Goal: Communication & Community: Answer question/provide support

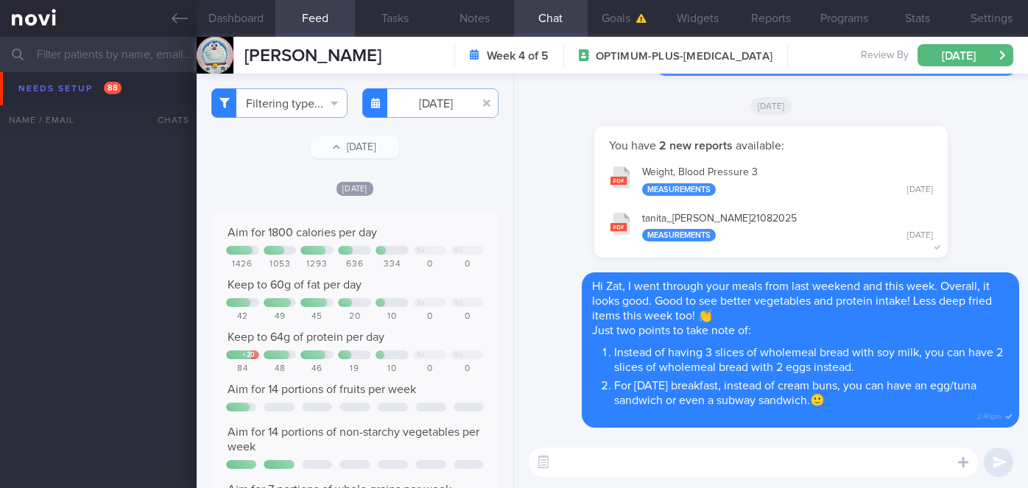
select select "8"
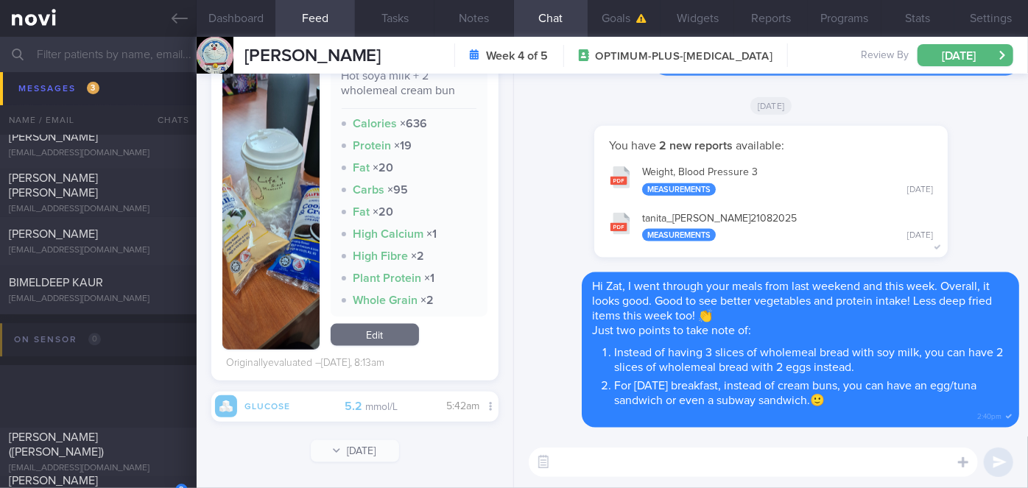
scroll to position [4980, 0]
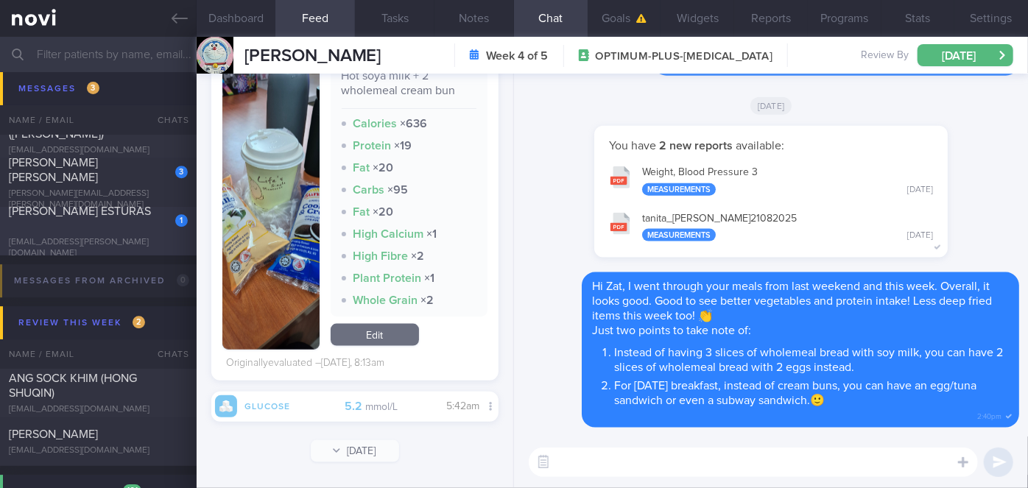
click at [141, 237] on div "aizel.alfonso@icloud.com" at bounding box center [98, 248] width 179 height 22
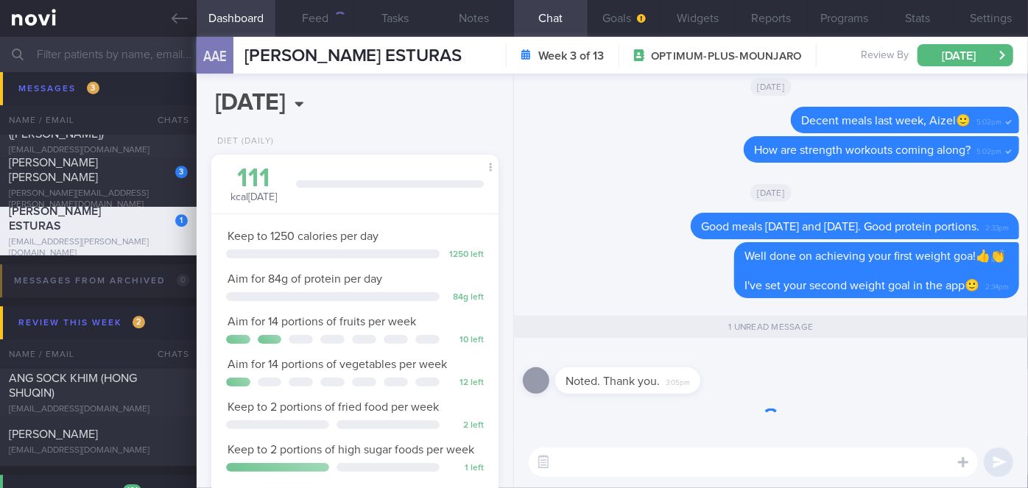
scroll to position [128, 257]
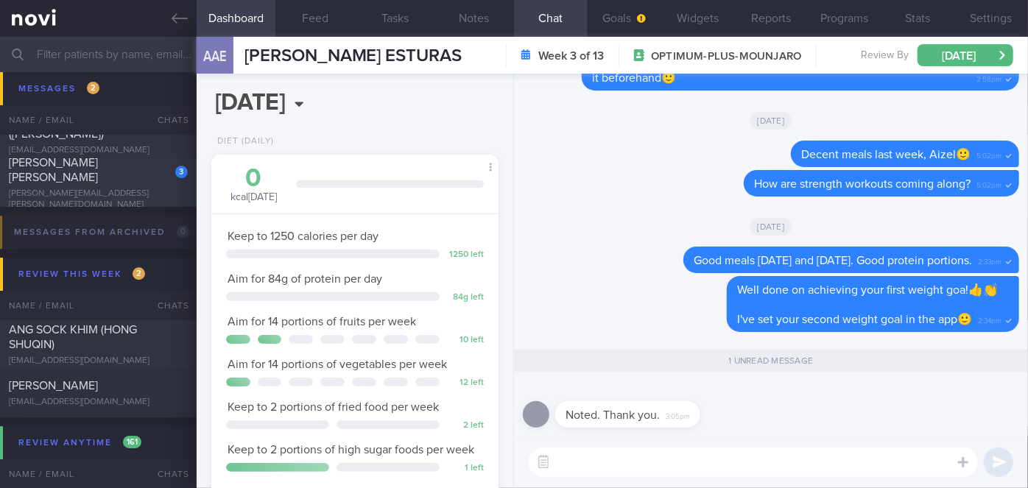
click at [155, 178] on div "3" at bounding box center [171, 166] width 32 height 23
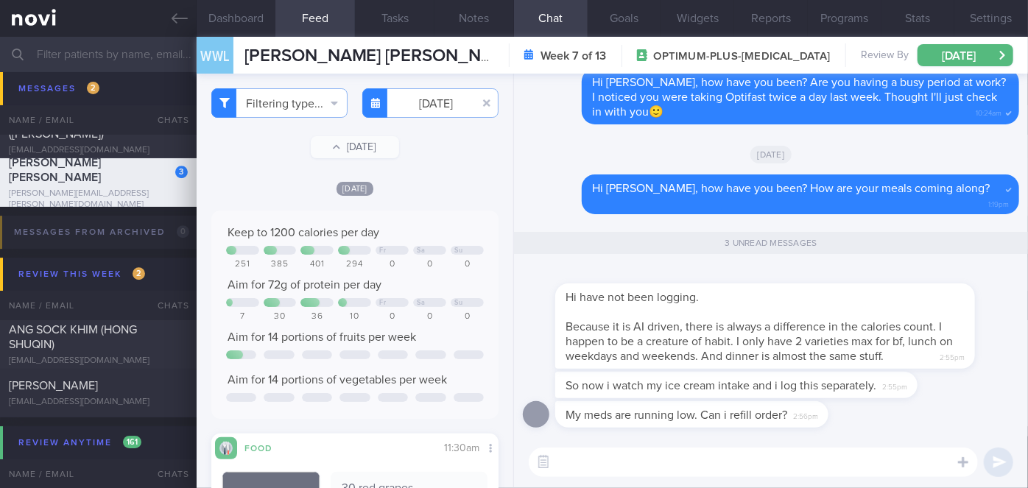
click at [624, 467] on textarea at bounding box center [753, 462] width 449 height 29
type textarea "Hi Adeline, noted on the above. Thanks for letting me know"
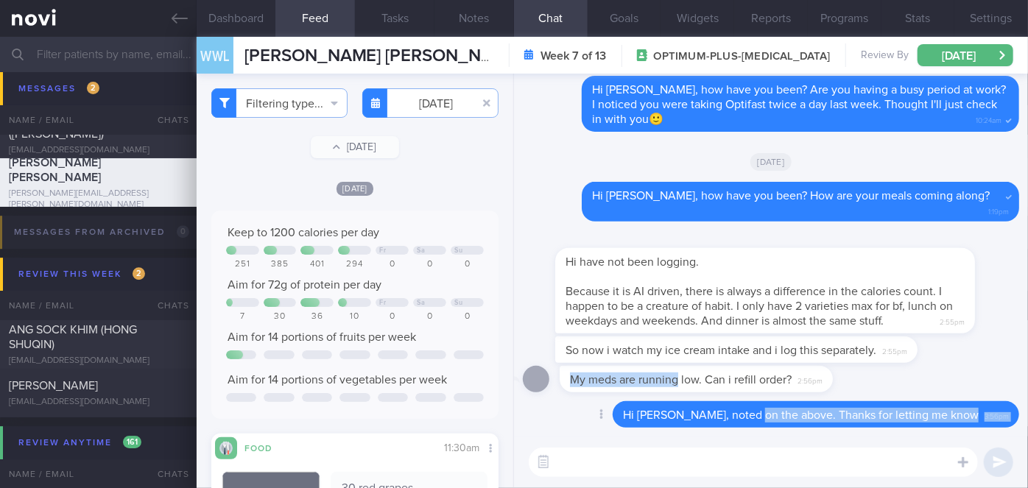
drag, startPoint x: 674, startPoint y: 387, endPoint x: 795, endPoint y: 403, distance: 121.8
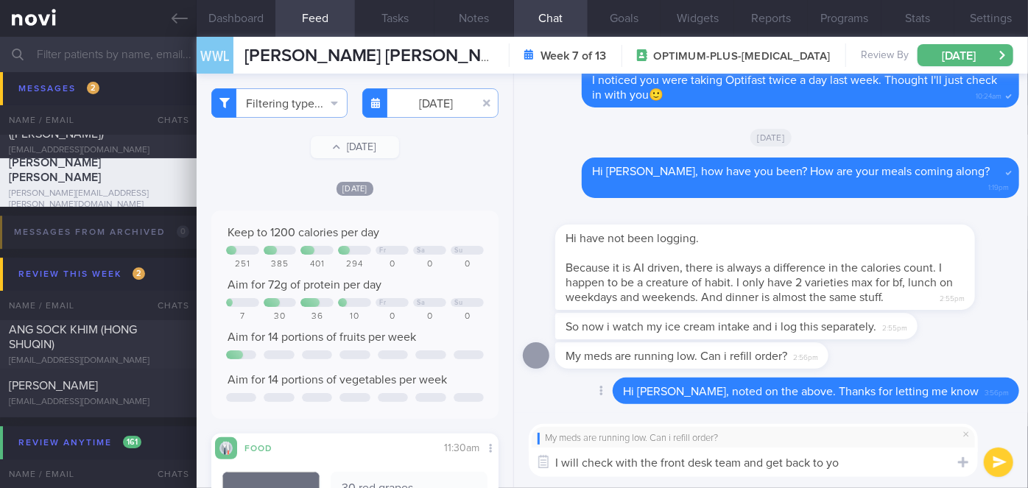
type textarea "I will check with the front desk team and get back to you"
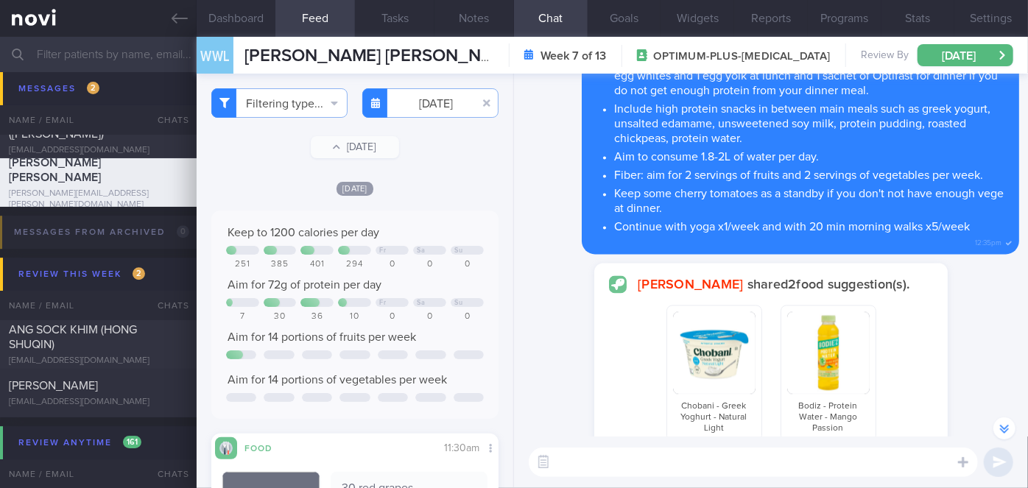
scroll to position [-1515, 0]
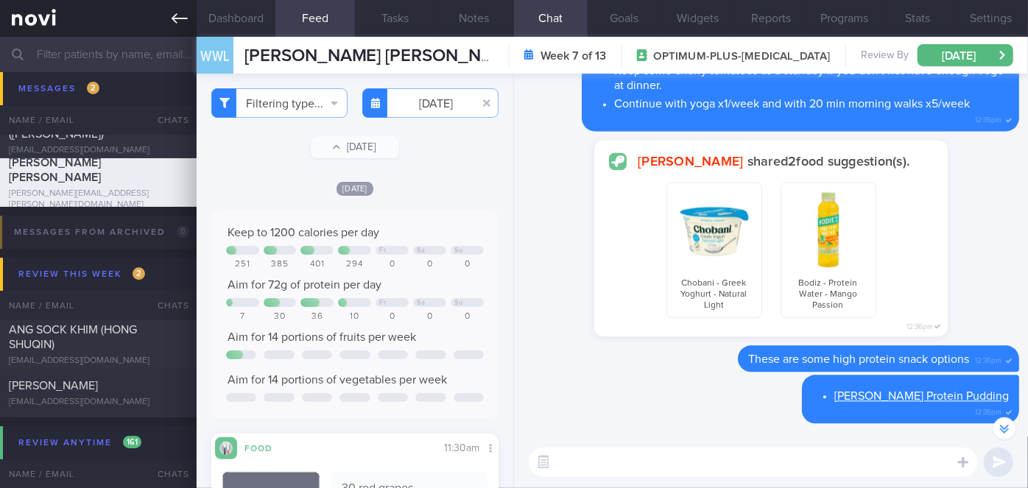
click at [184, 27] on link at bounding box center [98, 18] width 197 height 37
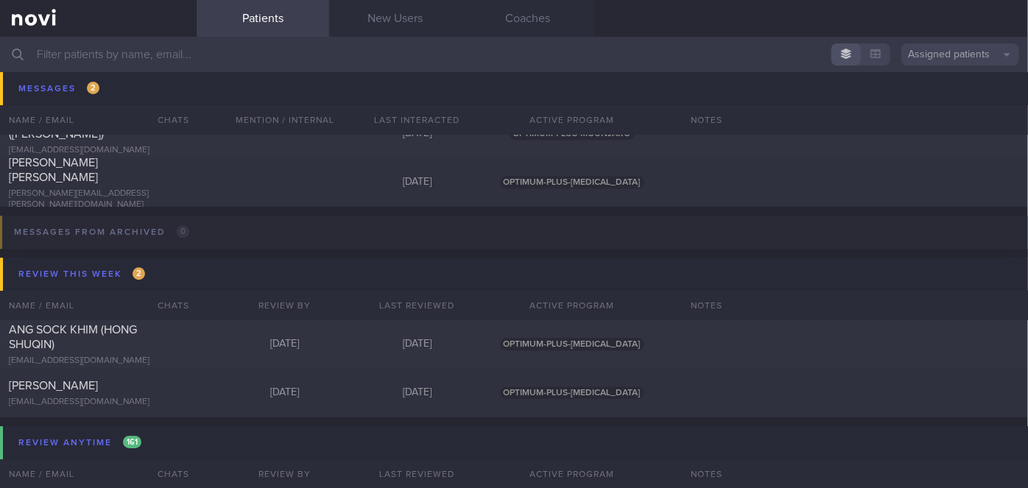
click at [140, 45] on input "text" at bounding box center [514, 54] width 1028 height 35
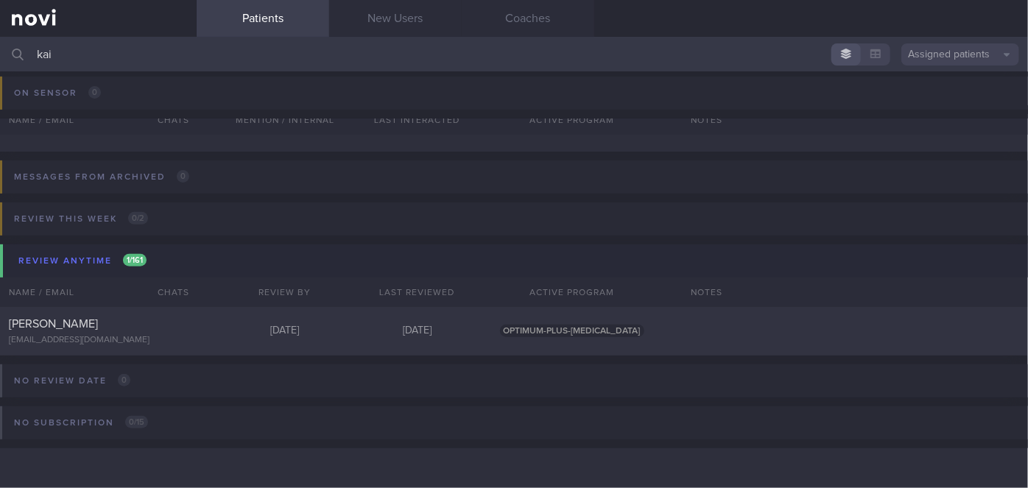
scroll to position [214, 0]
type input "kai"
click at [162, 328] on div "TEO KAI LIN" at bounding box center [96, 324] width 175 height 15
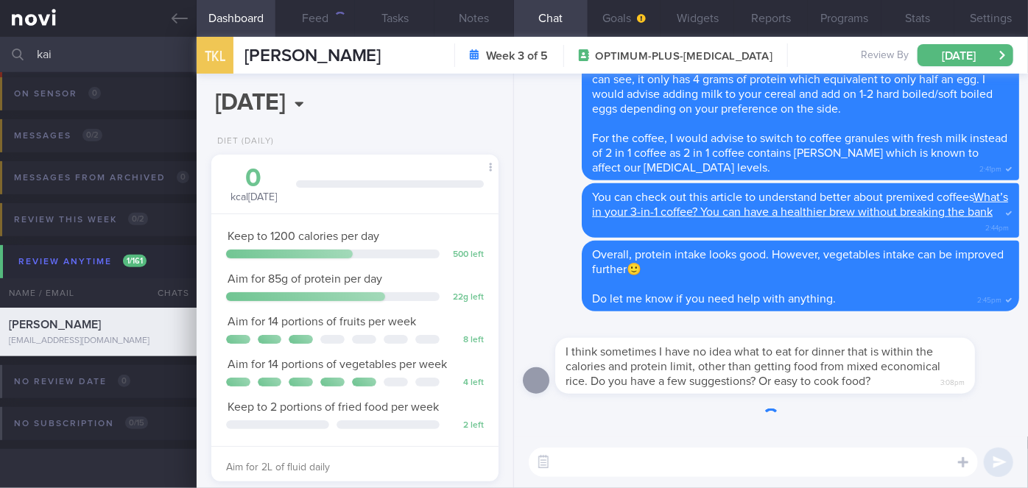
scroll to position [146, 251]
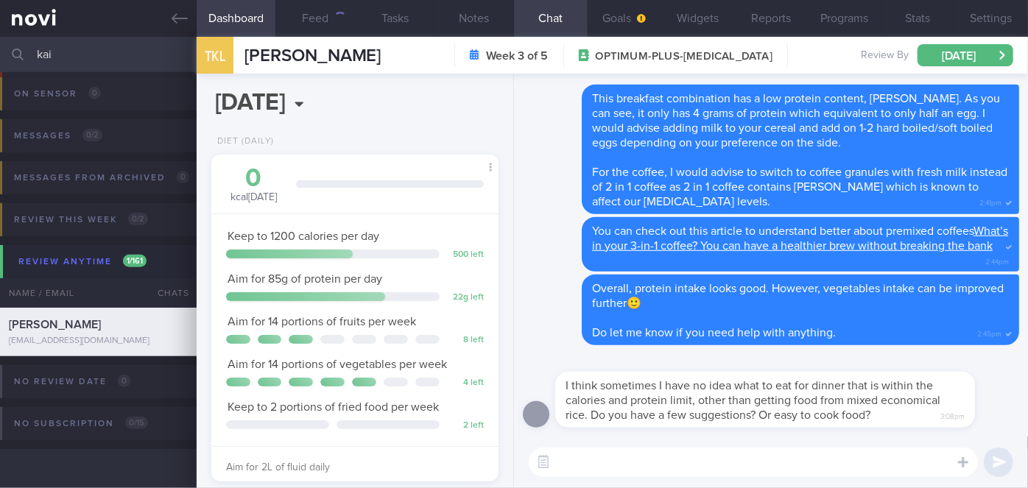
click at [609, 461] on textarea at bounding box center [753, 462] width 449 height 29
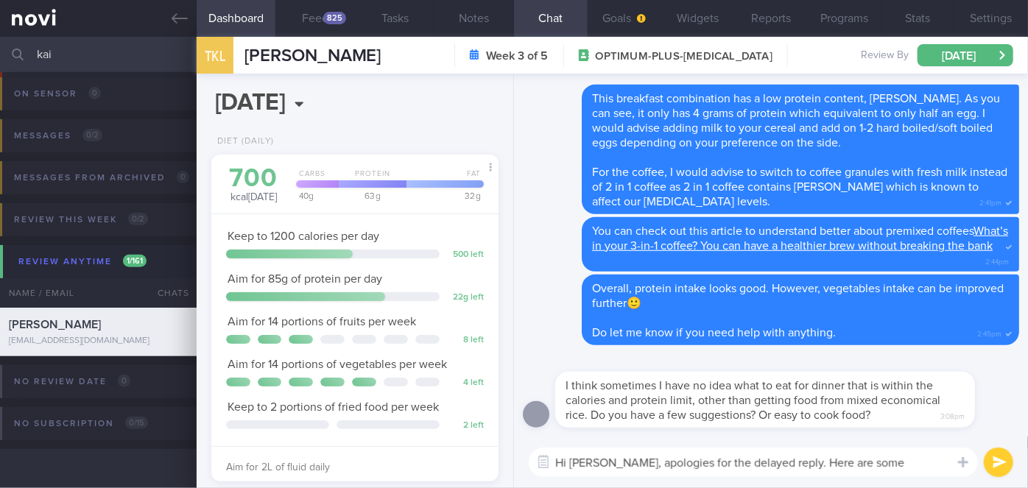
scroll to position [0, 0]
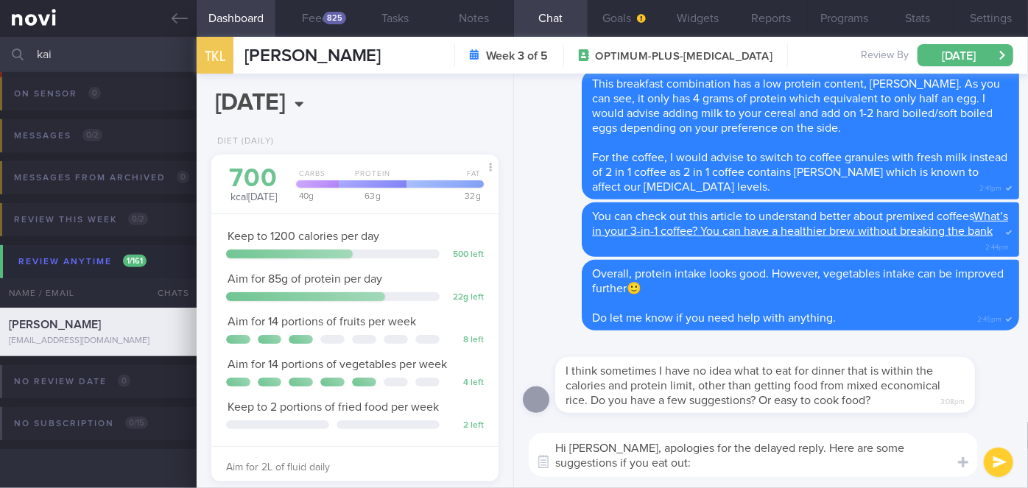
paste textarea "https://www.healthhub.sg/live-healthy/eating-light-at-a-hawker-centre-is-possib…"
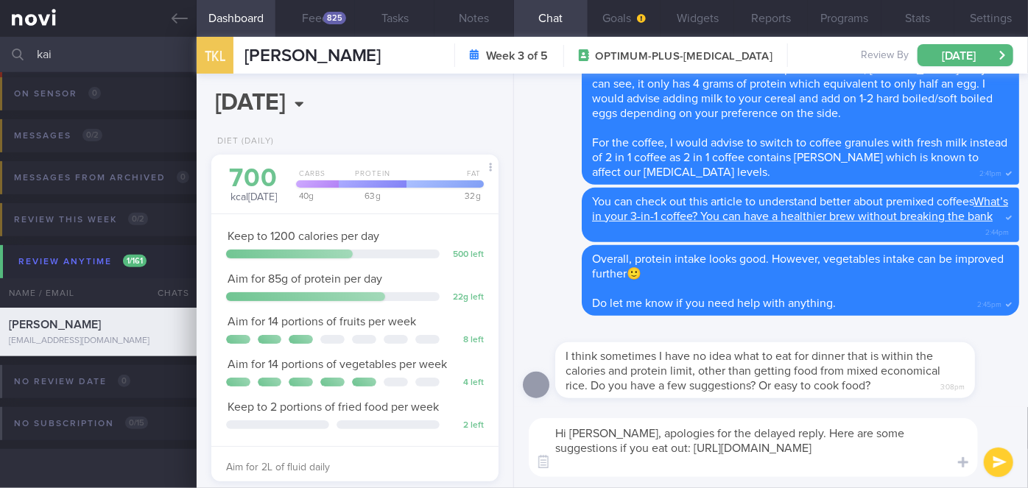
type textarea "Hi Kai Lin, apologies for the delayed reply. Here are some suggestions if you e…"
click at [1008, 463] on button "submit" at bounding box center [998, 462] width 29 height 29
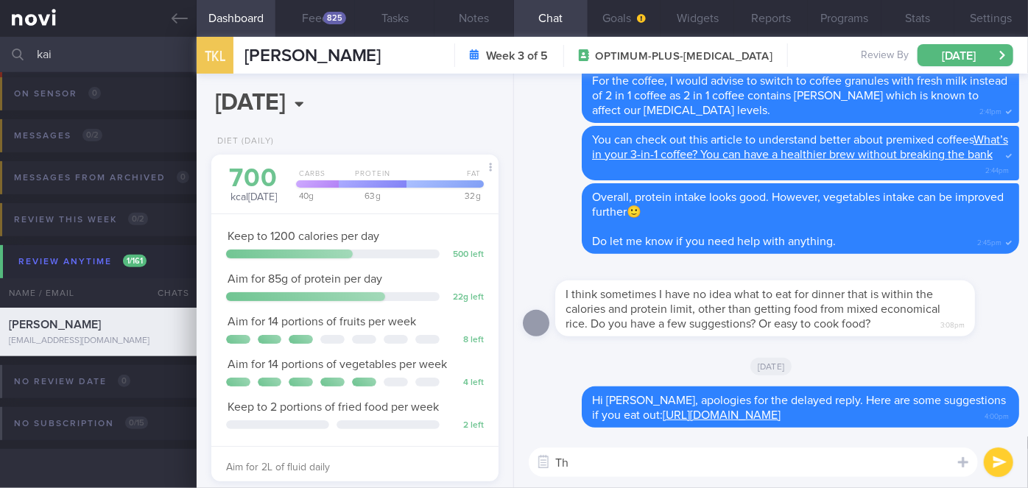
type textarea "T"
paste textarea "https://www.healthhub.sg/live-healthy/eating-light-at-a-hawker-centre-is-possib…"
type textarea "You can also check out these one-pot dinner recipes:https://www.healthhub.sg/li…"
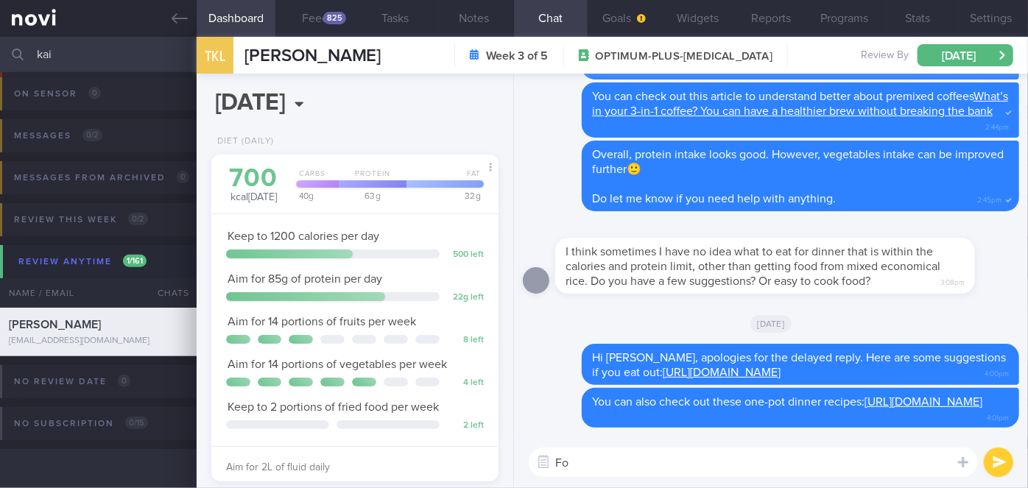
type textarea "F"
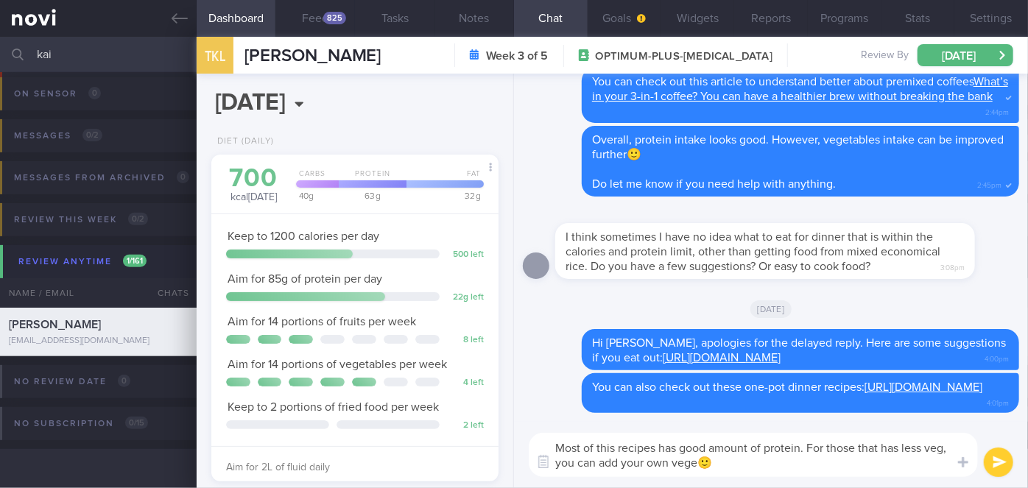
type textarea "Most of this recipes has good amount of protein. For those that has less veg, y…"
click at [990, 462] on button "submit" at bounding box center [998, 462] width 29 height 29
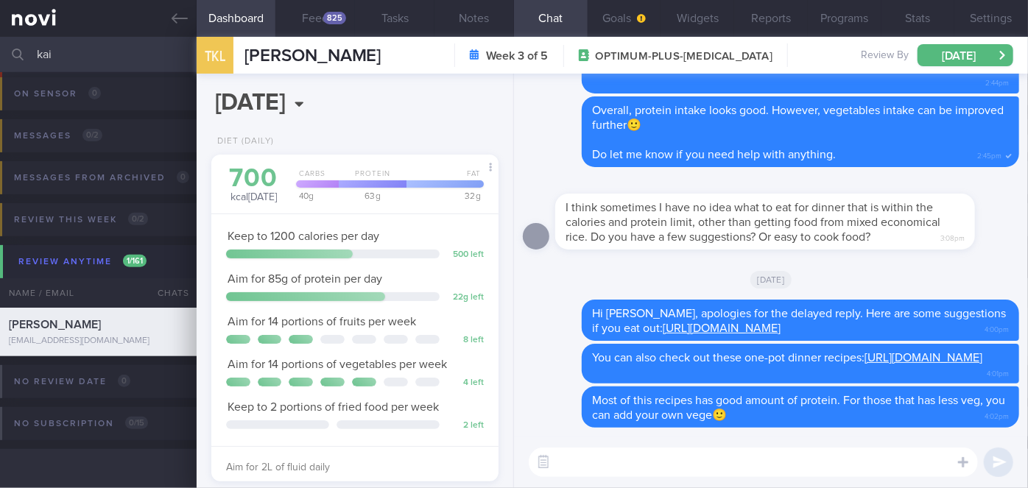
click at [57, 52] on input "kai" at bounding box center [514, 54] width 1028 height 35
type input "k"
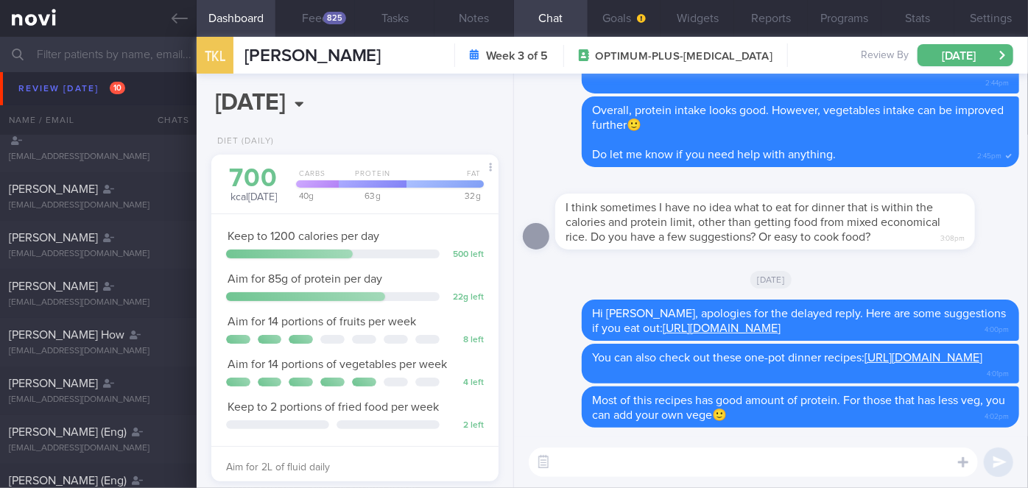
scroll to position [214, 0]
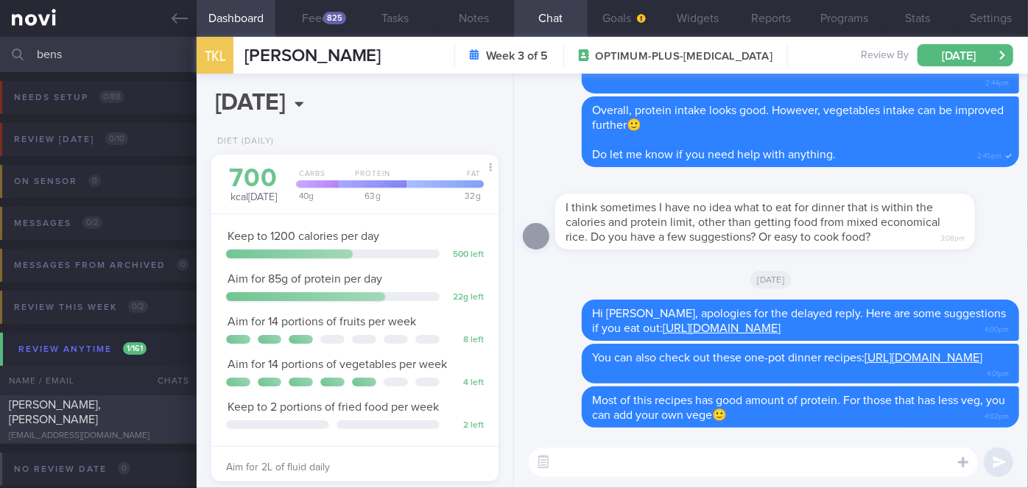
type input "bens"
click at [172, 431] on div "[EMAIL_ADDRESS][DOMAIN_NAME]" at bounding box center [98, 436] width 179 height 11
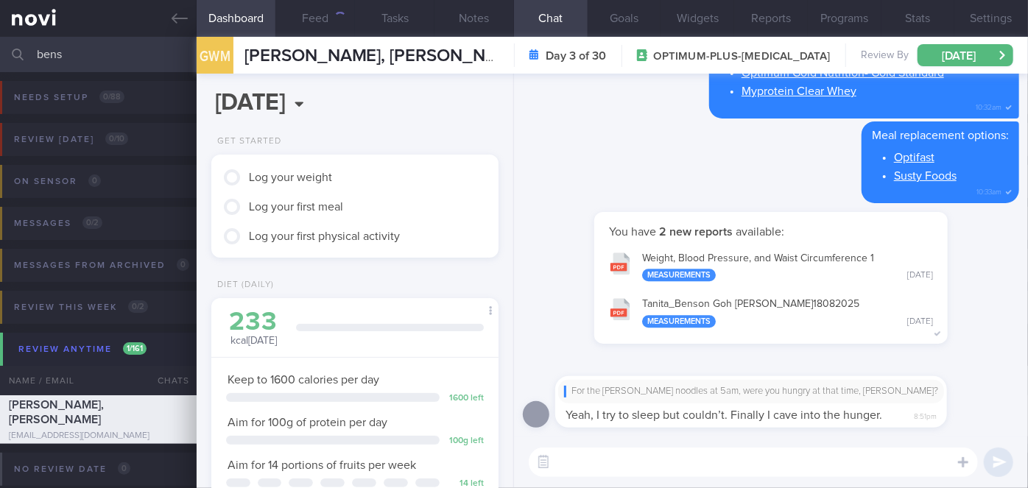
scroll to position [146, 251]
click at [619, 462] on textarea at bounding box center [753, 462] width 449 height 29
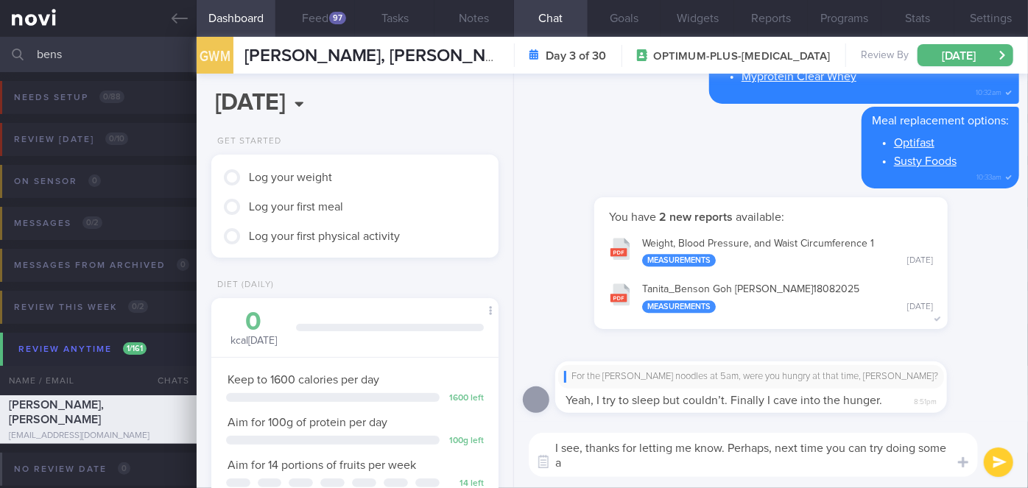
scroll to position [0, 0]
click at [755, 465] on textarea "I see, thanks for letting me know. Perhaps, next time you can try doing some ac…" at bounding box center [753, 455] width 449 height 44
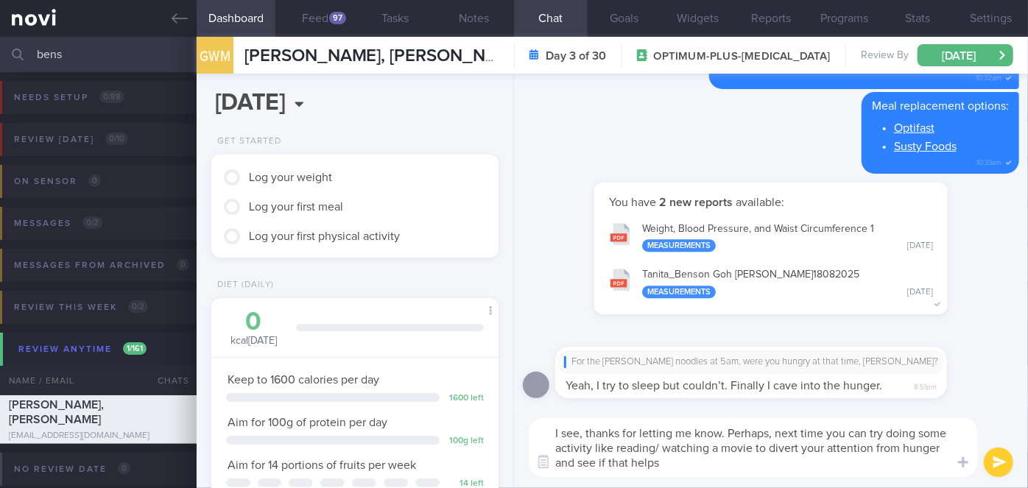
type textarea "I see, thanks for letting me know. Perhaps, next time you can try doing some ac…"
click at [999, 457] on button "submit" at bounding box center [998, 462] width 29 height 29
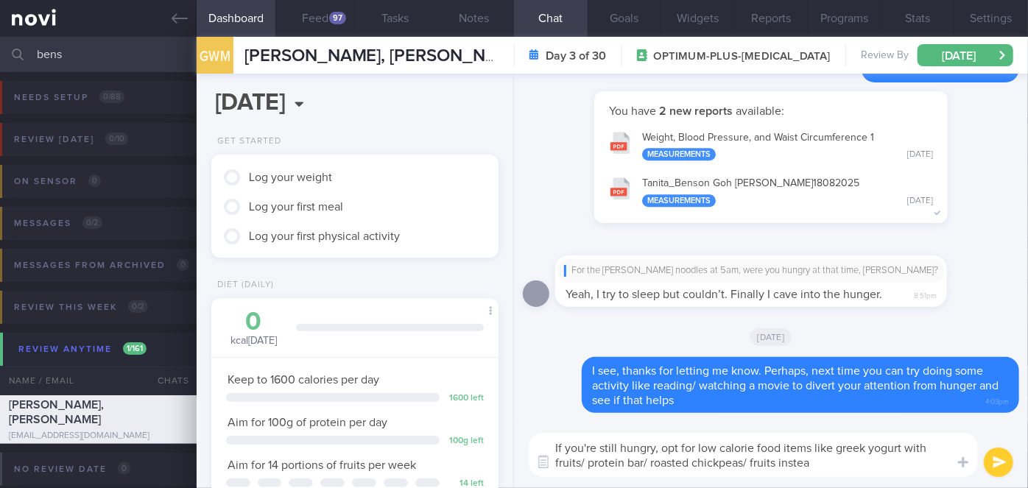
type textarea "If you're still hungry, opt for low calorie food items like greek yogurt with f…"
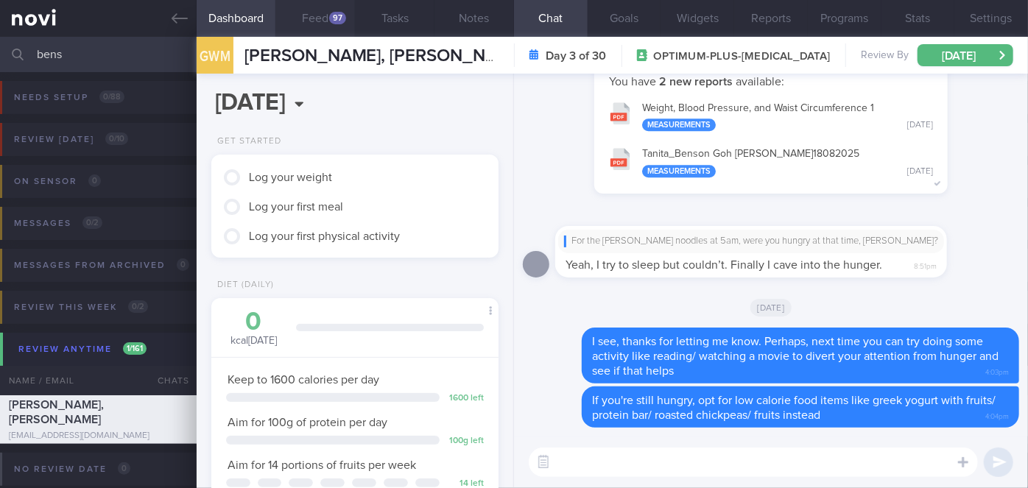
scroll to position [146, 251]
click at [172, 20] on icon at bounding box center [180, 18] width 16 height 16
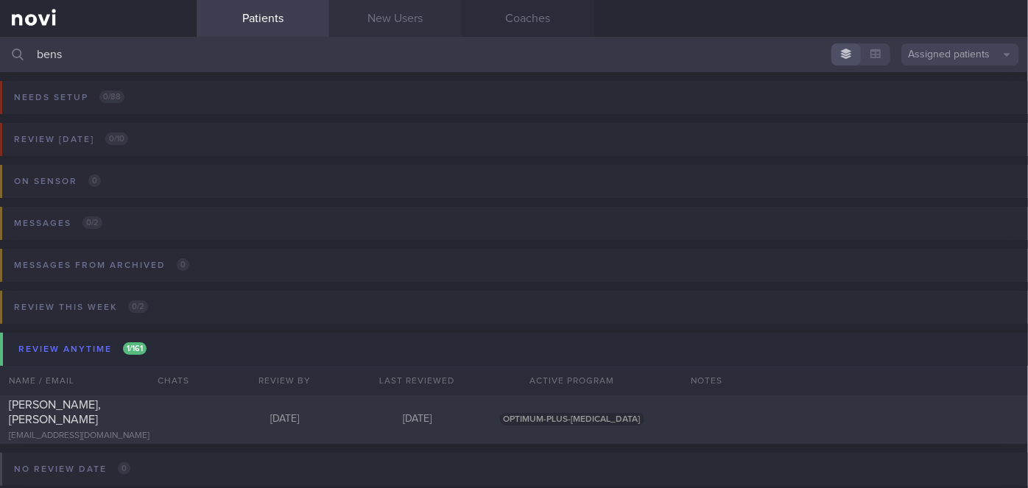
click at [378, 26] on link "New Users" at bounding box center [395, 18] width 133 height 37
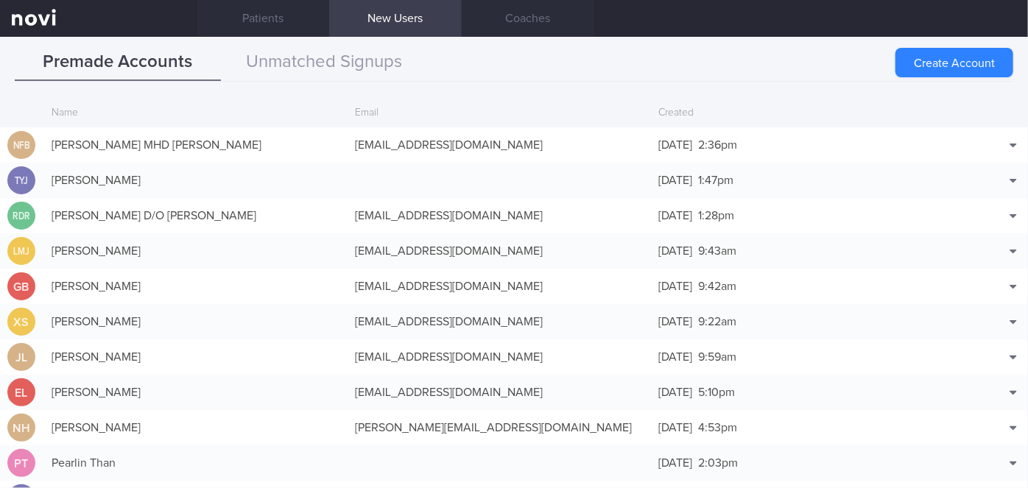
scroll to position [71, 0]
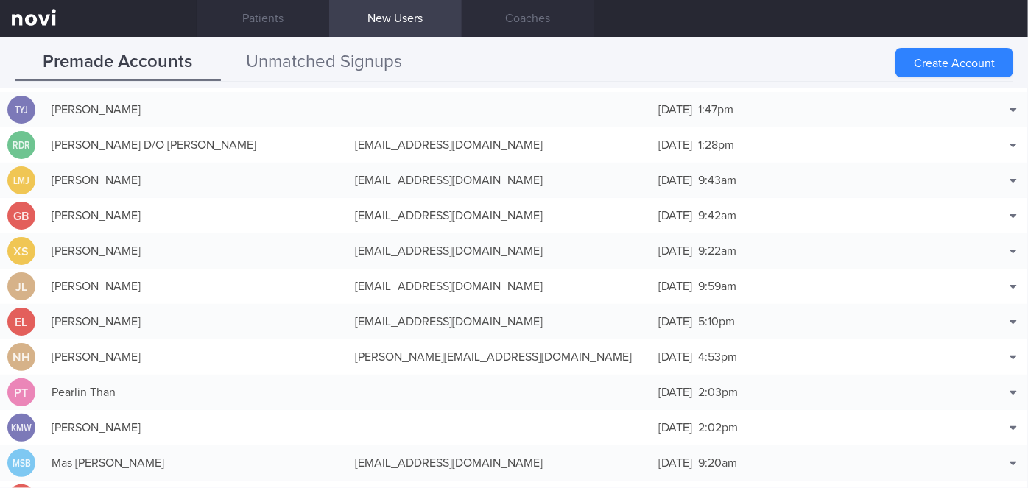
click at [325, 54] on button "Unmatched Signups" at bounding box center [324, 62] width 206 height 37
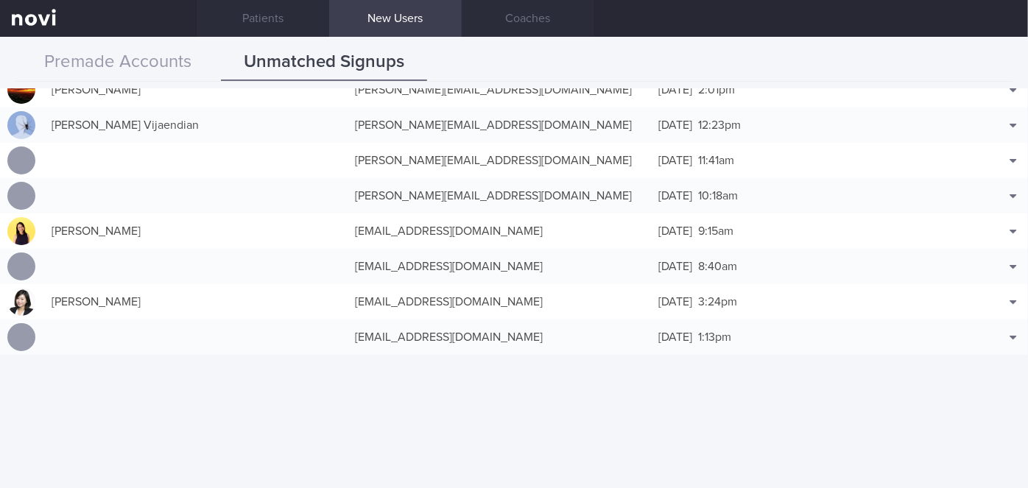
scroll to position [0, 0]
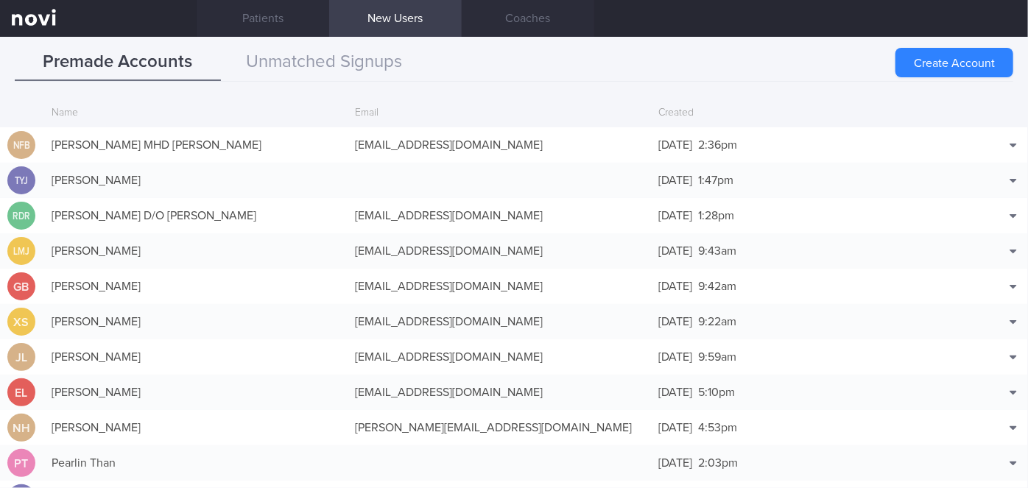
click at [364, 65] on button "Unmatched Signups" at bounding box center [324, 62] width 206 height 37
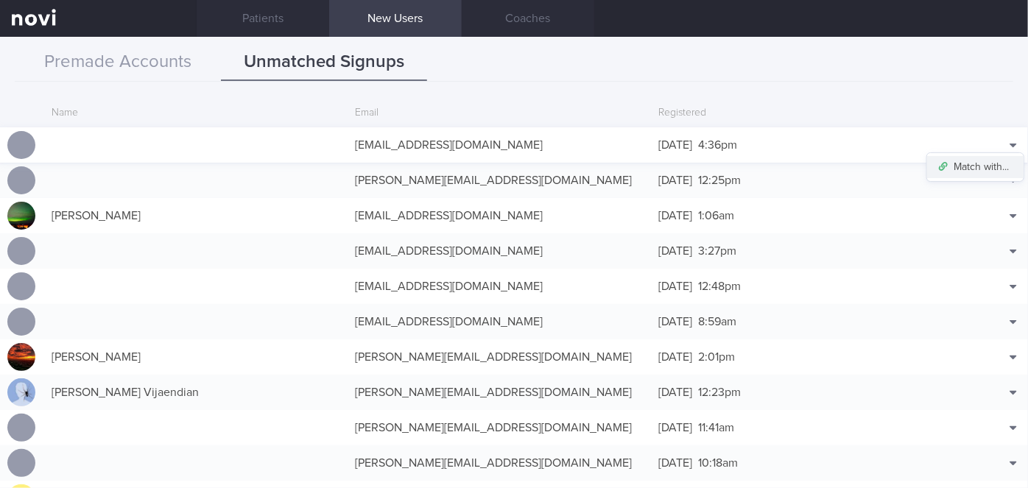
click at [975, 169] on button "Match with..." at bounding box center [975, 167] width 96 height 22
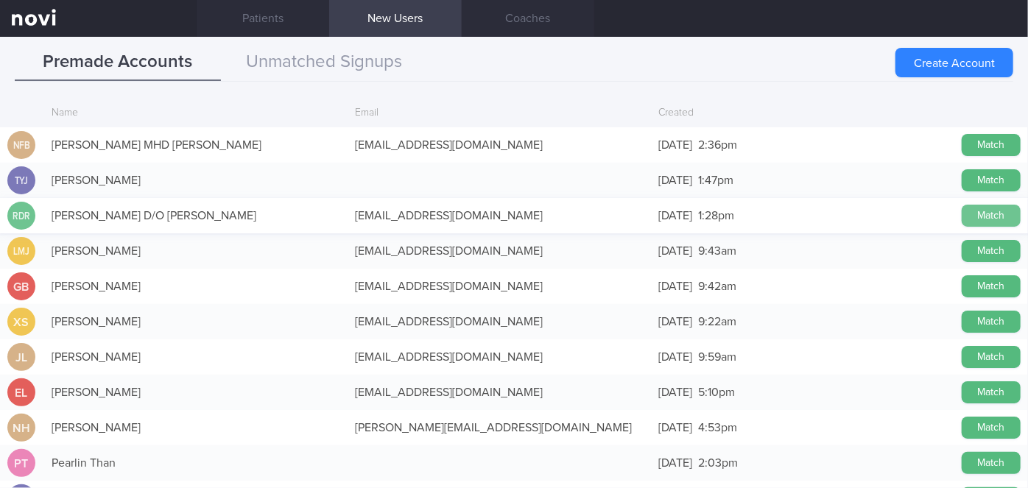
click at [995, 214] on button "Match" at bounding box center [990, 216] width 59 height 22
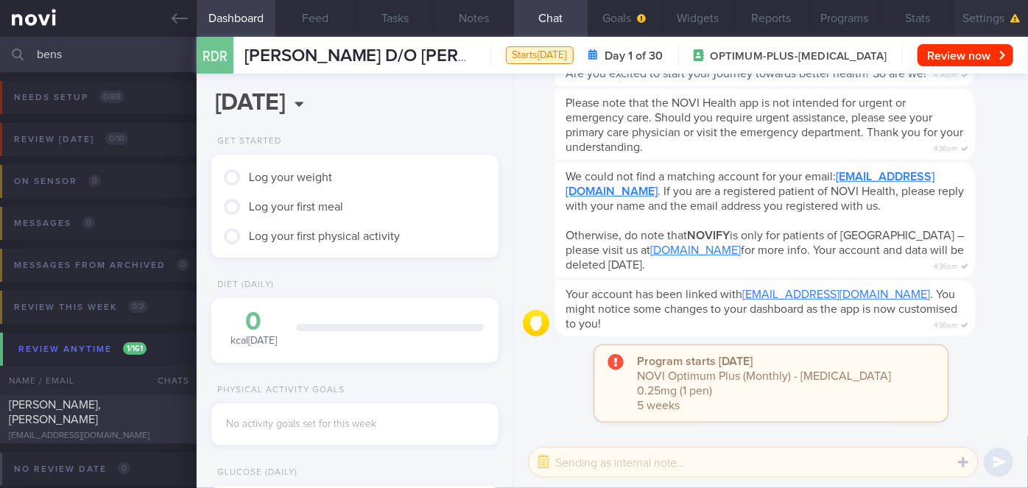
click at [978, 17] on button "Settings" at bounding box center [991, 18] width 74 height 37
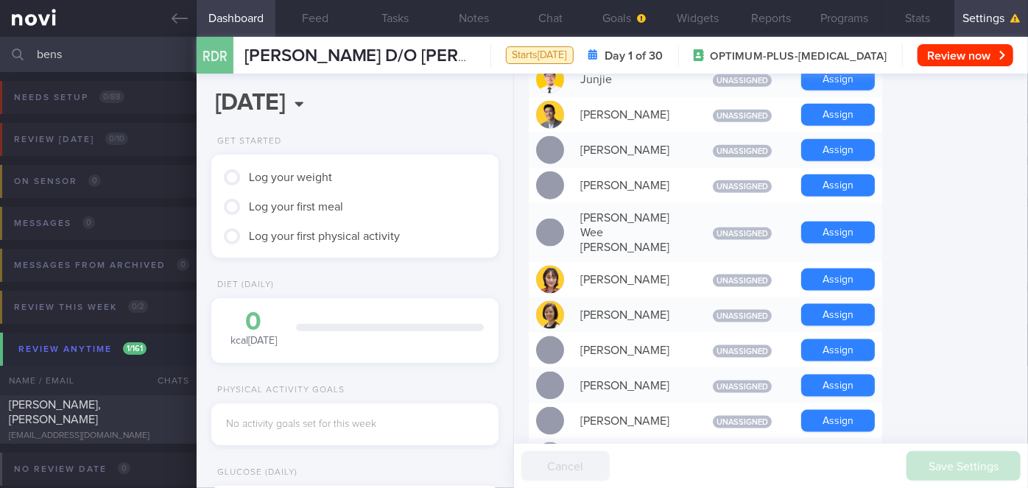
scroll to position [810, 0]
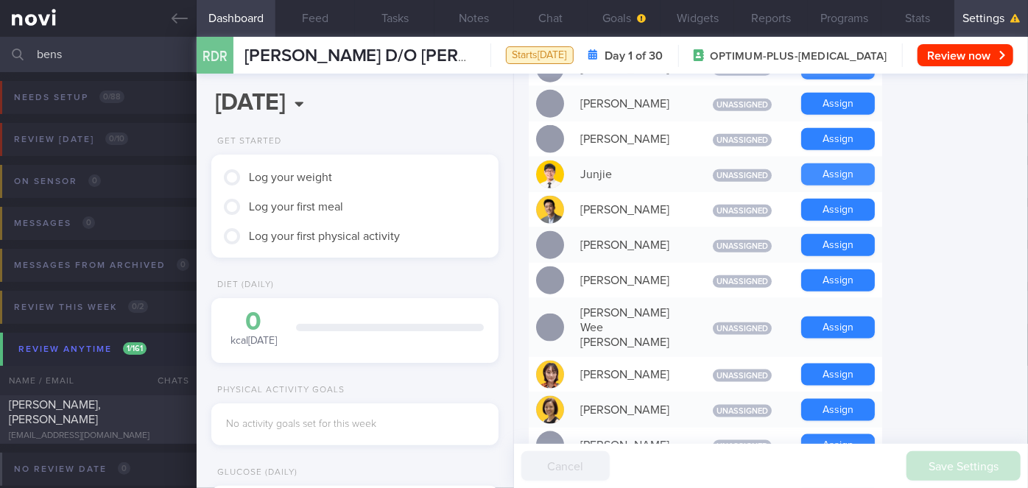
click at [848, 163] on button "Assign" at bounding box center [838, 174] width 74 height 22
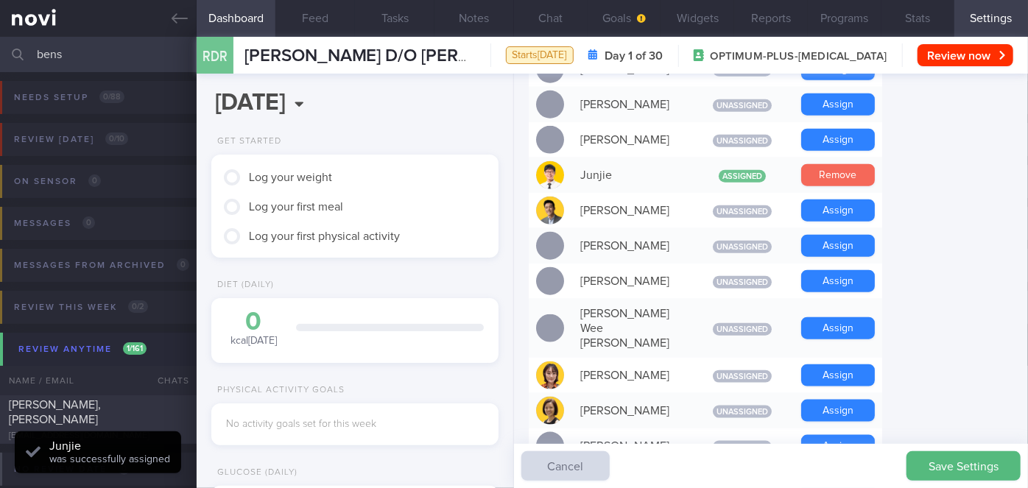
scroll to position [128, 257]
click at [848, 164] on button "Remove" at bounding box center [838, 175] width 74 height 22
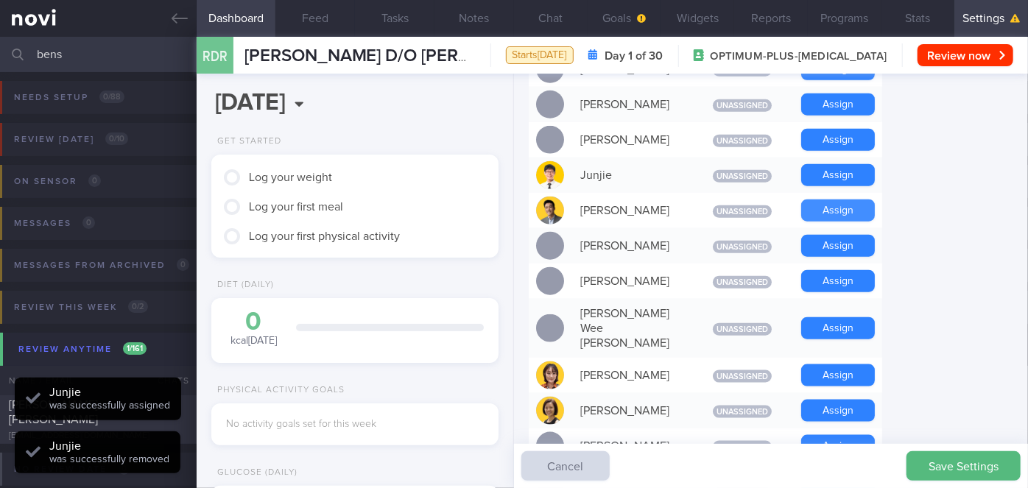
click at [853, 199] on button "Assign" at bounding box center [838, 210] width 74 height 22
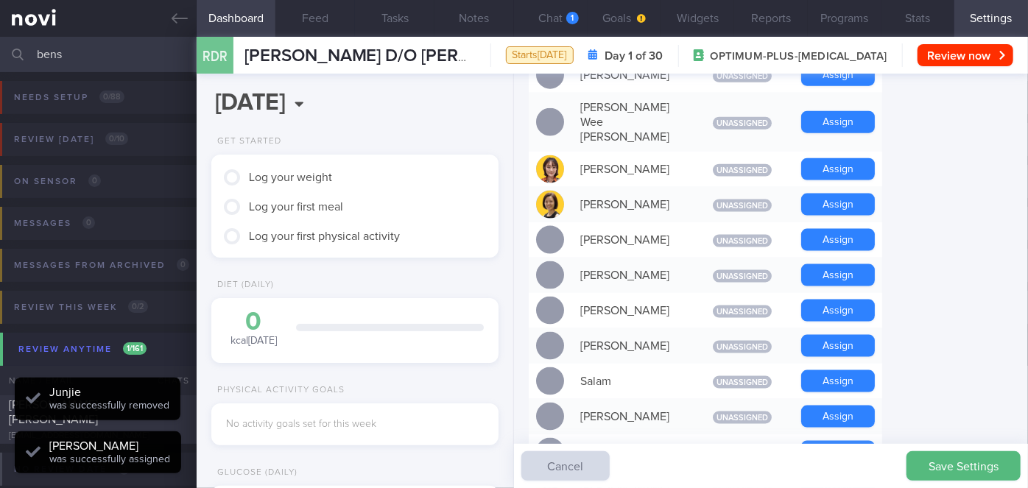
scroll to position [1097, 0]
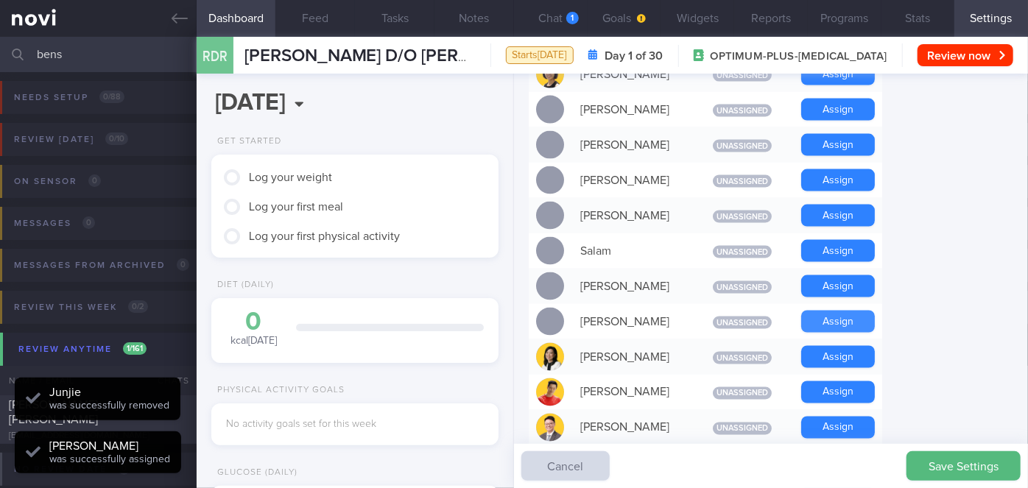
click at [855, 311] on button "Assign" at bounding box center [838, 322] width 74 height 22
click at [561, 7] on button "Chat 1" at bounding box center [551, 18] width 74 height 37
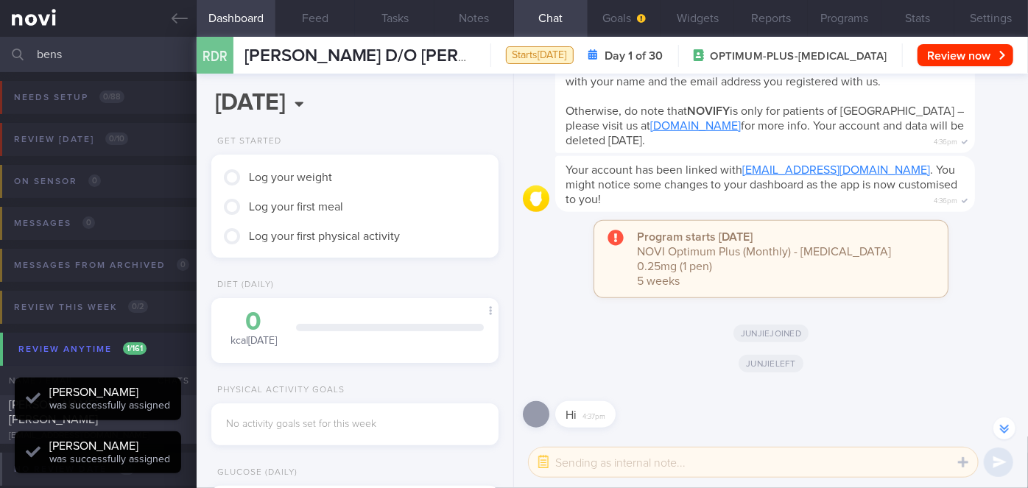
scroll to position [128, 257]
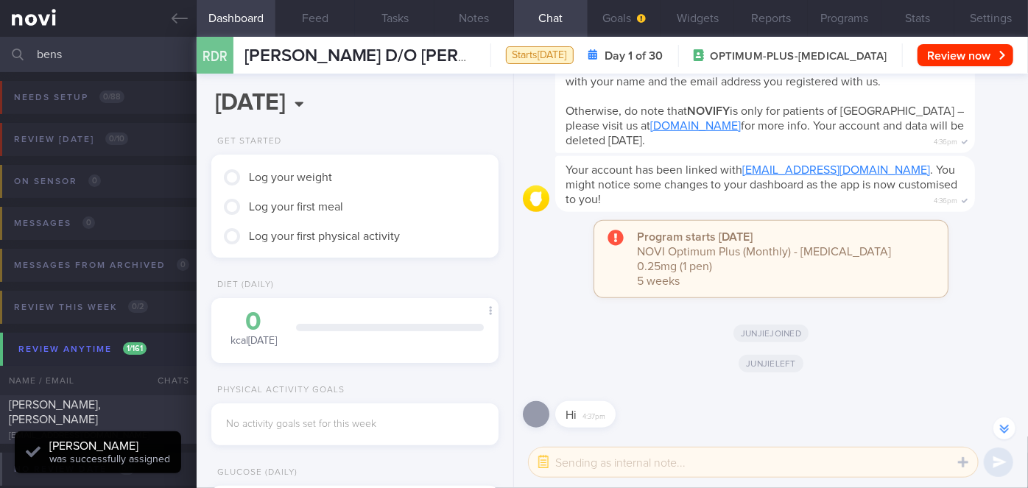
click at [573, 470] on textarea at bounding box center [753, 462] width 449 height 29
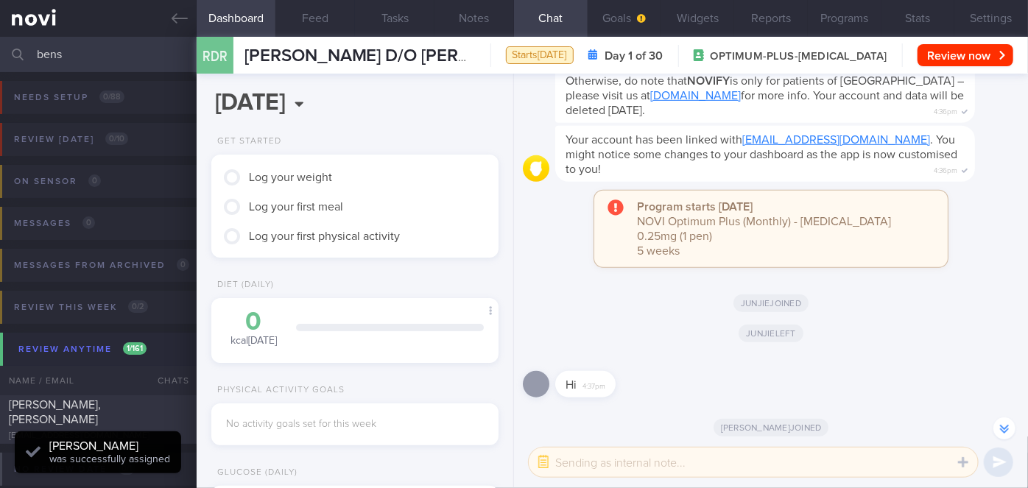
click at [573, 470] on textarea at bounding box center [753, 462] width 449 height 29
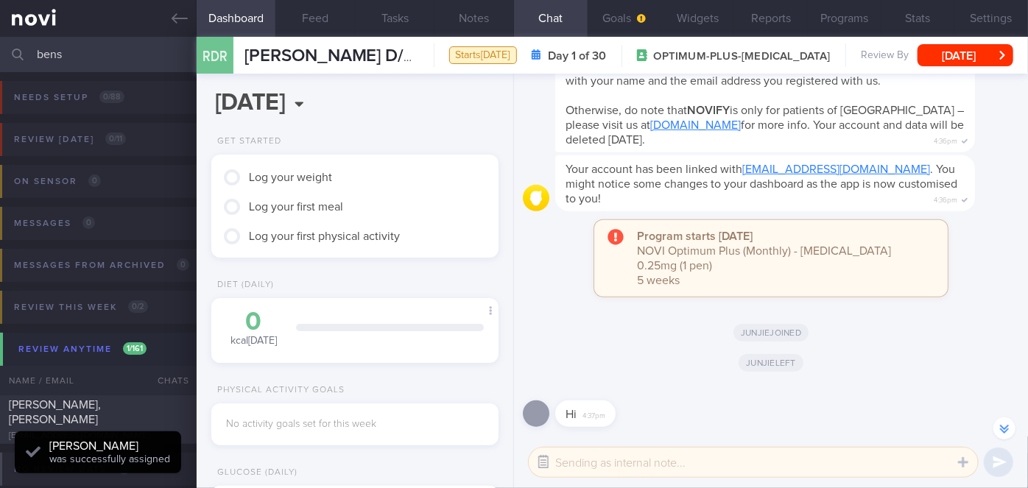
click at [545, 464] on button "button" at bounding box center [543, 462] width 27 height 27
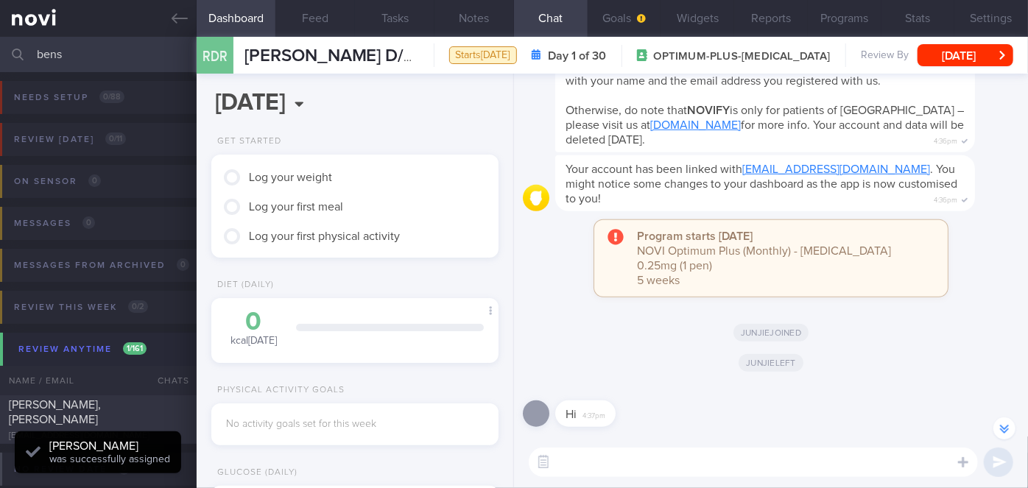
click at [569, 464] on textarea at bounding box center [753, 462] width 449 height 29
type textarea "Hi"
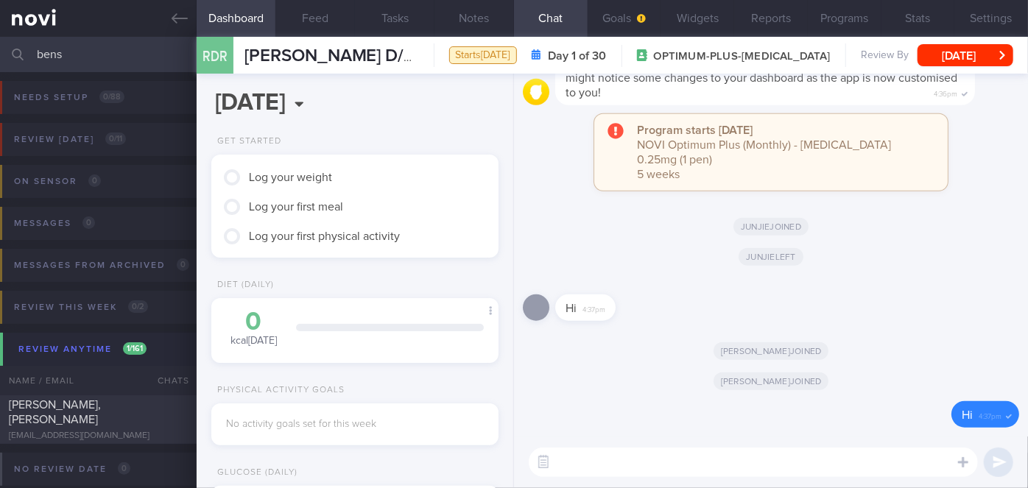
click at [649, 459] on textarea at bounding box center [753, 462] width 449 height 29
paste textarea "Hi Ms [PERSON_NAME], I'm [PERSON_NAME], your Health Coach. It was nice speaking…"
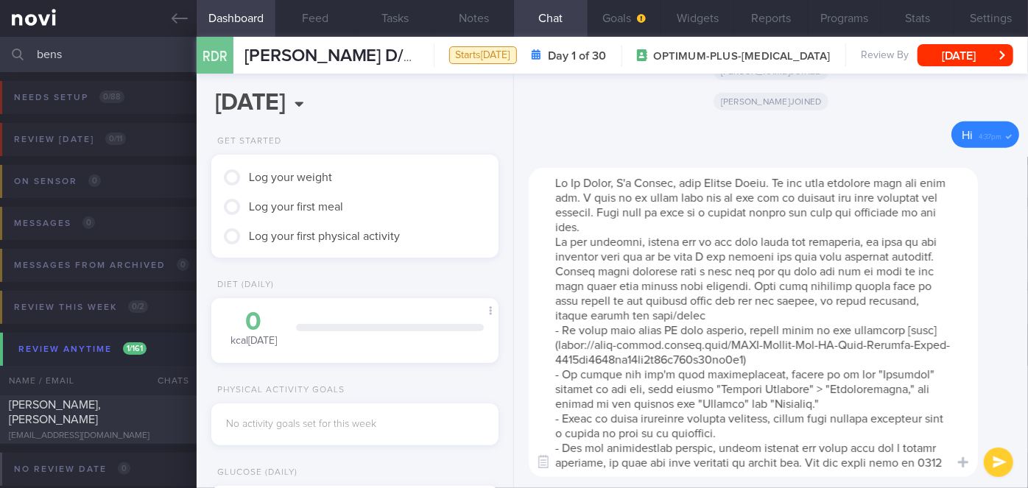
click at [612, 179] on textarea at bounding box center [753, 322] width 449 height 309
click at [713, 236] on textarea at bounding box center [753, 322] width 449 height 309
click at [702, 230] on textarea at bounding box center [753, 322] width 449 height 309
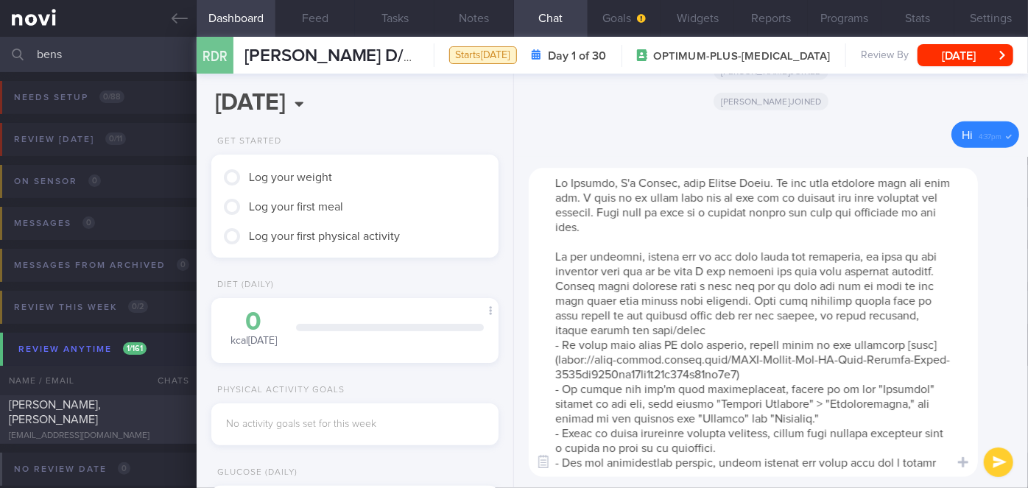
scroll to position [102, 0]
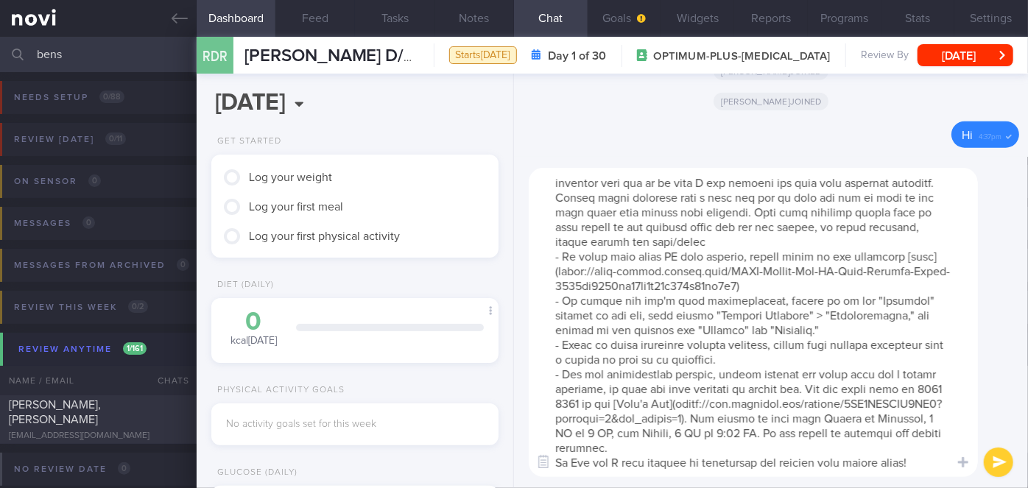
click at [590, 462] on textarea at bounding box center [753, 322] width 449 height 309
click at [700, 451] on textarea at bounding box center [753, 322] width 449 height 309
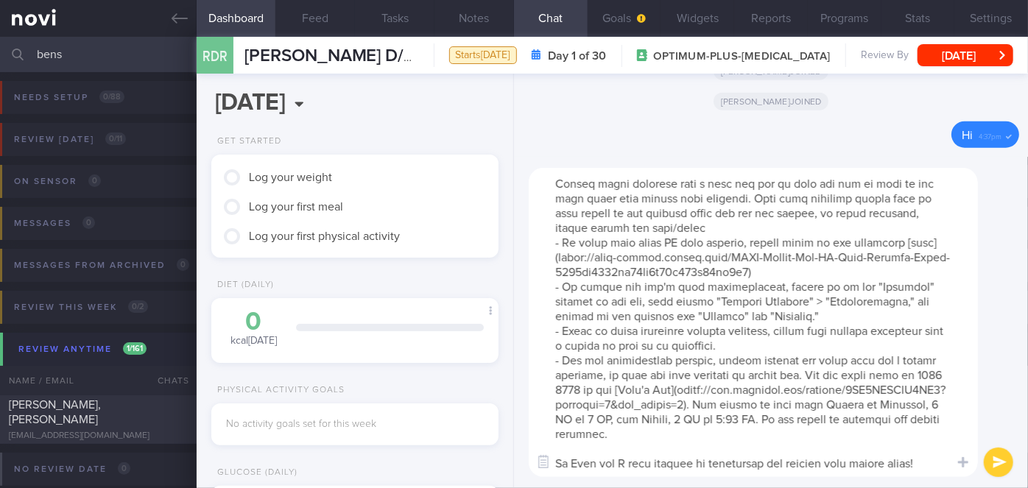
scroll to position [0, 0]
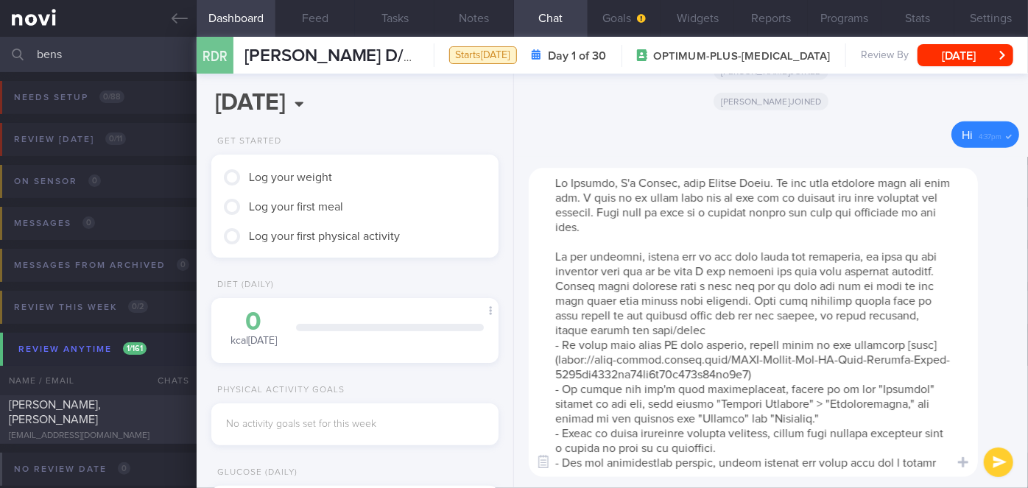
type textarea "Hi [PERSON_NAME], I'm [PERSON_NAME], your Health Coach. It was nice speaking wi…"
click at [997, 465] on button "submit" at bounding box center [998, 462] width 29 height 29
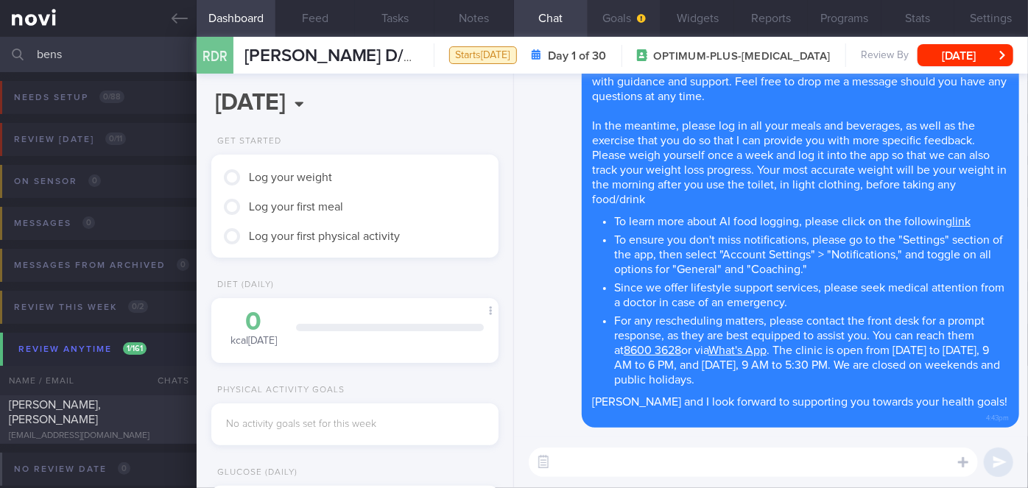
click at [616, 29] on button "Goals" at bounding box center [624, 18] width 74 height 37
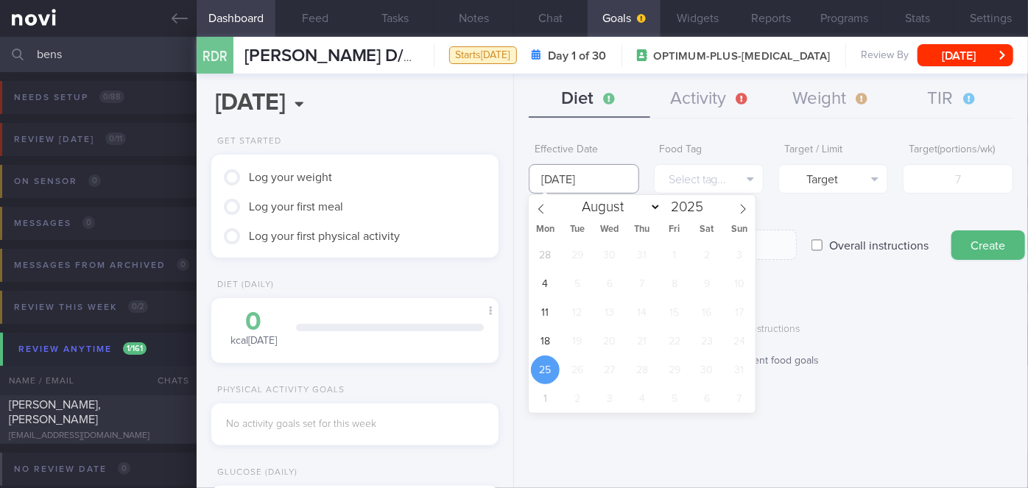
click at [593, 177] on input "[DATE]" at bounding box center [584, 178] width 110 height 29
click at [547, 340] on span "18" at bounding box center [545, 341] width 29 height 29
type input "[DATE]"
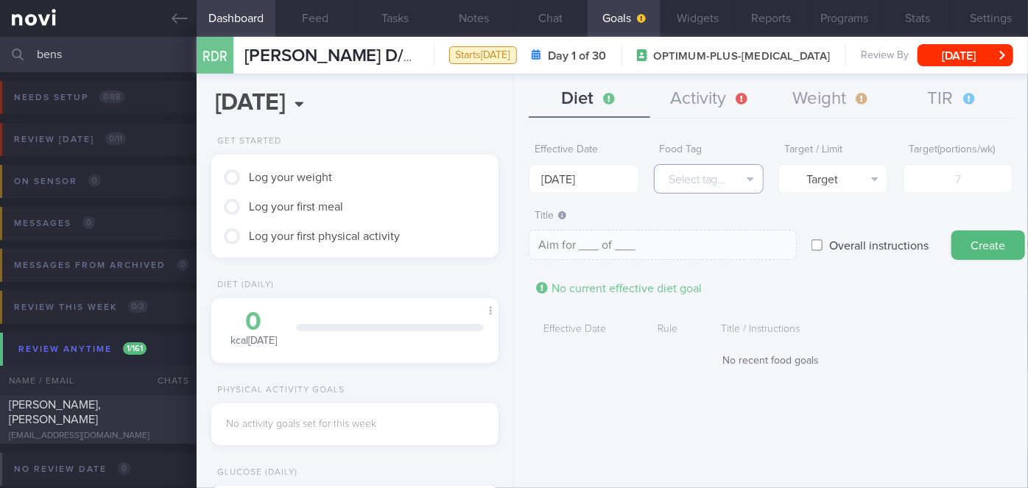
click at [709, 177] on button "Select tag..." at bounding box center [709, 178] width 110 height 29
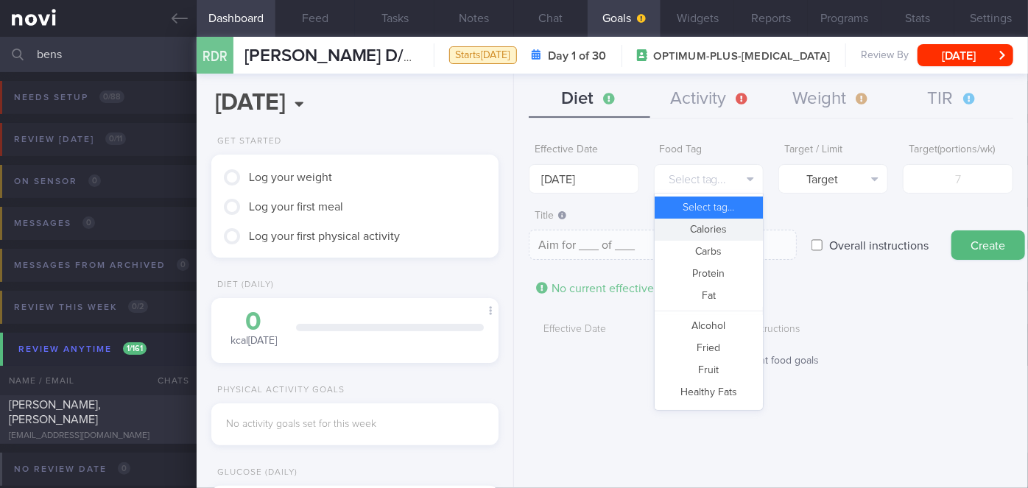
click at [721, 234] on button "Calories" at bounding box center [708, 230] width 108 height 22
type textarea "Aim for __ calories per day"
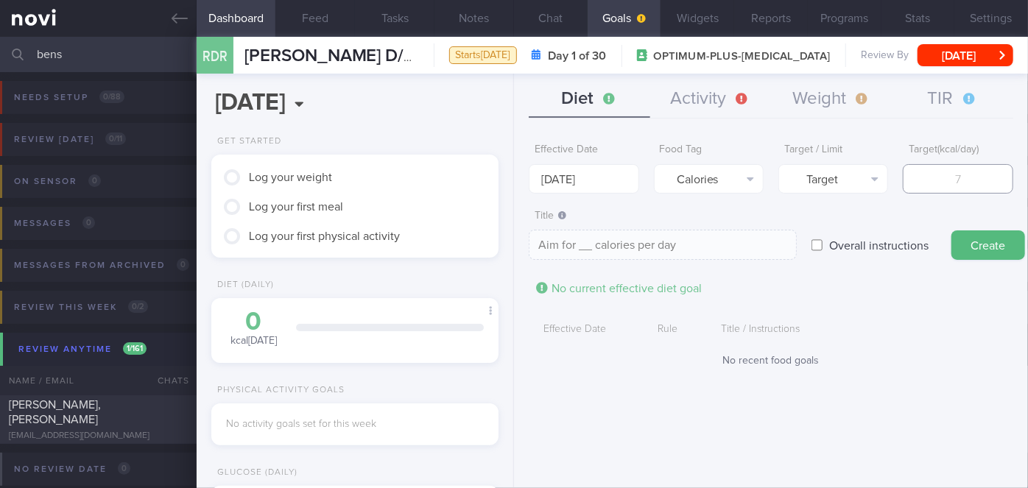
click at [925, 188] on input "number" at bounding box center [958, 178] width 110 height 29
type input "1"
type textarea "Aim for 1 calories per day"
type input "12"
type textarea "Aim for 12 calories per day"
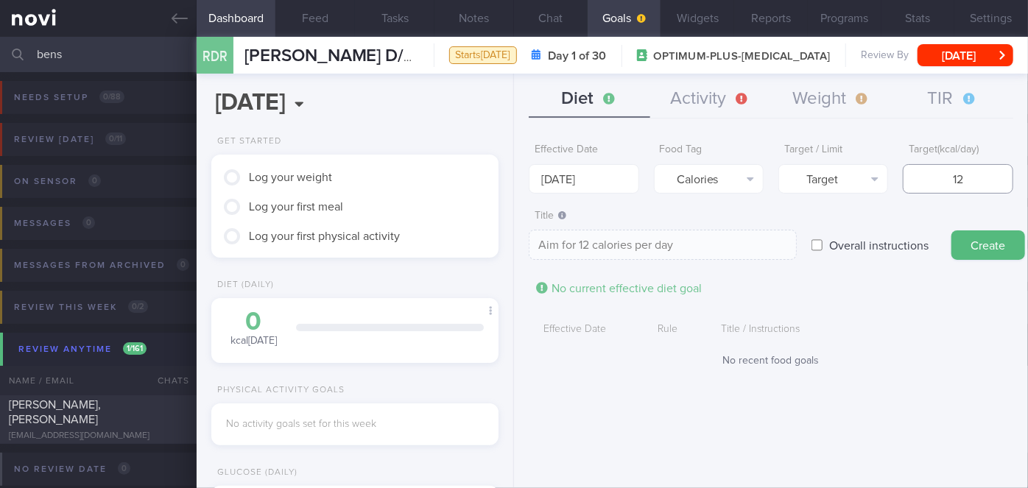
type input "120"
type textarea "Aim for 120 calories per day"
type input "1200"
type textarea "Aim for 1200 calories per day"
type input "1200"
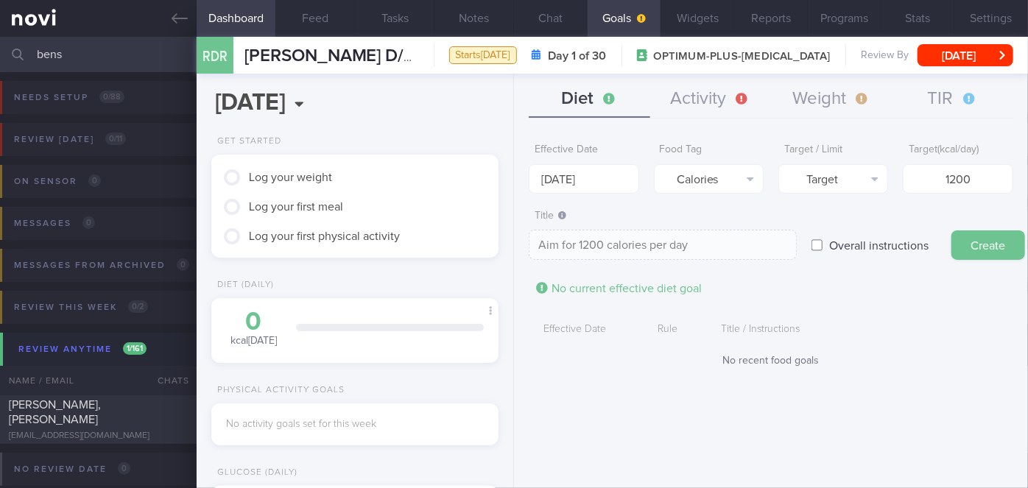
click at [987, 238] on button "Create" at bounding box center [988, 244] width 74 height 29
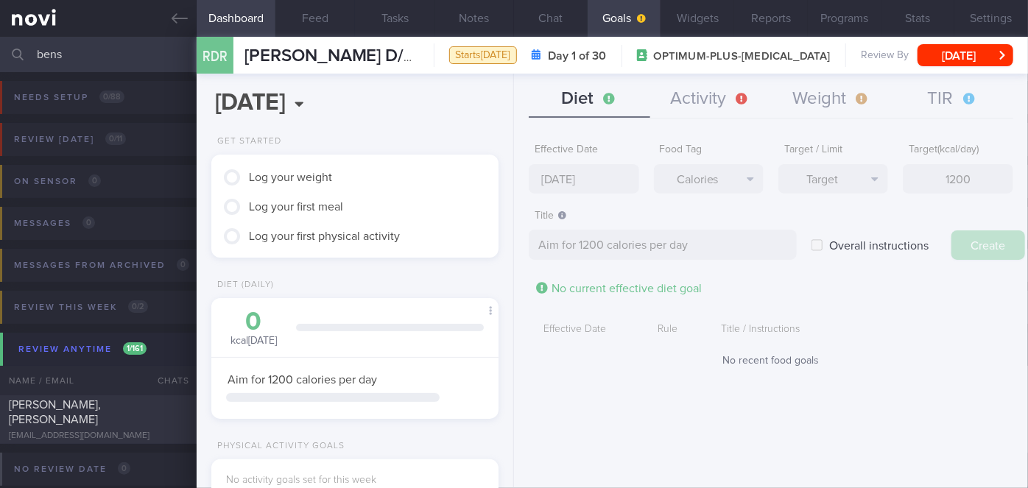
type input "[DATE]"
type textarea "Aim for ___ of ___"
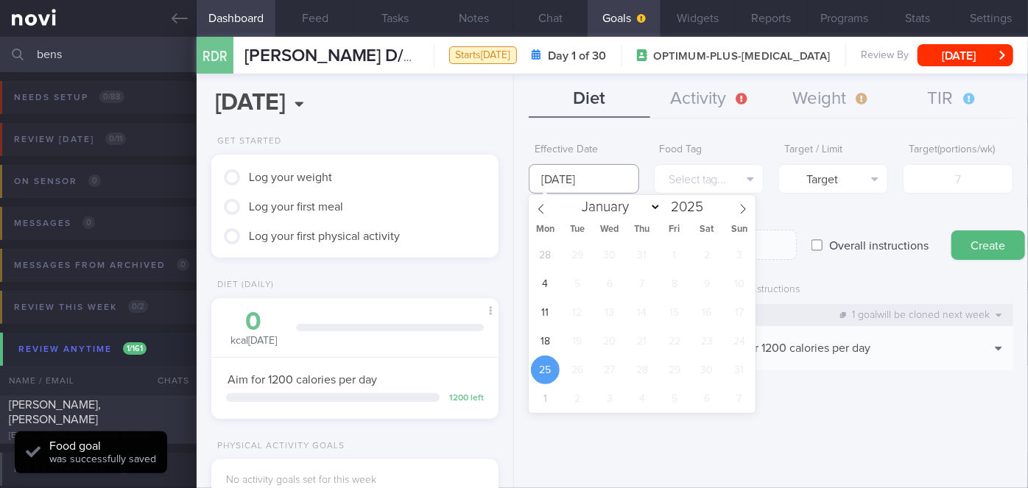
click at [606, 188] on input "[DATE]" at bounding box center [584, 178] width 110 height 29
click at [543, 350] on span "18" at bounding box center [545, 341] width 29 height 29
type input "[DATE]"
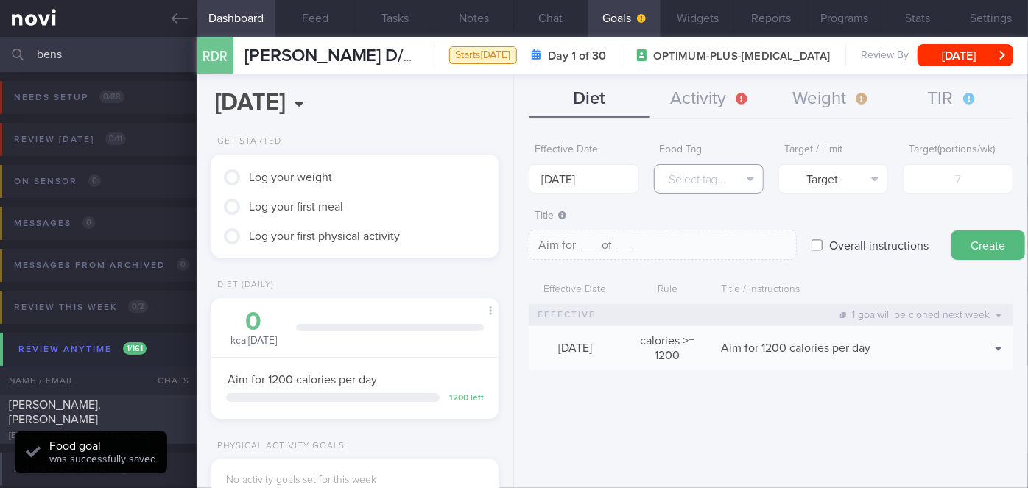
click at [724, 169] on button "Select tag..." at bounding box center [709, 178] width 110 height 29
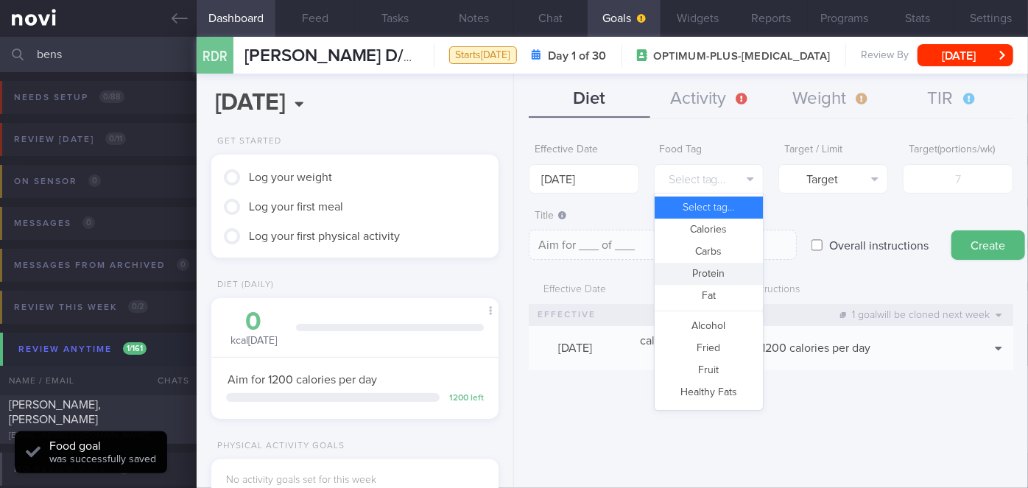
click at [724, 271] on button "Protein" at bounding box center [708, 274] width 108 height 22
type textarea "Aim for __g of protein per day"
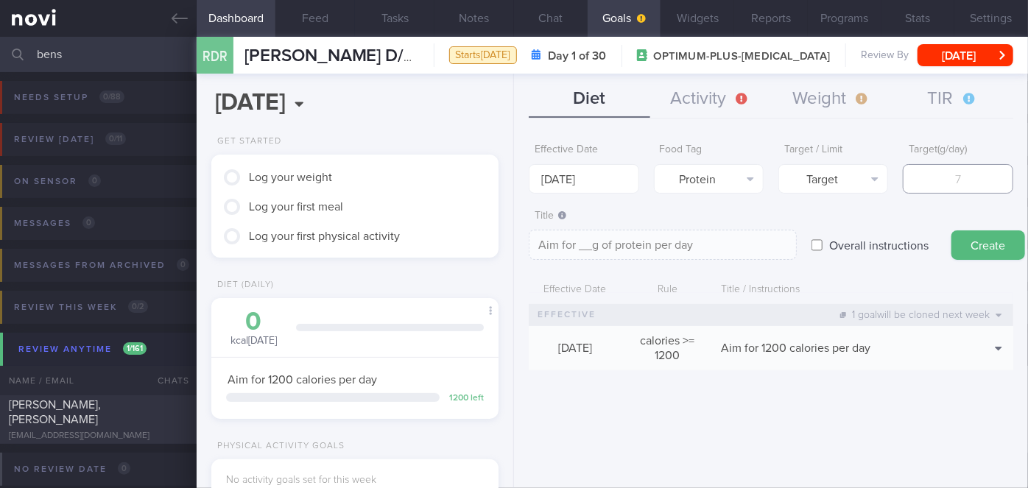
click at [960, 185] on input "number" at bounding box center [958, 178] width 110 height 29
type input "9"
type textarea "Aim for 9g of protein per day"
type input "95"
type textarea "Aim for 95g of protein per day"
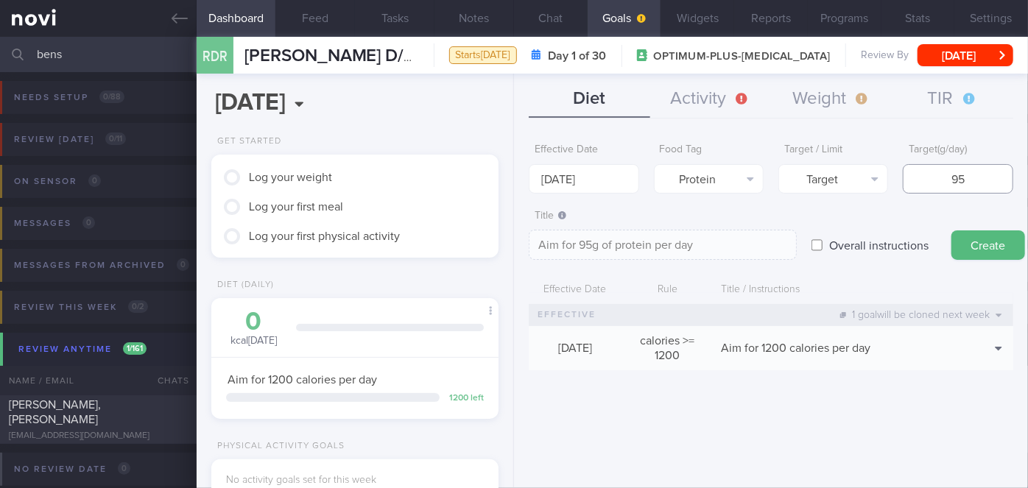
type input "95"
click at [951, 230] on button "Create" at bounding box center [988, 244] width 74 height 29
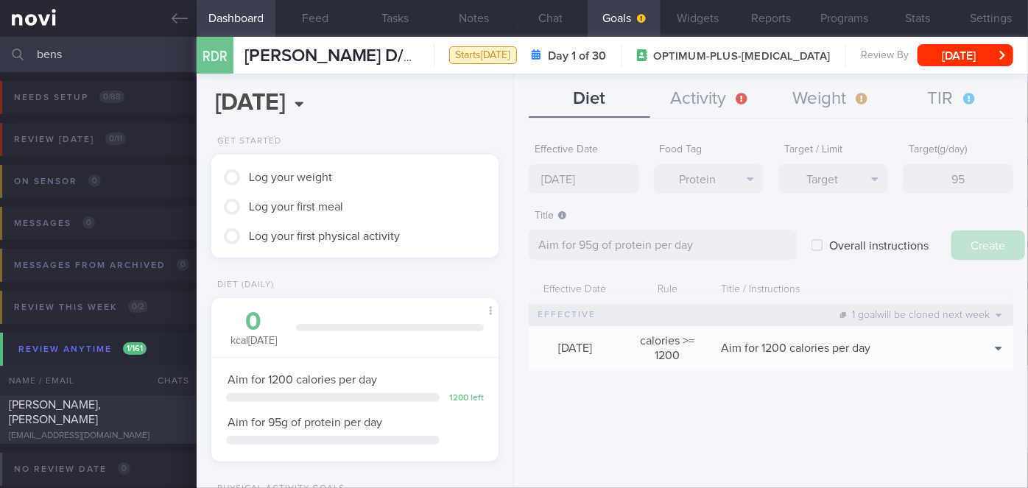
type input "[DATE]"
type textarea "Aim for ___ of ___"
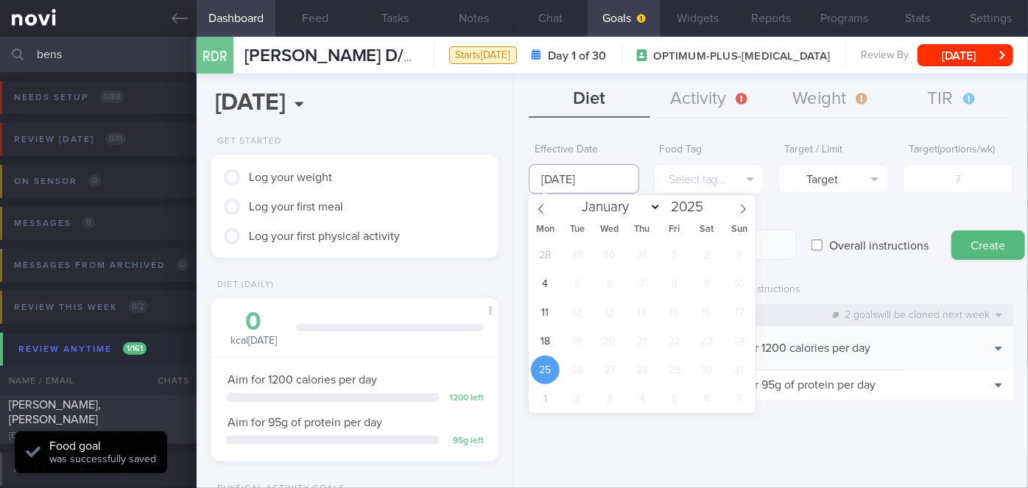
click at [607, 169] on input "[DATE]" at bounding box center [584, 178] width 110 height 29
click at [548, 344] on span "18" at bounding box center [545, 341] width 29 height 29
type input "[DATE]"
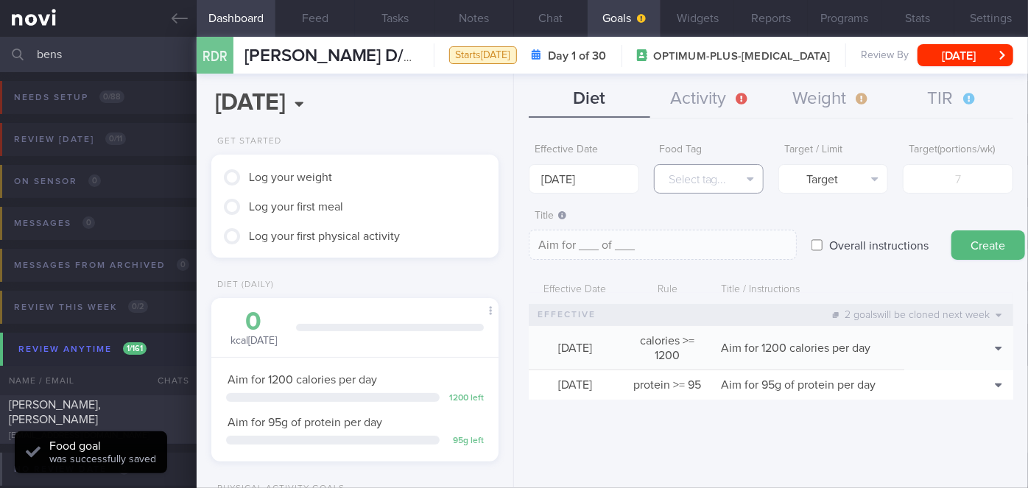
click at [730, 179] on button "Select tag..." at bounding box center [709, 178] width 110 height 29
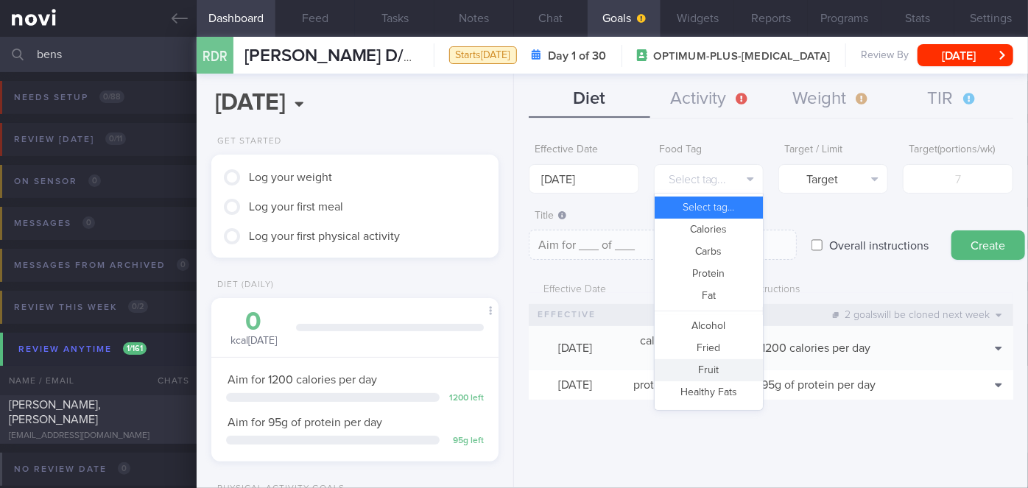
click at [710, 365] on button "Fruit" at bounding box center [708, 370] width 108 height 22
type textarea "Aim for __ portions of fruits per week"
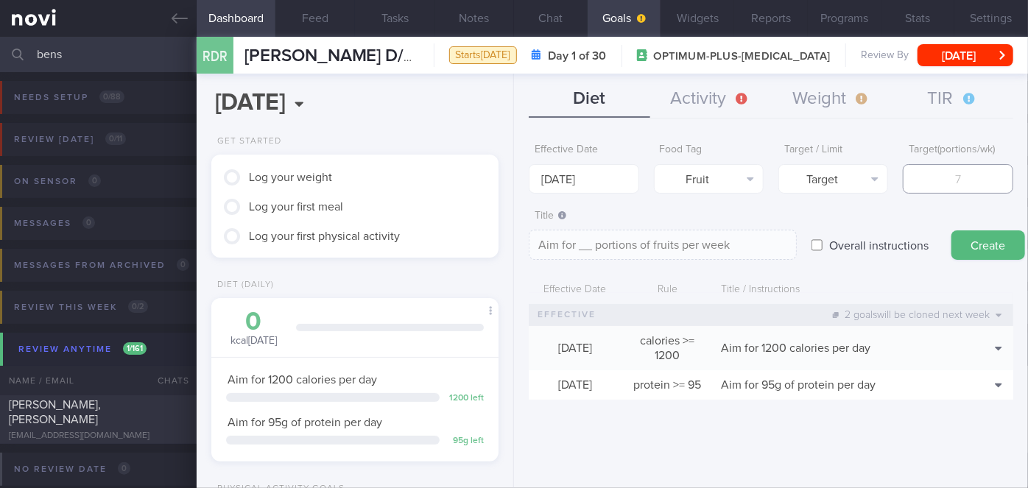
click at [936, 186] on input "number" at bounding box center [958, 178] width 110 height 29
type input "1"
type textarea "Aim for 1 portions of fruits per week"
type input "14"
type textarea "Aim for 14 portions of fruits per week"
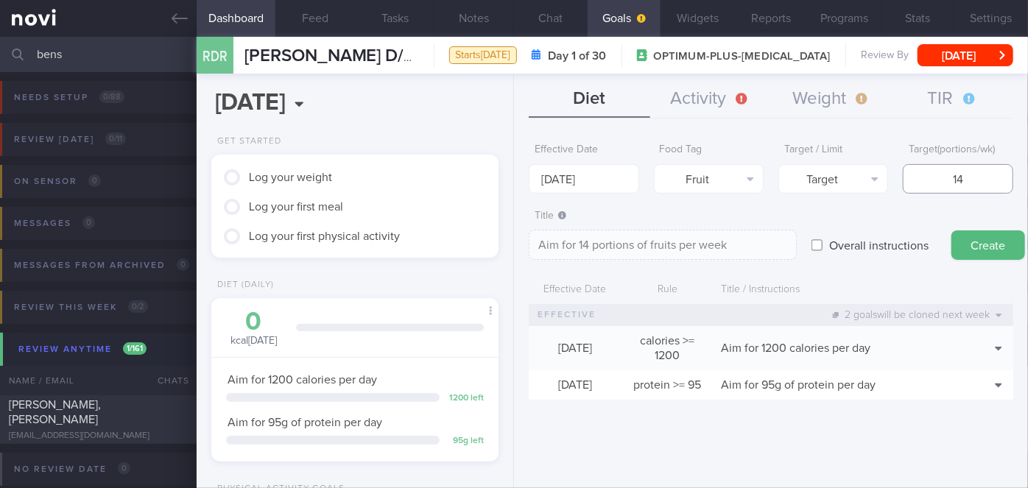
type input "14"
click at [951, 230] on button "Create" at bounding box center [988, 244] width 74 height 29
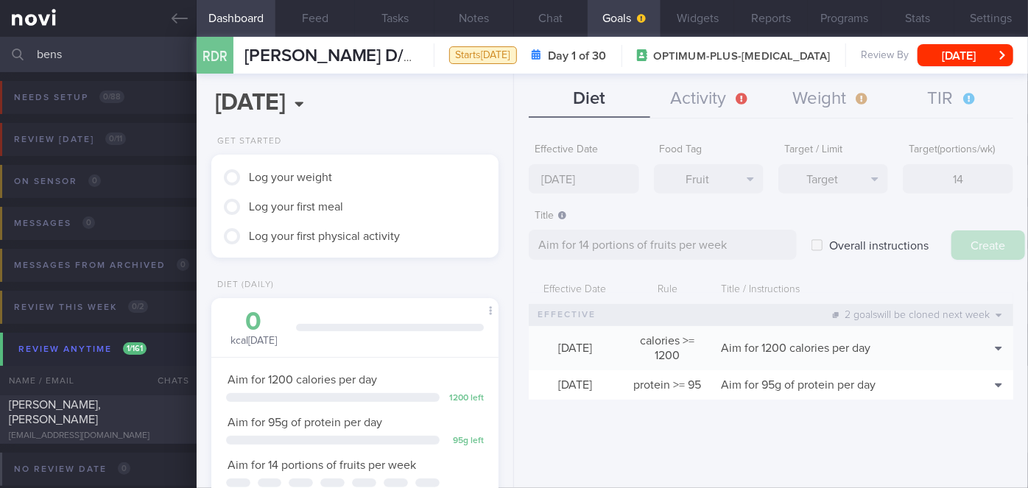
type input "[DATE]"
type textarea "Aim for ___ of ___"
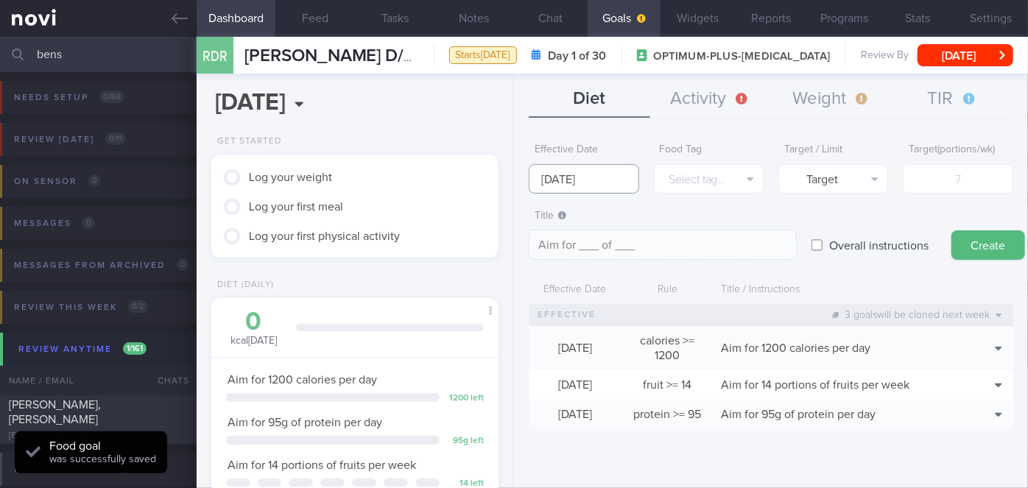
click at [620, 173] on input "[DATE]" at bounding box center [584, 178] width 110 height 29
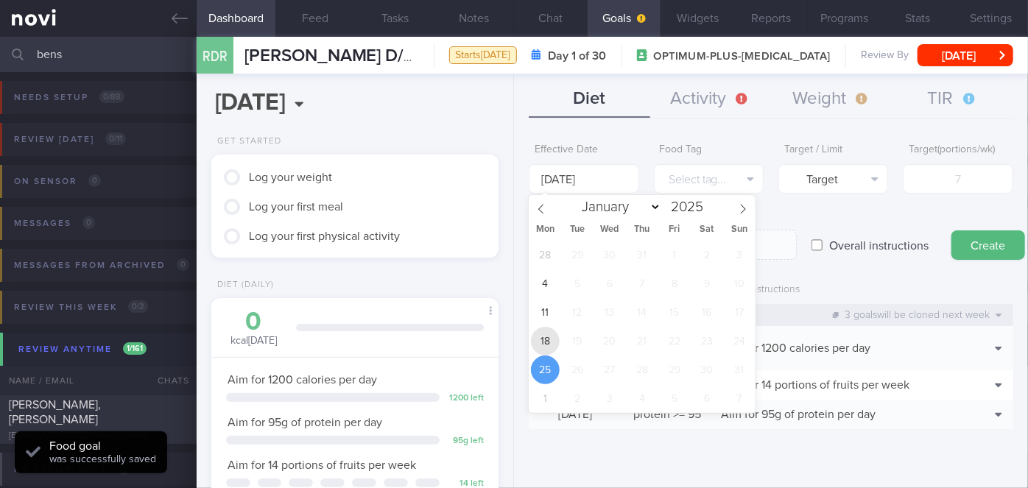
click at [545, 340] on span "18" at bounding box center [545, 341] width 29 height 29
type input "[DATE]"
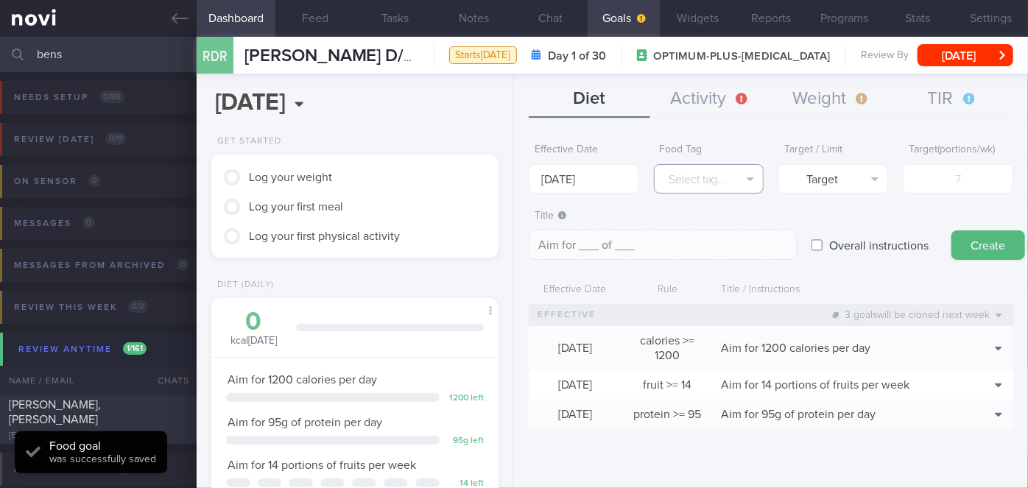
click at [716, 169] on button "Select tag..." at bounding box center [709, 178] width 110 height 29
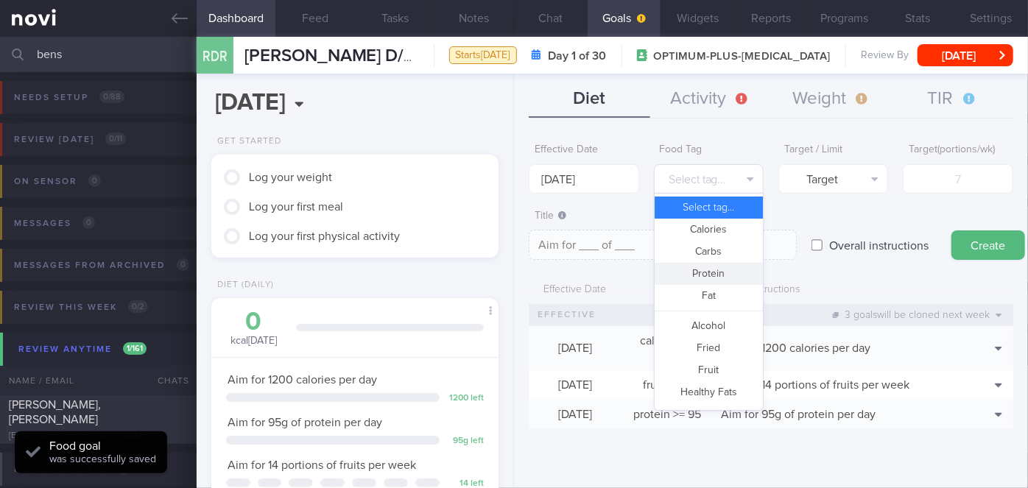
scroll to position [437, 0]
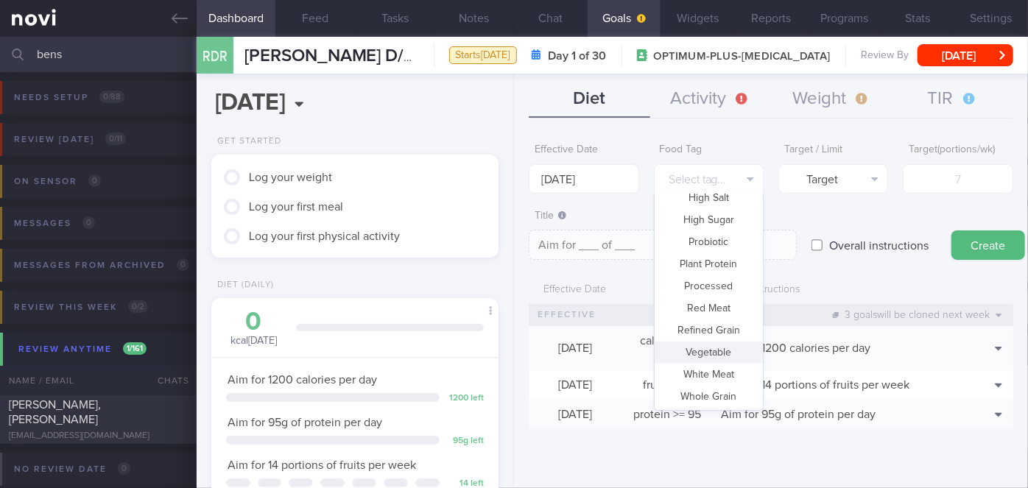
click at [700, 359] on button "Vegetable" at bounding box center [708, 353] width 108 height 22
type textarea "Aim for __ portions of vegetables per week"
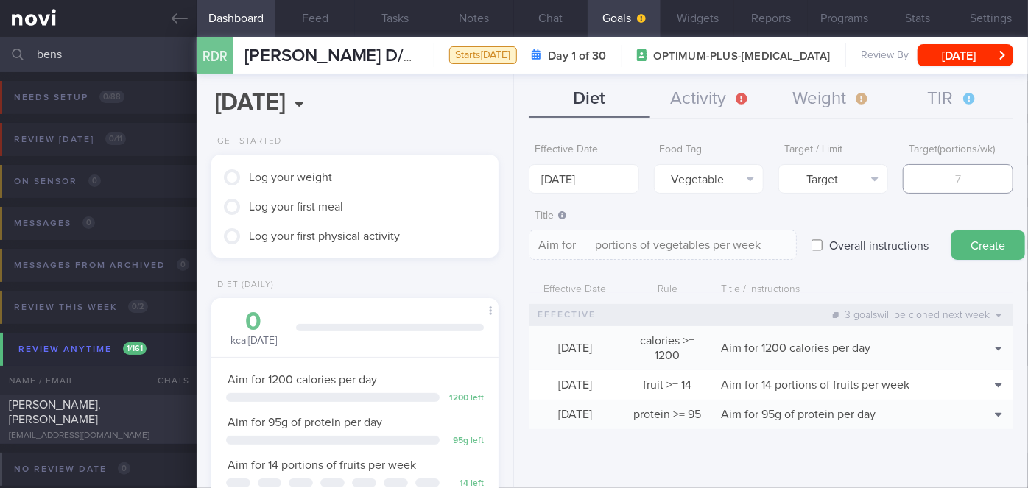
click at [921, 181] on input "number" at bounding box center [958, 178] width 110 height 29
type input "1"
type textarea "Aim for 1 portions of vegetables per week"
type input "14"
type textarea "Aim for 14 portions of vegetables per week"
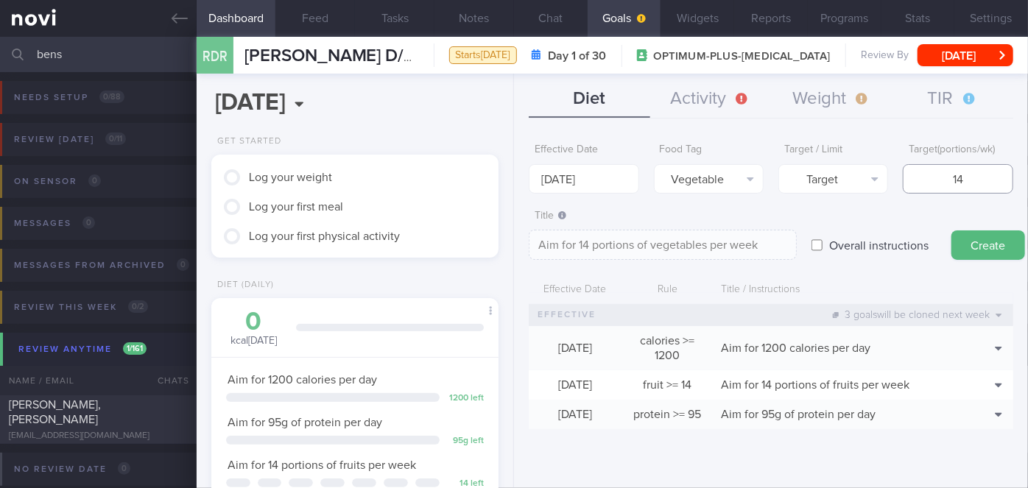
type input "14"
click at [951, 230] on button "Create" at bounding box center [988, 244] width 74 height 29
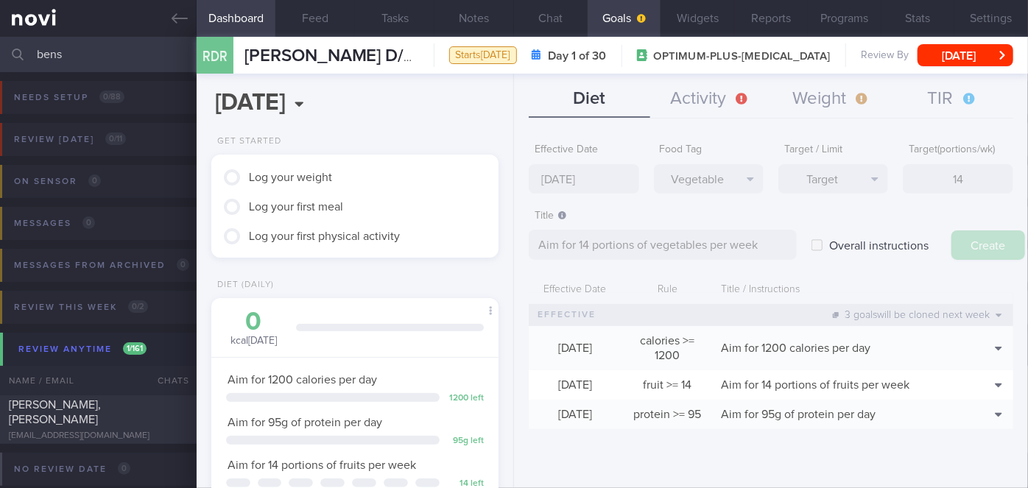
type input "[DATE]"
type textarea "Aim for ___ of ___"
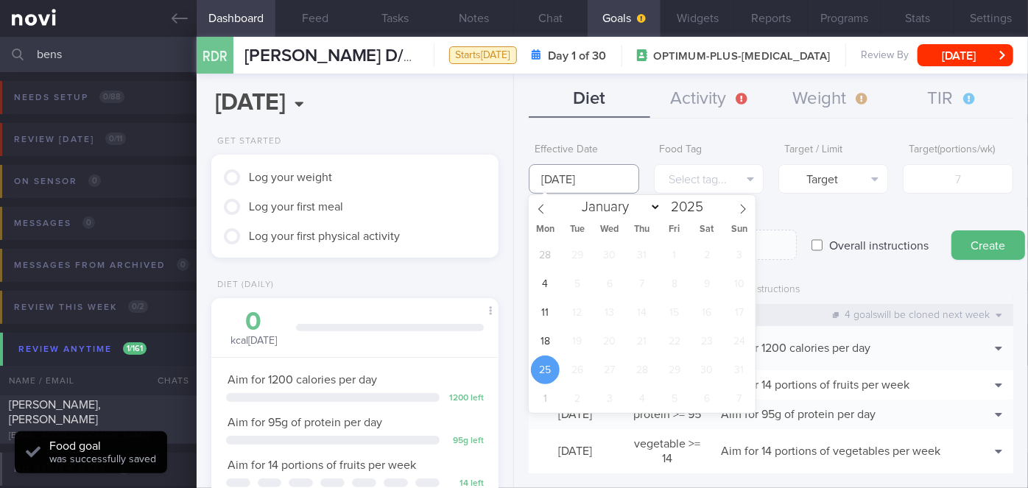
click at [593, 179] on input "[DATE]" at bounding box center [584, 178] width 110 height 29
click at [546, 338] on span "18" at bounding box center [545, 341] width 29 height 29
type input "[DATE]"
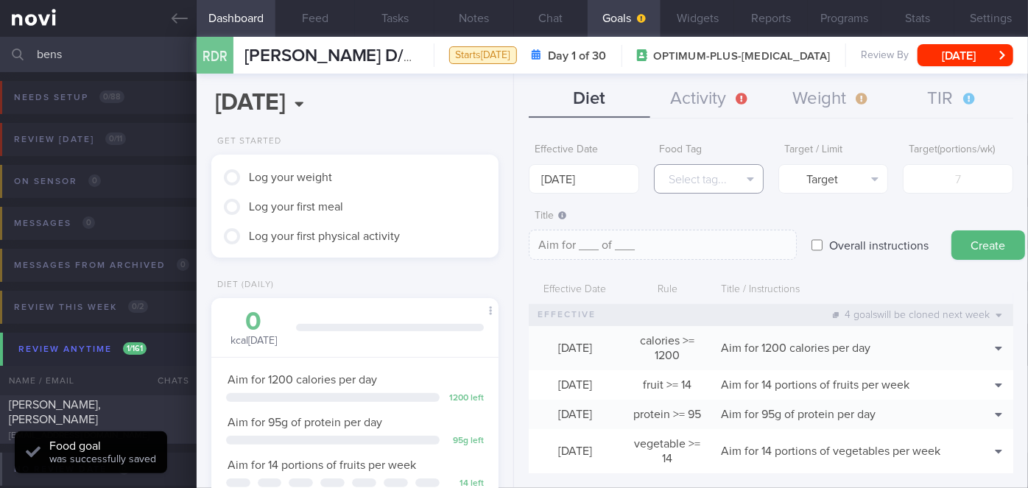
click at [707, 183] on button "Select tag..." at bounding box center [709, 178] width 110 height 29
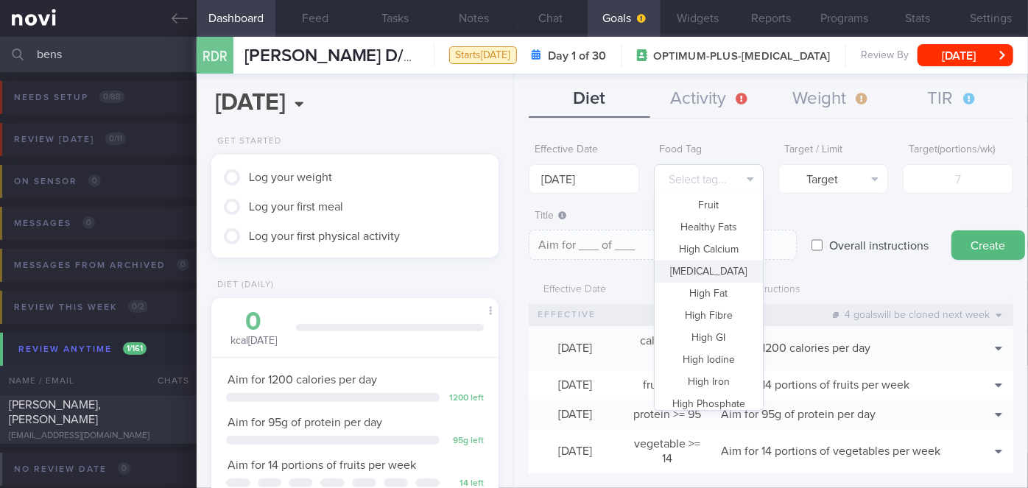
scroll to position [0, 0]
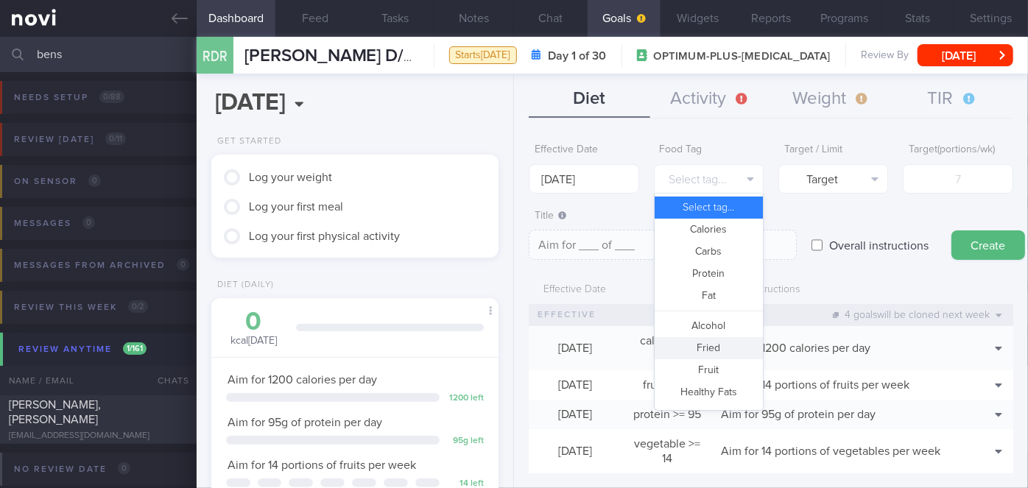
click at [714, 347] on button "Fried" at bounding box center [708, 348] width 108 height 22
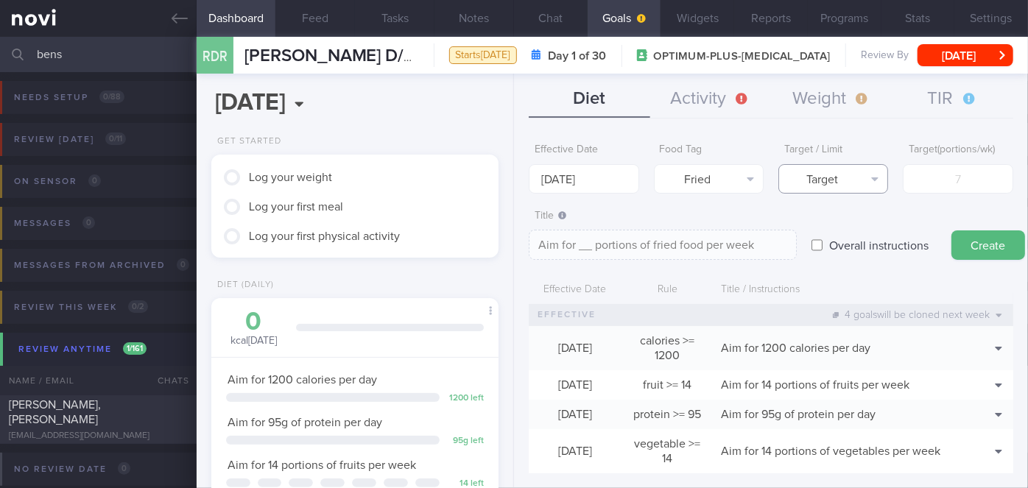
click at [841, 177] on button "Target" at bounding box center [833, 178] width 110 height 29
click at [854, 228] on button "Limit" at bounding box center [833, 230] width 108 height 22
type textarea "Keep to __ portions of fried food per week"
click at [955, 190] on input "number" at bounding box center [958, 178] width 110 height 29
type input "2"
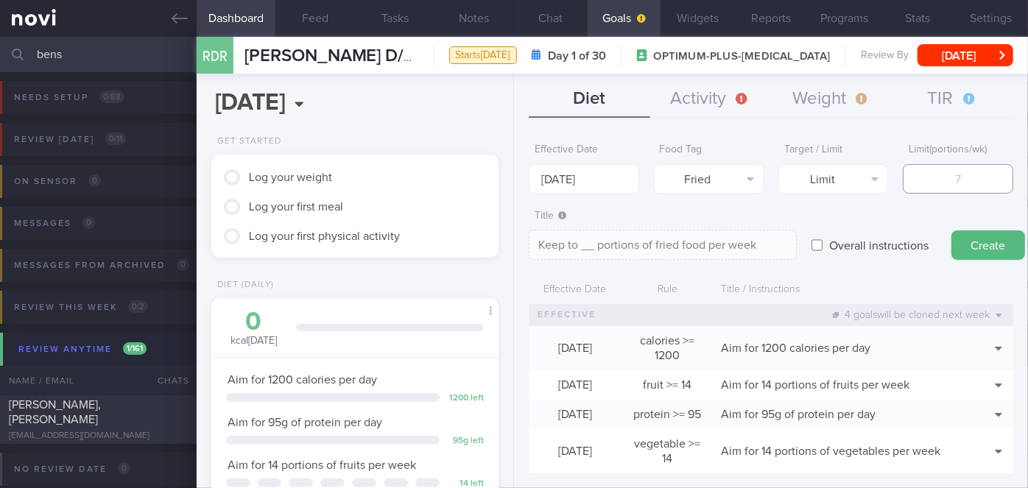
type textarea "Keep to 2 portions of fried food per week"
type input "2"
click at [975, 239] on button "Create" at bounding box center [988, 244] width 74 height 29
type input "[DATE]"
type textarea "Aim for ___ of ___"
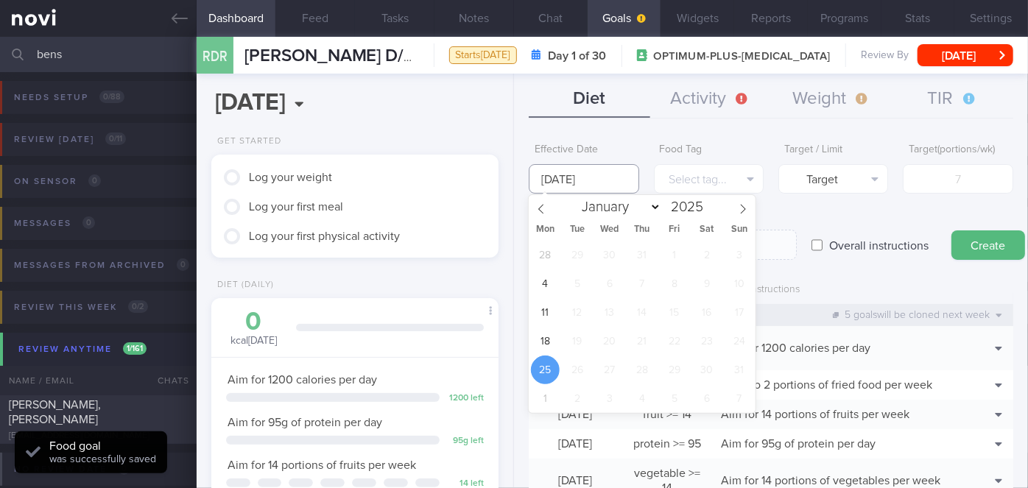
click at [594, 187] on input "[DATE]" at bounding box center [584, 178] width 110 height 29
click at [542, 342] on span "18" at bounding box center [545, 341] width 29 height 29
type input "[DATE]"
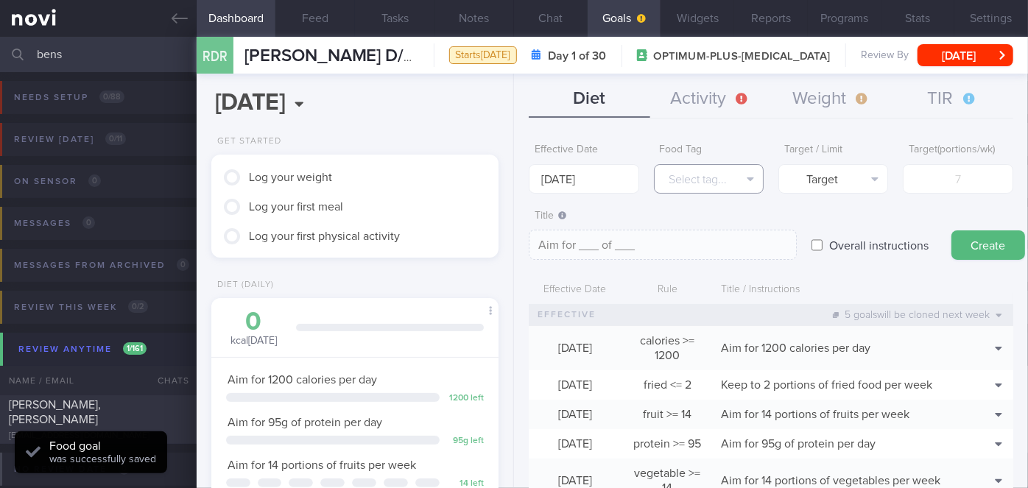
click at [696, 186] on button "Select tag..." at bounding box center [709, 178] width 110 height 29
click at [596, 247] on textarea "Aim for ___ of ___" at bounding box center [663, 245] width 268 height 30
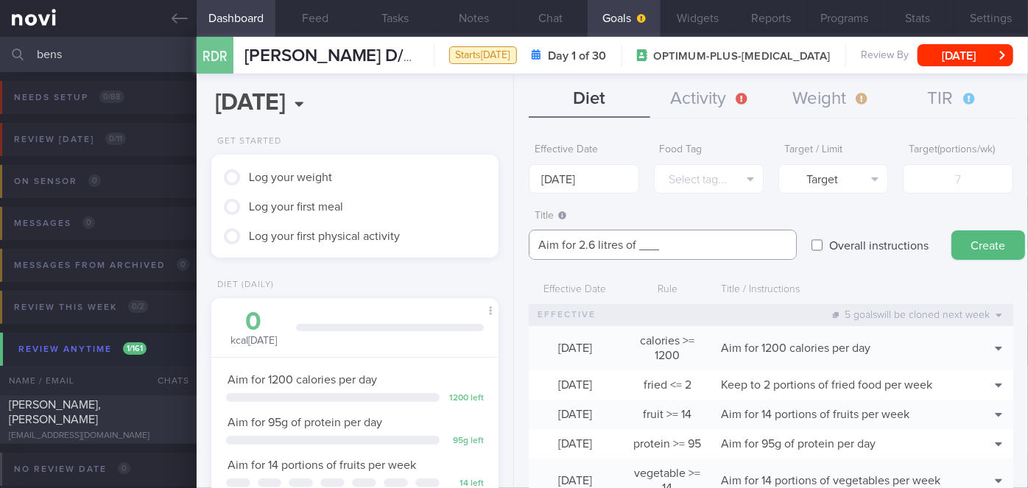
click at [663, 244] on textarea "Aim for 2.6 litres of ___" at bounding box center [663, 245] width 268 height 30
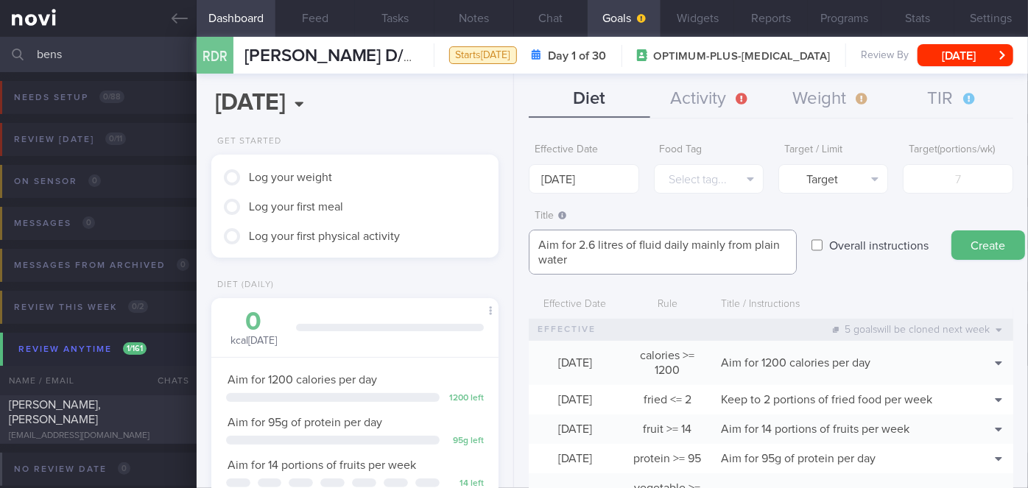
type textarea "Aim for 2.6 litres of fluid daily mainly from plain water"
click at [877, 240] on label "Overall instructions" at bounding box center [879, 244] width 114 height 29
click at [822, 240] on input "Overall instructions" at bounding box center [816, 244] width 11 height 29
checkbox input "true"
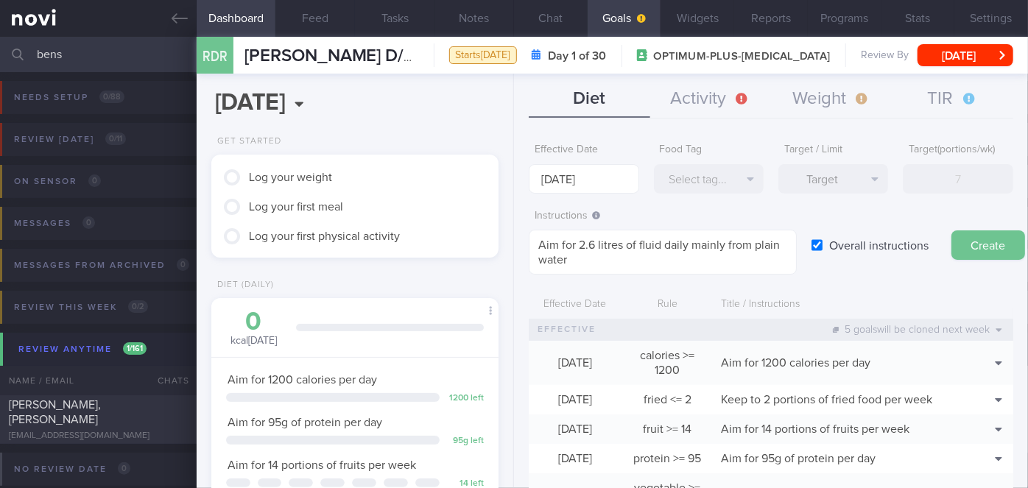
click at [999, 239] on button "Create" at bounding box center [988, 244] width 74 height 29
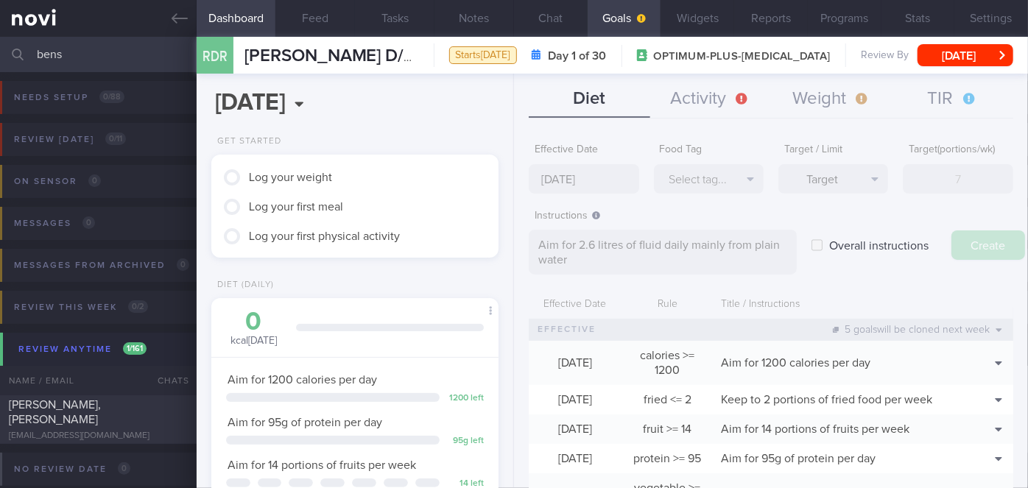
type input "[DATE]"
type textarea "Aim for ___ of ___"
checkbox input "false"
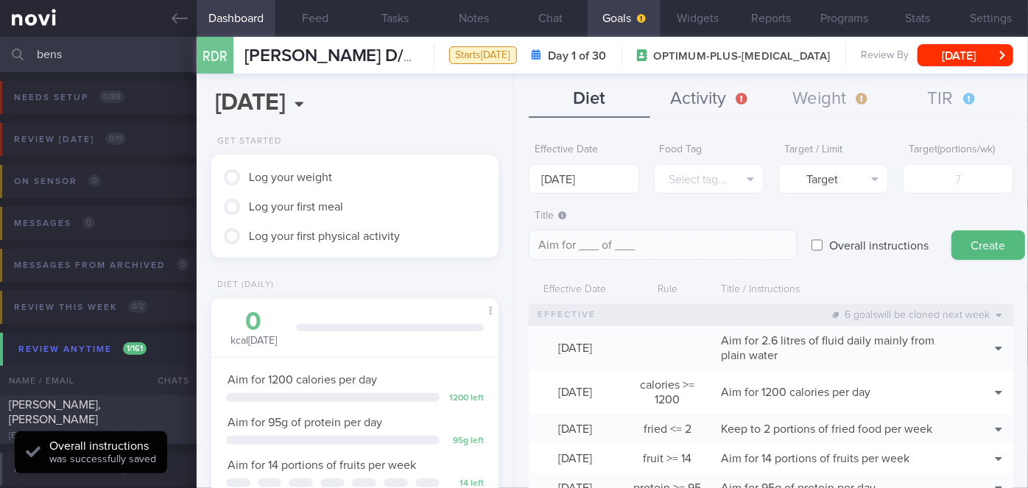
click at [731, 96] on button "Activity" at bounding box center [710, 99] width 121 height 37
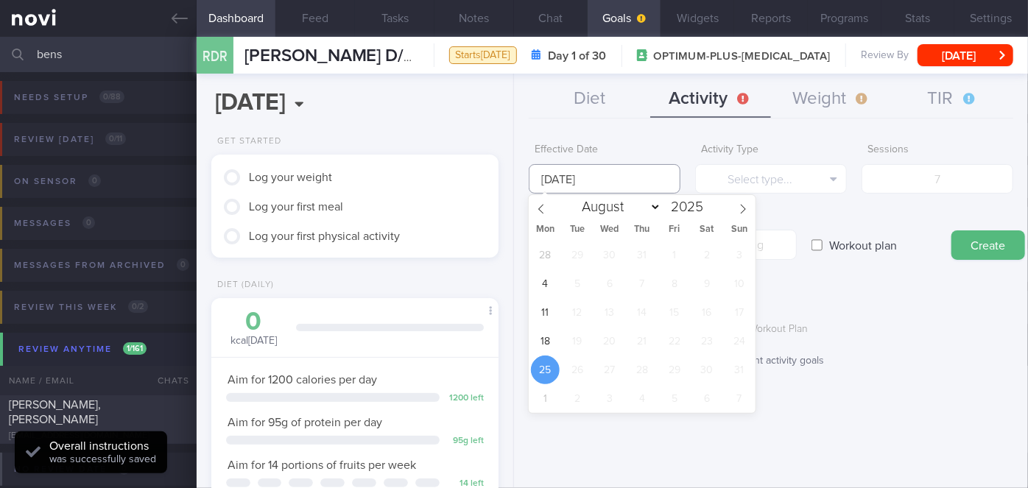
click at [610, 179] on input "[DATE]" at bounding box center [605, 178] width 152 height 29
click at [540, 331] on span "18" at bounding box center [545, 341] width 29 height 29
type input "[DATE]"
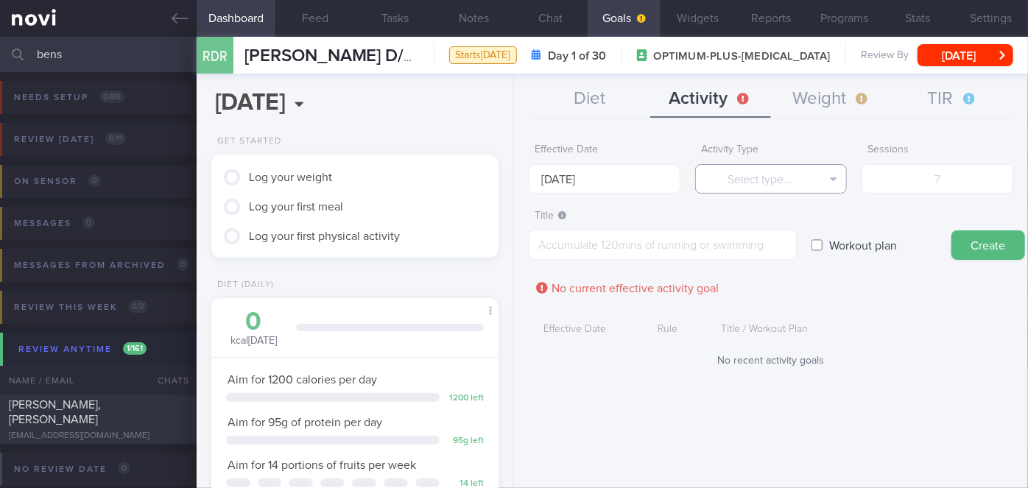
click at [739, 182] on button "Select type..." at bounding box center [771, 178] width 152 height 29
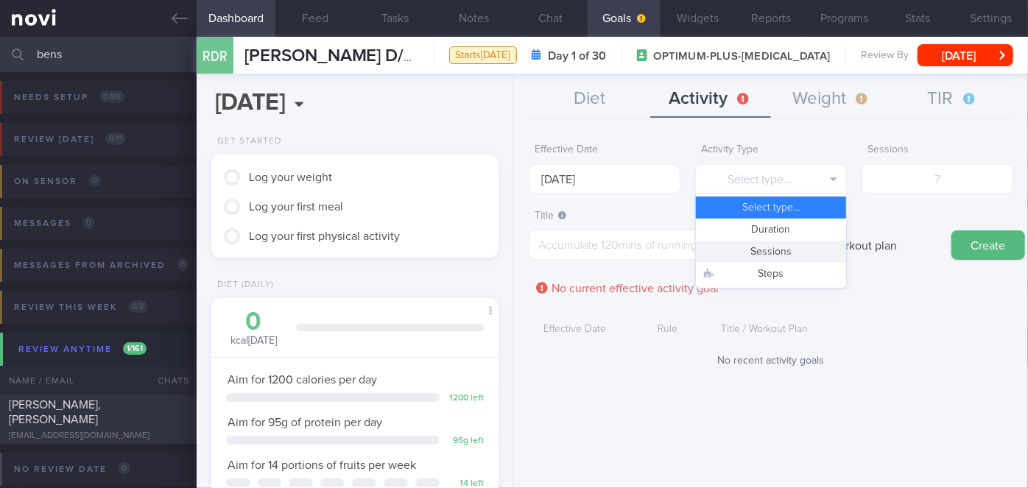
click at [778, 253] on button "Sessions" at bounding box center [771, 252] width 150 height 22
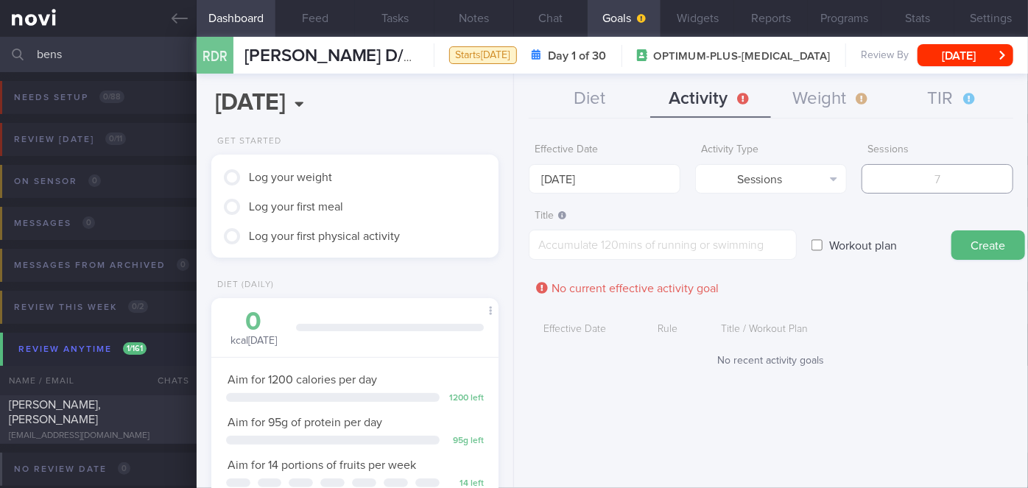
click at [891, 183] on input "number" at bounding box center [937, 178] width 152 height 29
type input "1"
click at [746, 247] on textarea at bounding box center [663, 245] width 268 height 30
type textarea "Aim for x1/week strength training"
click at [991, 244] on button "Create" at bounding box center [988, 244] width 74 height 29
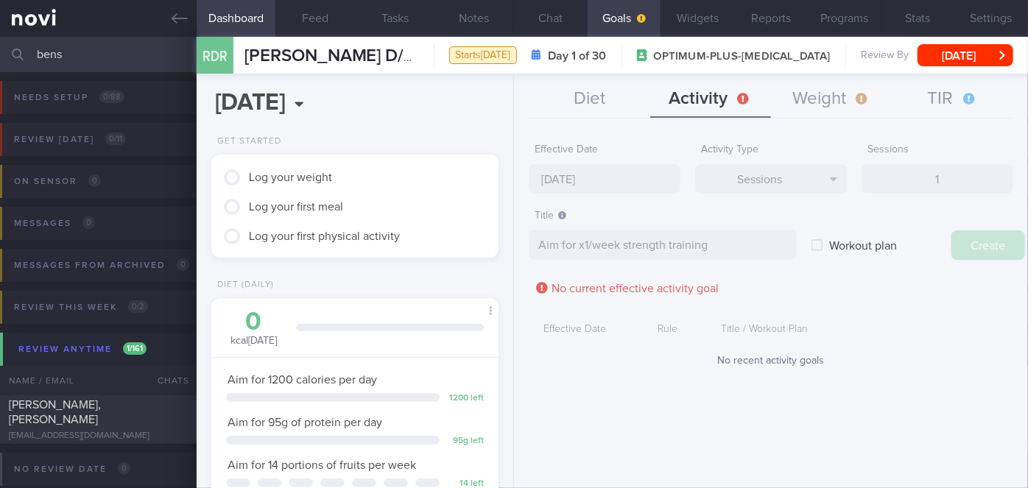
type input "[DATE]"
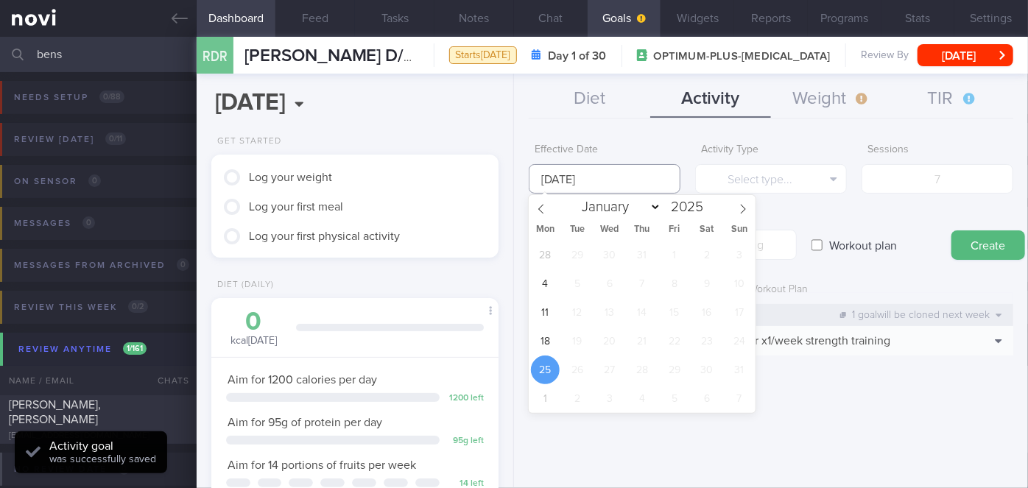
click at [570, 184] on input "[DATE]" at bounding box center [605, 178] width 152 height 29
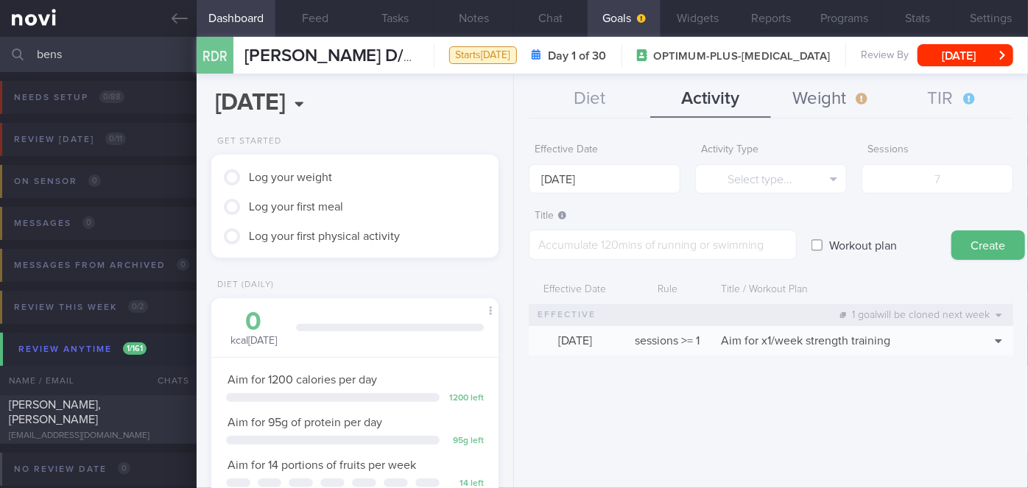
click at [822, 91] on button "Weight" at bounding box center [831, 99] width 121 height 37
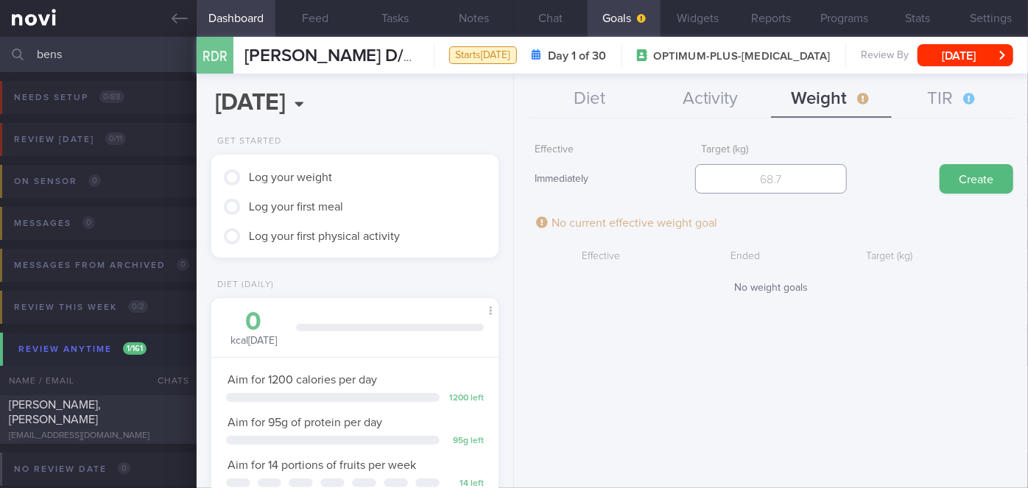
click at [831, 186] on input "number" at bounding box center [771, 178] width 152 height 29
type input "83.9"
click at [939, 164] on button "Create" at bounding box center [976, 178] width 74 height 29
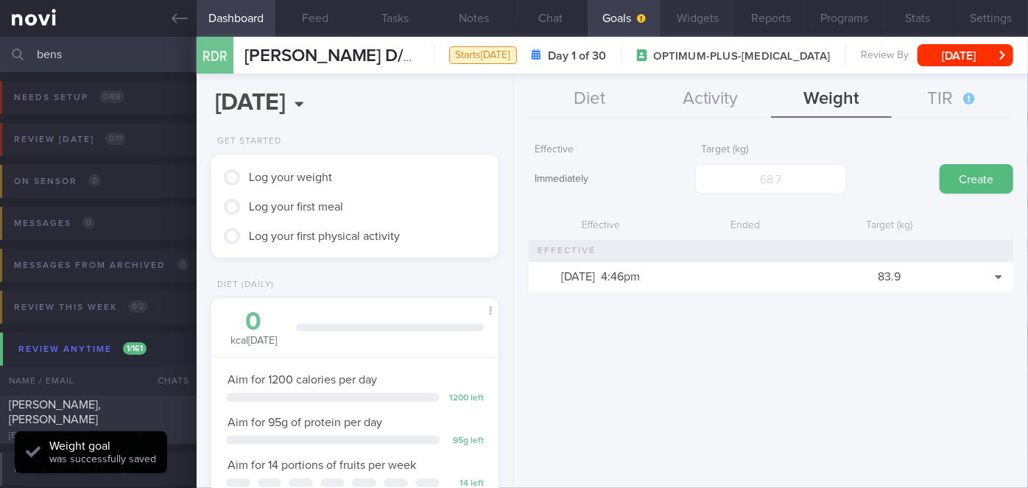
click at [708, 18] on button "Widgets" at bounding box center [697, 18] width 74 height 37
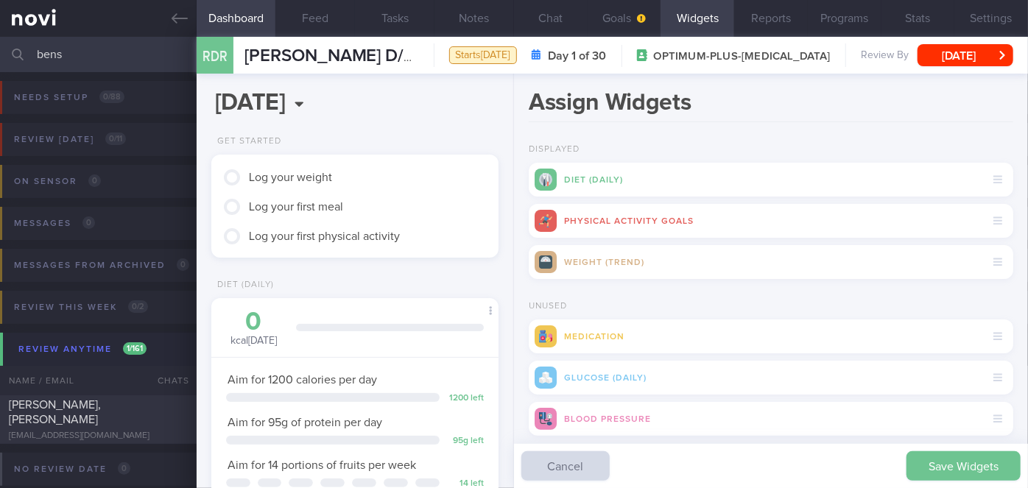
click at [946, 467] on button "Save Widgets" at bounding box center [963, 465] width 114 height 29
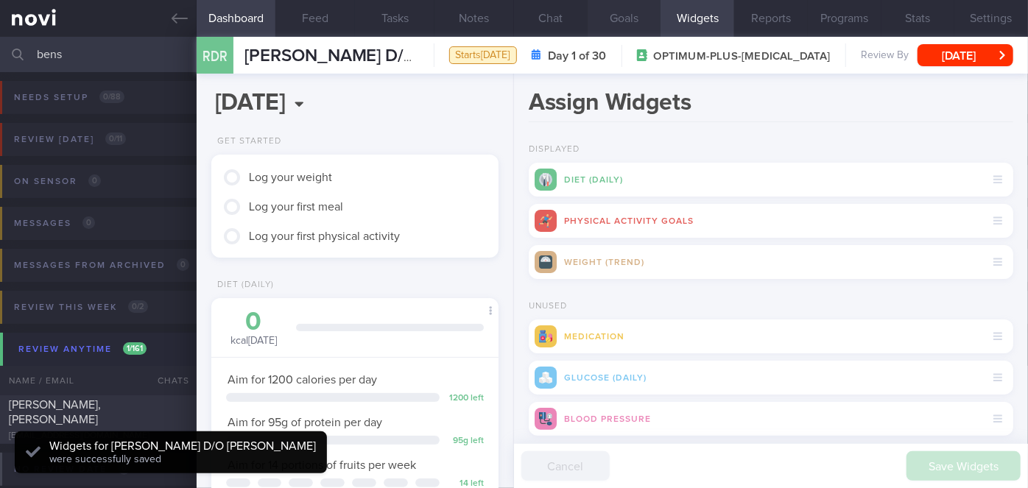
click at [618, 22] on button "Goals" at bounding box center [624, 18] width 74 height 37
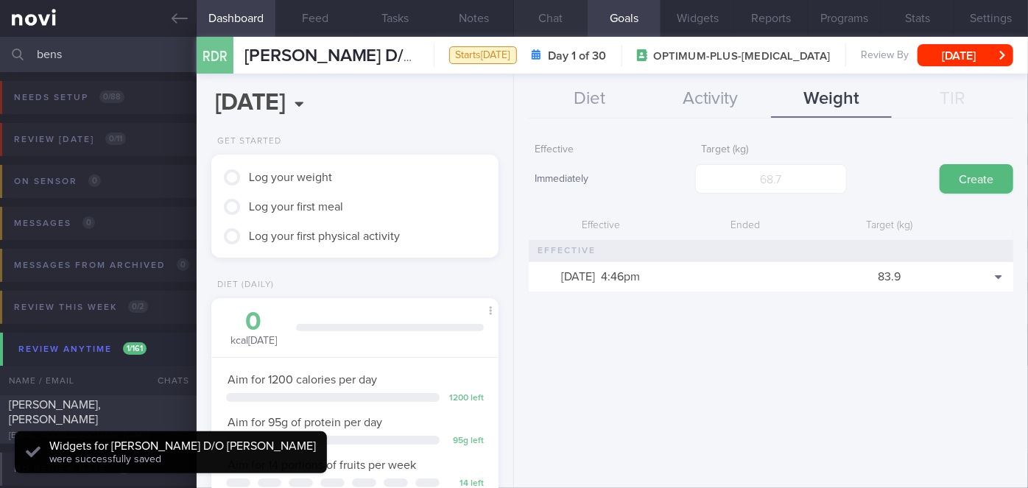
click at [568, 24] on button "Chat" at bounding box center [551, 18] width 74 height 37
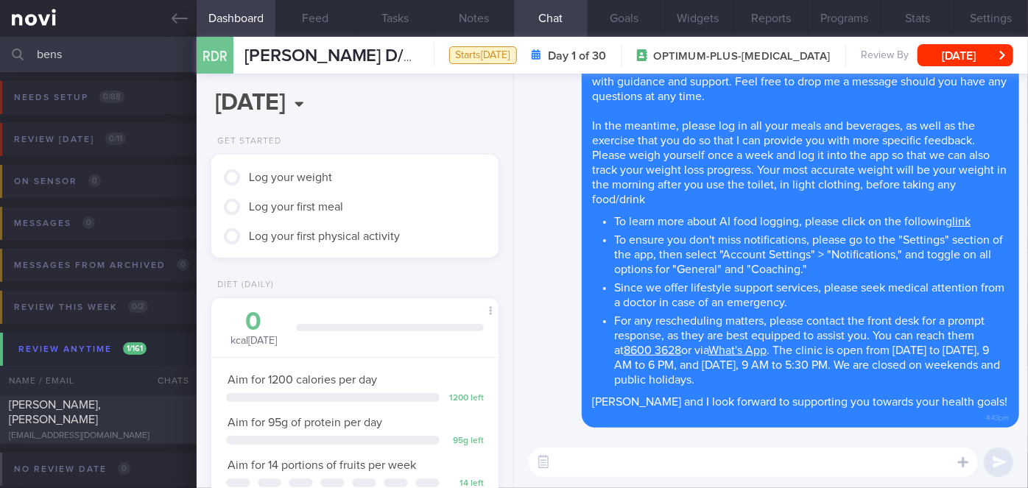
click at [602, 467] on textarea at bounding box center [753, 462] width 449 height 29
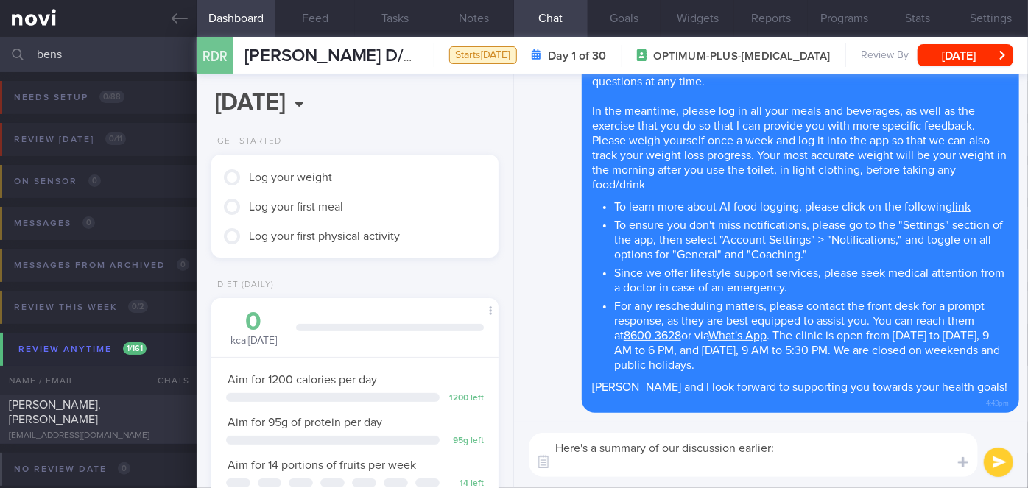
paste textarea "Practice mindful eating if snacking excessively especially if out of boredom Ex…"
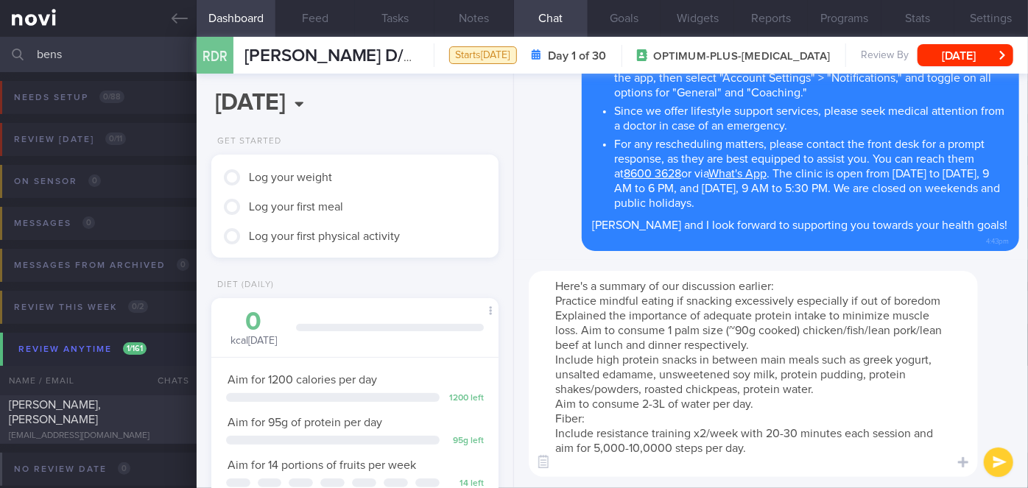
click at [555, 314] on textarea "Here's a summary of our discussion earlier: Practice mindful eating if snacking…" at bounding box center [753, 374] width 449 height 206
drag, startPoint x: 708, startPoint y: 314, endPoint x: 579, endPoint y: 314, distance: 129.6
click at [579, 314] on textarea "Here's a summary of our discussion earlier: Practice mindful eating if snacking…" at bounding box center [753, 374] width 449 height 206
drag, startPoint x: 659, startPoint y: 317, endPoint x: 565, endPoint y: 311, distance: 94.5
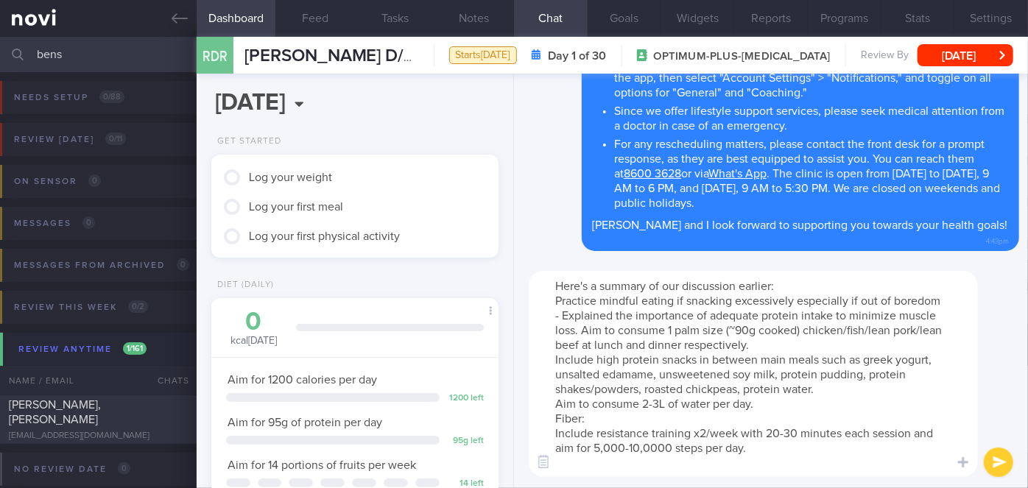
click at [565, 311] on textarea "Here's a summary of our discussion earlier: Practice mindful eating if snacking…" at bounding box center [753, 374] width 449 height 206
click at [638, 356] on textarea "Here's a summary of our discussion earlier: Practice mindful eating if snacking…" at bounding box center [753, 374] width 449 height 206
click at [551, 360] on textarea "Here's a summary of our discussion earlier: Practice mindful eating if snacking…" at bounding box center [753, 374] width 449 height 206
click at [554, 403] on textarea "Here's a summary of our discussion earlier: Practice mindful eating if snacking…" at bounding box center [753, 374] width 449 height 206
click at [663, 405] on textarea "Here's a summary of our discussion earlier: Practice mindful eating if snacking…" at bounding box center [753, 374] width 449 height 206
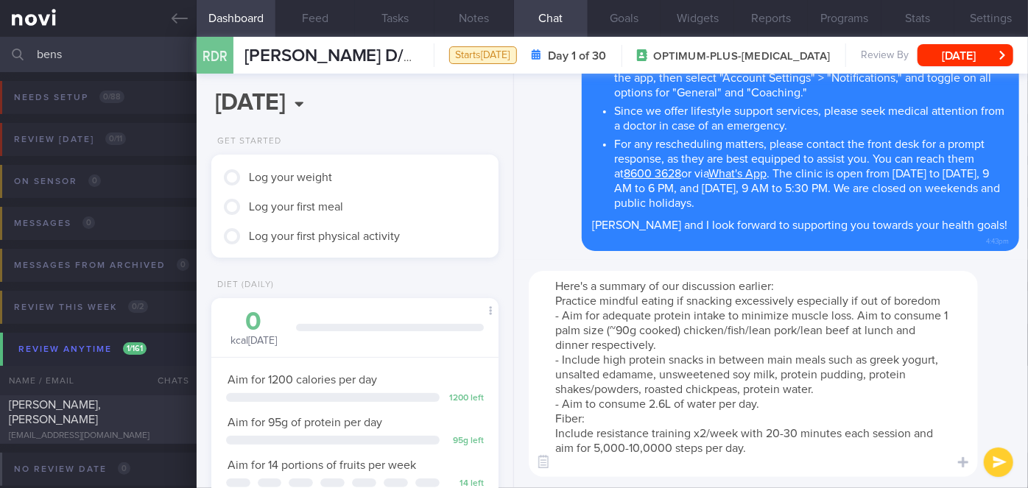
click at [716, 400] on textarea "Here's a summary of our discussion earlier: Practice mindful eating if snacking…" at bounding box center [753, 374] width 449 height 206
click at [547, 416] on textarea "Here's a summary of our discussion earlier: Practice mindful eating if snacking…" at bounding box center [753, 374] width 449 height 206
click at [598, 420] on textarea "Here's a summary of our discussion earlier: Practice mindful eating if snacking…" at bounding box center [753, 374] width 449 height 206
click at [591, 417] on textarea "Here's a summary of our discussion earlier: Practice mindful eating if snacking…" at bounding box center [753, 374] width 449 height 206
click at [548, 437] on textarea "Here's a summary of our discussion earlier: Practice mindful eating if snacking…" at bounding box center [753, 374] width 449 height 206
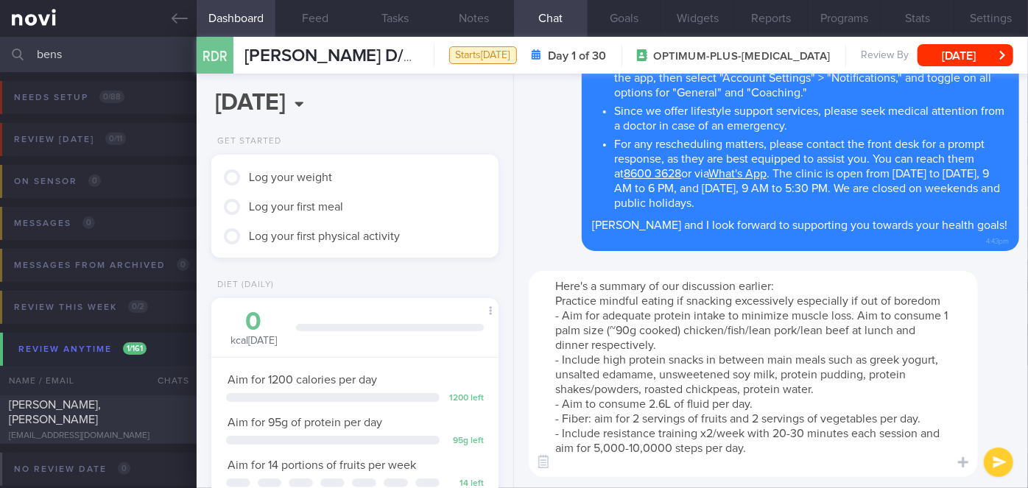
drag, startPoint x: 747, startPoint y: 450, endPoint x: 590, endPoint y: 444, distance: 157.6
click at [590, 444] on textarea "Here's a summary of our discussion earlier: Practice mindful eating if snacking…" at bounding box center [753, 374] width 449 height 206
click at [710, 434] on textarea "Here's a summary of our discussion earlier: Practice mindful eating if snacking…" at bounding box center [753, 374] width 449 height 206
drag, startPoint x: 746, startPoint y: 450, endPoint x: 595, endPoint y: 448, distance: 151.7
click at [595, 448] on textarea "Here's a summary of our discussion earlier: Practice mindful eating if snacking…" at bounding box center [753, 374] width 449 height 206
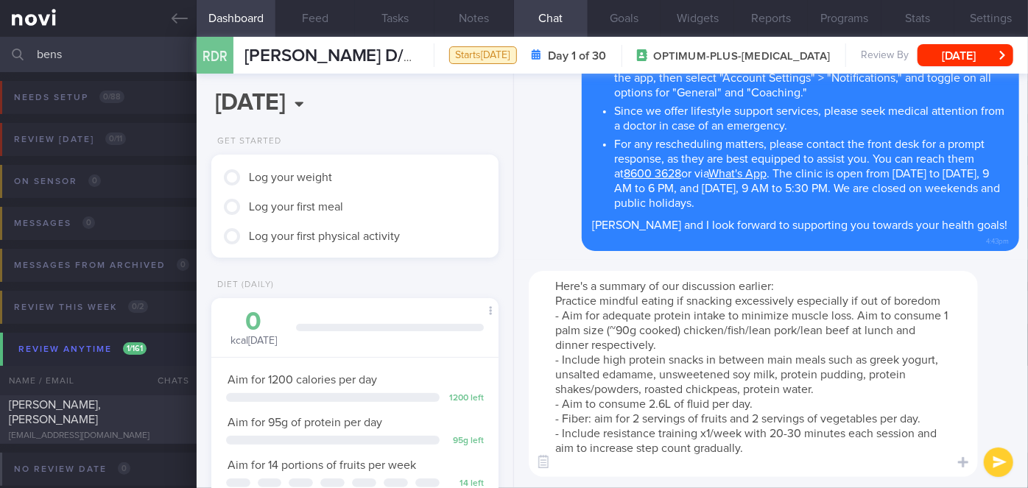
drag, startPoint x: 940, startPoint y: 301, endPoint x: 541, endPoint y: 296, distance: 399.0
click at [541, 296] on textarea "Here's a summary of our discussion earlier: Practice mindful eating if snacking…" at bounding box center [753, 374] width 449 height 206
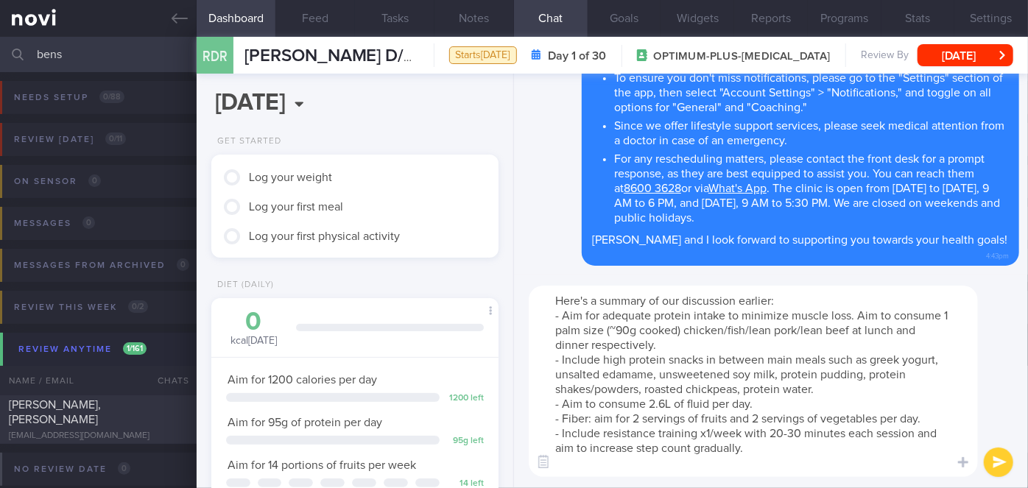
click at [850, 326] on textarea "Here's a summary of our discussion earlier: - Aim for adequate protein intake t…" at bounding box center [753, 381] width 449 height 191
click at [827, 342] on textarea "Here's a summary of our discussion earlier: - Aim for adequate protein intake t…" at bounding box center [753, 381] width 449 height 191
type textarea "Here's a summary of our discussion earlier: - Aim for adequate protein intake t…"
click at [1011, 465] on button "submit" at bounding box center [998, 462] width 29 height 29
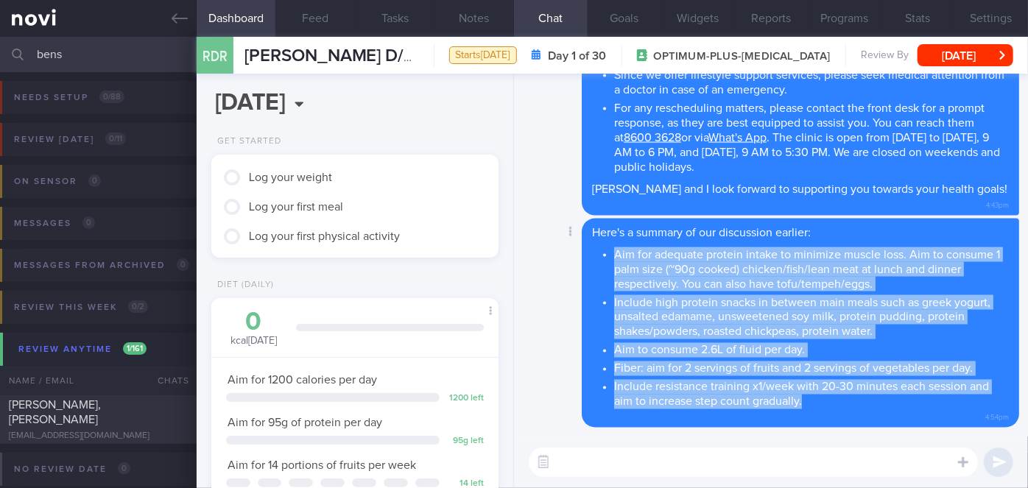
drag, startPoint x: 616, startPoint y: 249, endPoint x: 803, endPoint y: 403, distance: 242.1
click at [803, 403] on ul "Aim for adequate protein intake to minimize muscle loss. Aim to consume 1 palm …" at bounding box center [800, 327] width 417 height 166
copy ul "Aim for adequate protein intake to minimize muscle loss. Aim to consume 1 palm …"
click at [559, 280] on div "Delete Here's a summary of our discussion earlier: Aim for adequate protein int…" at bounding box center [771, 324] width 496 height 210
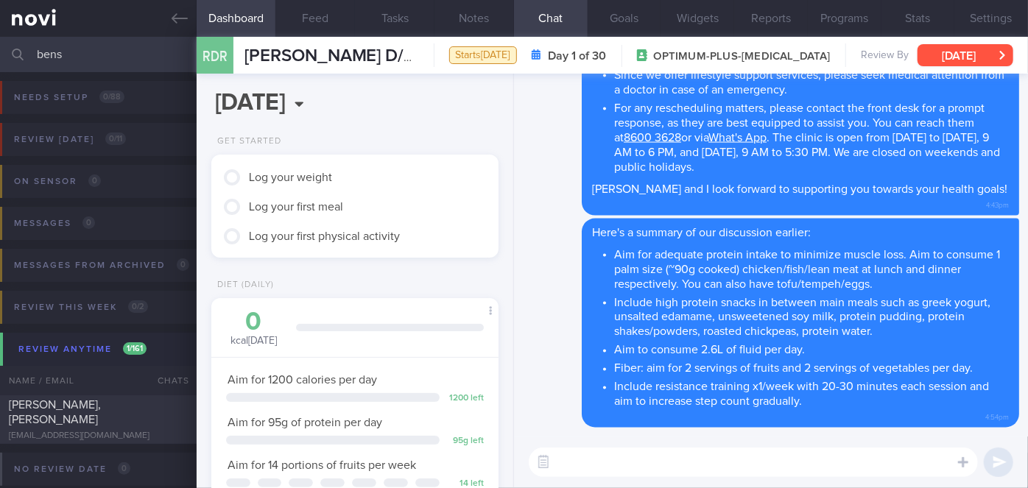
click at [975, 63] on button "[DATE]" at bounding box center [965, 55] width 96 height 22
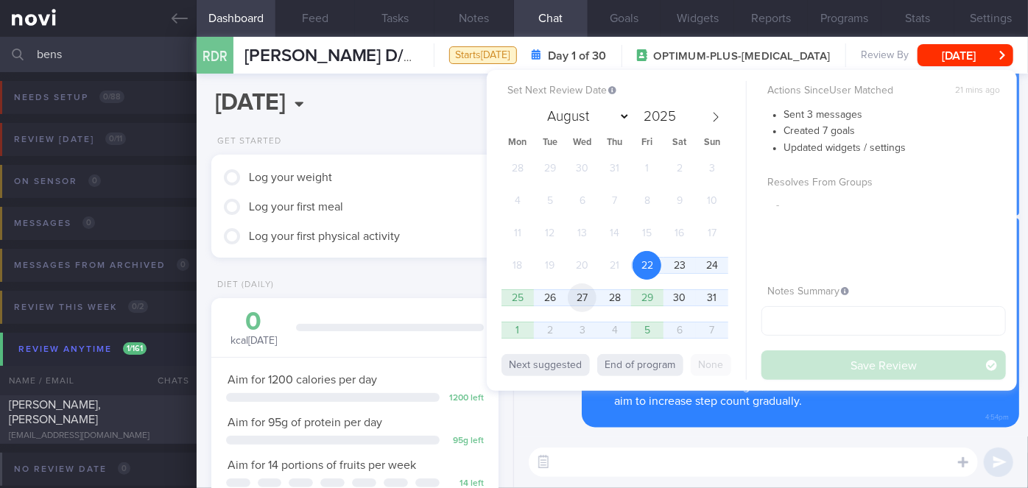
click at [590, 299] on span "27" at bounding box center [582, 297] width 29 height 29
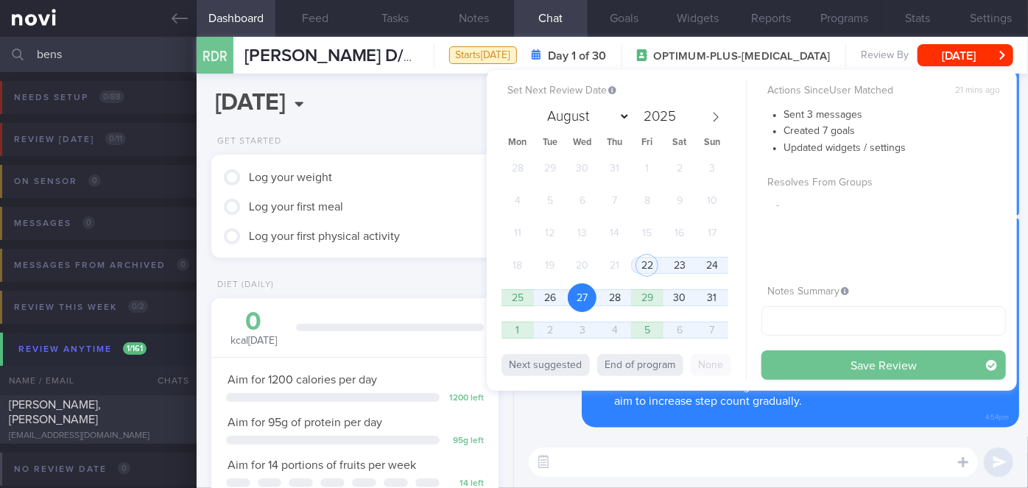
click at [822, 364] on button "Save Review" at bounding box center [883, 364] width 244 height 29
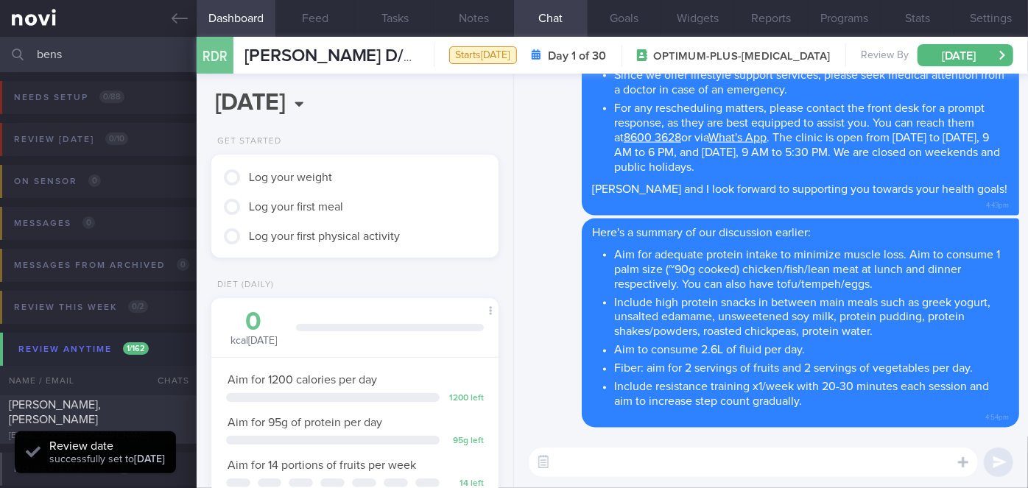
click at [111, 61] on input "bens" at bounding box center [514, 54] width 1028 height 35
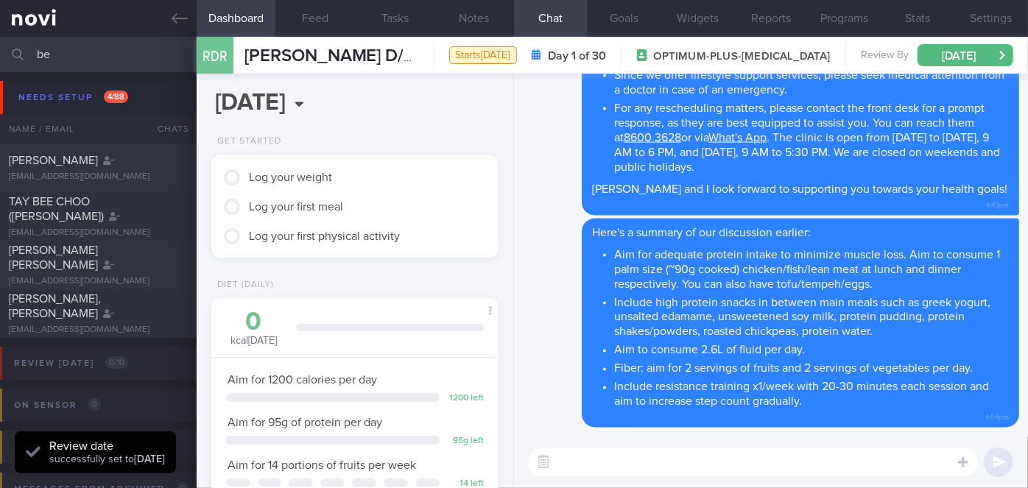
type input "b"
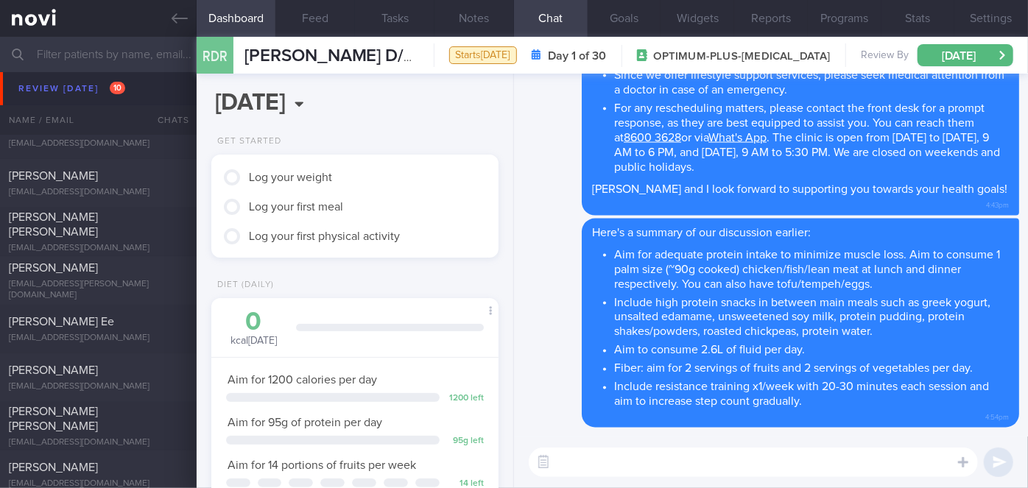
scroll to position [4516, 0]
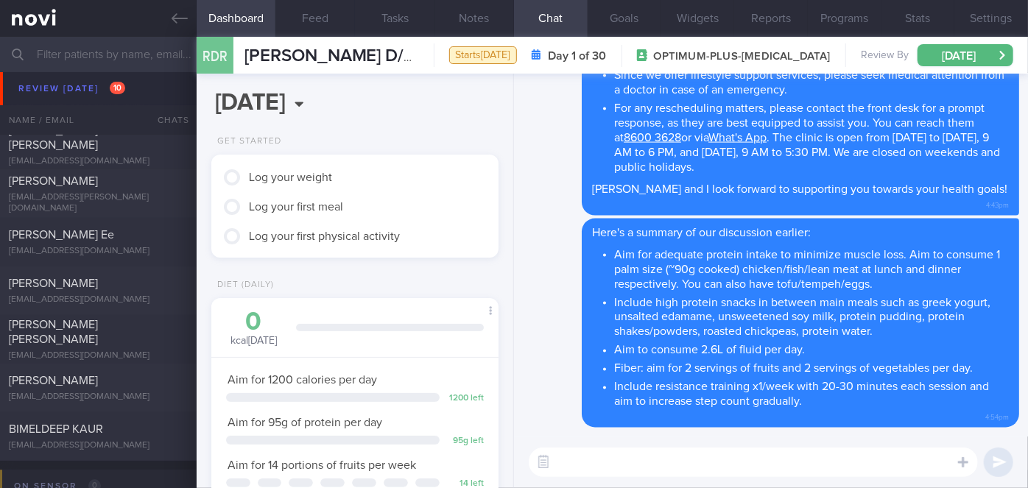
click at [157, 276] on div at bounding box center [171, 280] width 32 height 8
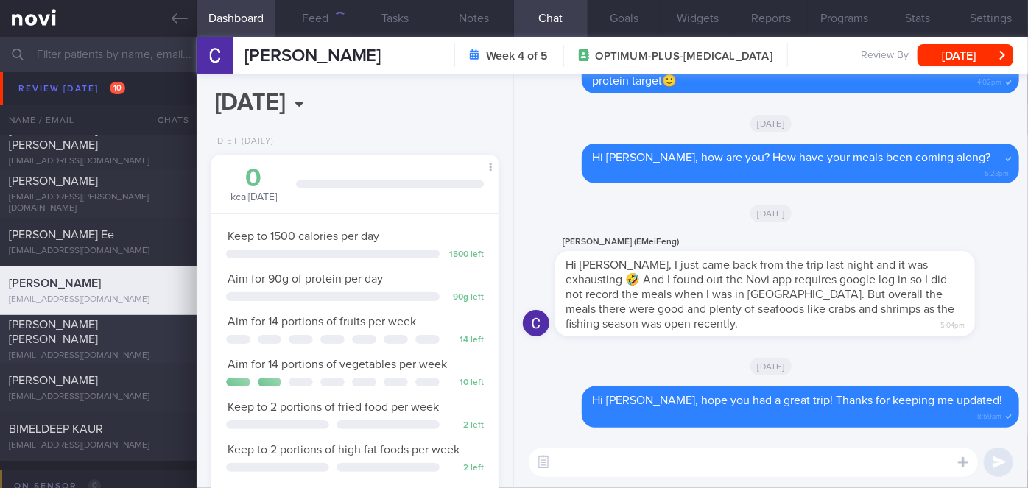
scroll to position [4353, 0]
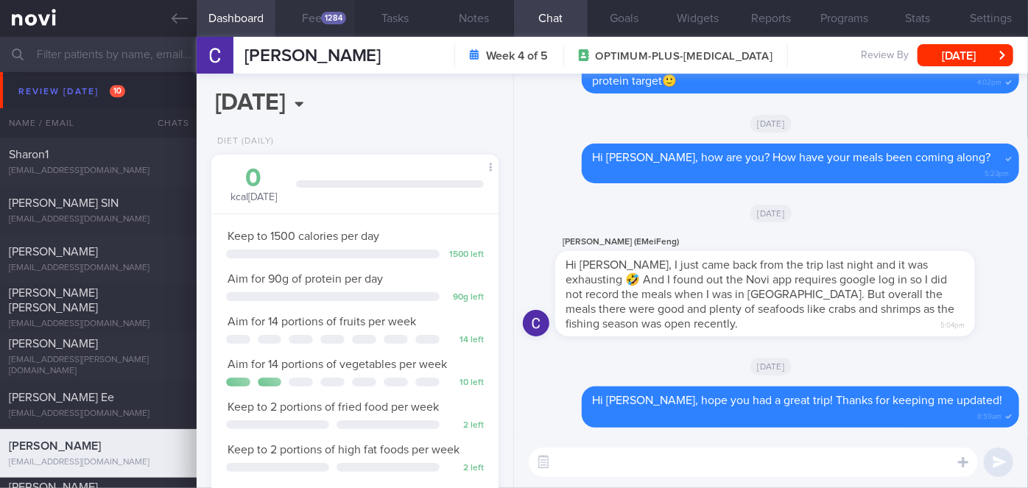
click at [330, 12] on div "1284" at bounding box center [333, 18] width 25 height 13
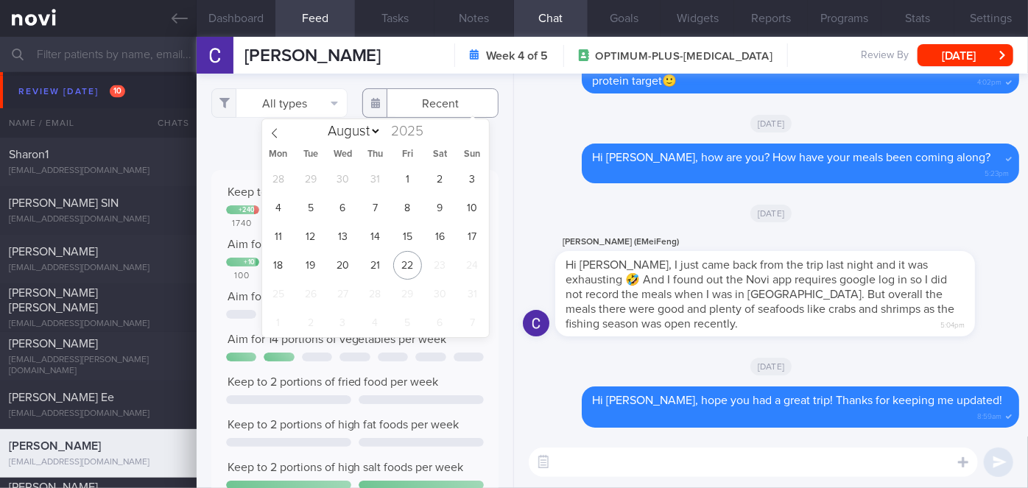
click at [416, 107] on input "text" at bounding box center [430, 102] width 136 height 29
click at [287, 256] on span "18" at bounding box center [278, 265] width 29 height 29
type input "[DATE]"
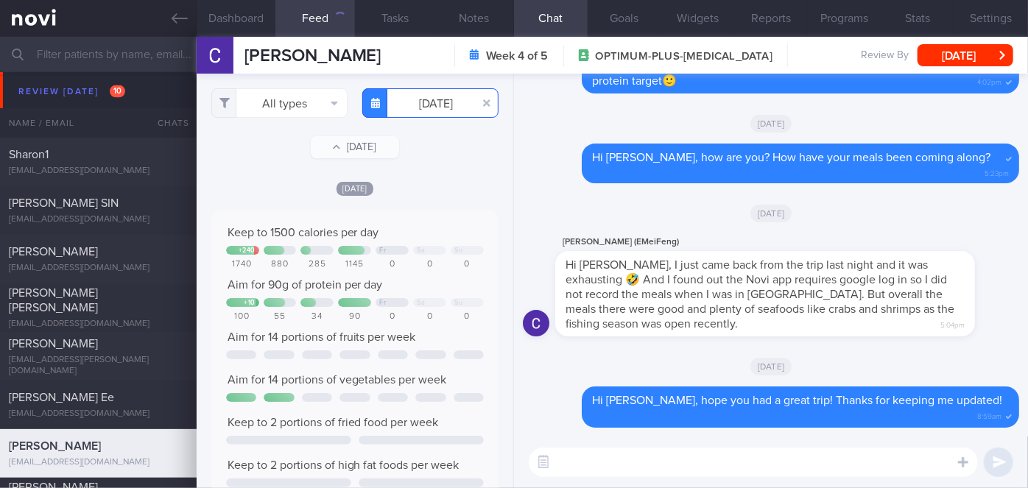
scroll to position [63, 258]
click at [297, 109] on button "All types" at bounding box center [279, 102] width 136 height 29
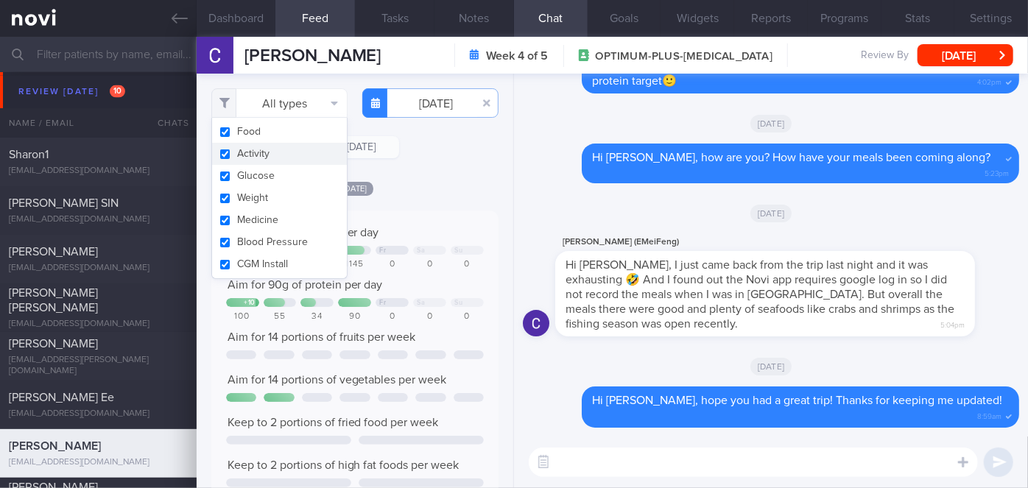
click at [267, 150] on button "Activity" at bounding box center [279, 154] width 135 height 22
checkbox input "false"
click at [445, 194] on div "[DATE]" at bounding box center [354, 187] width 287 height 15
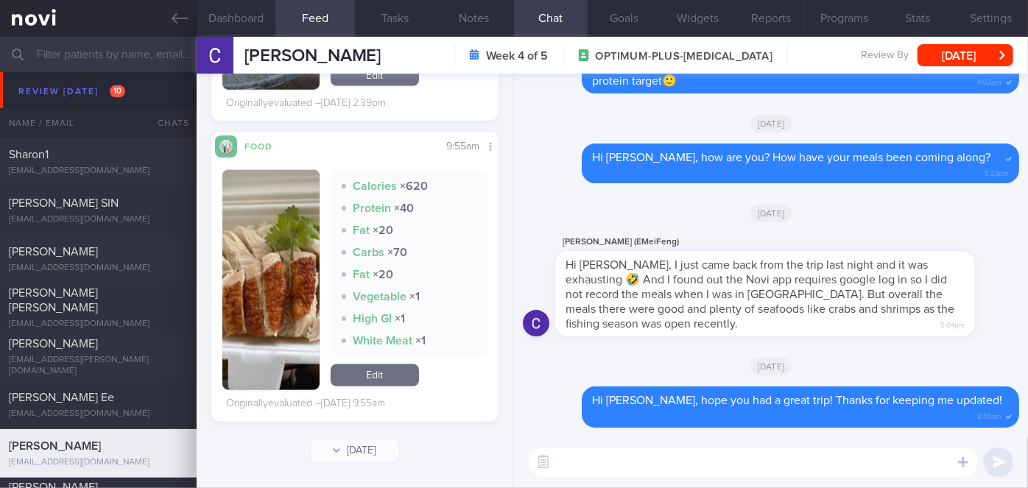
click at [263, 322] on button "button" at bounding box center [270, 280] width 97 height 220
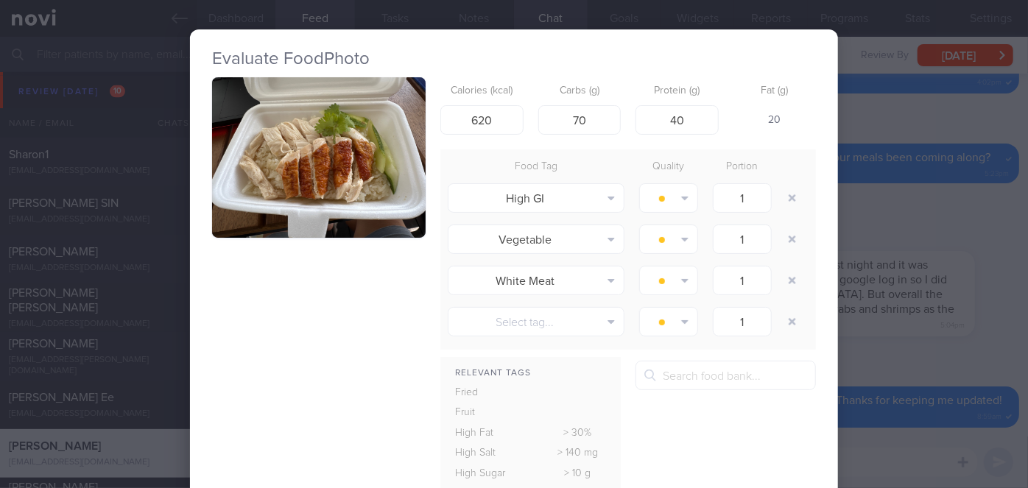
click at [889, 247] on div "Evaluate Food Photo Calories (kcal) 620 Carbs (g) 70 Protein (g) 40 Fat (g) 20 …" at bounding box center [514, 244] width 1028 height 488
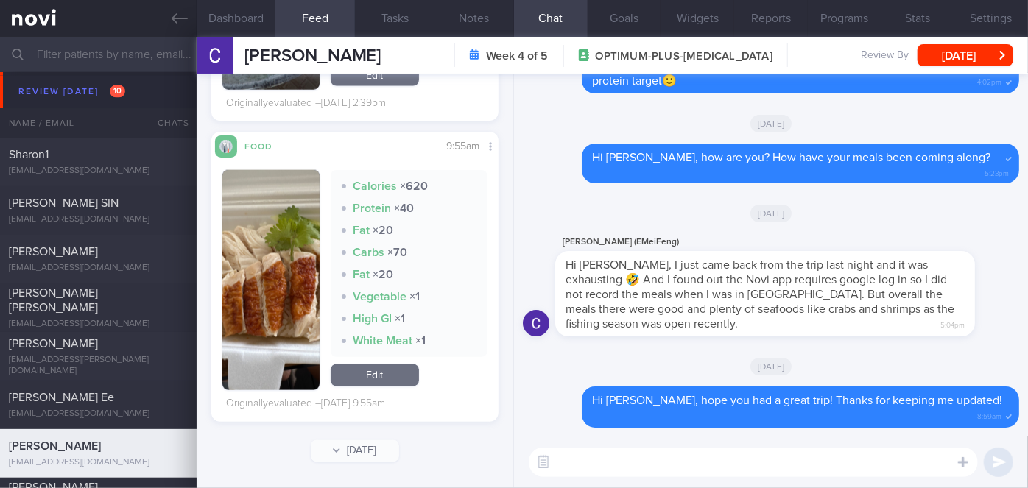
click at [272, 308] on button "button" at bounding box center [270, 280] width 97 height 220
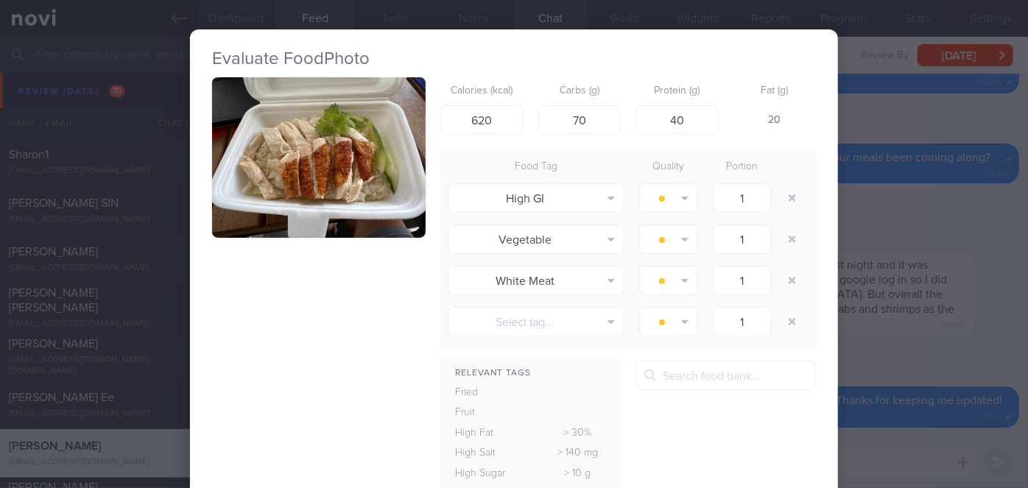
click at [316, 202] on button "button" at bounding box center [318, 157] width 213 height 160
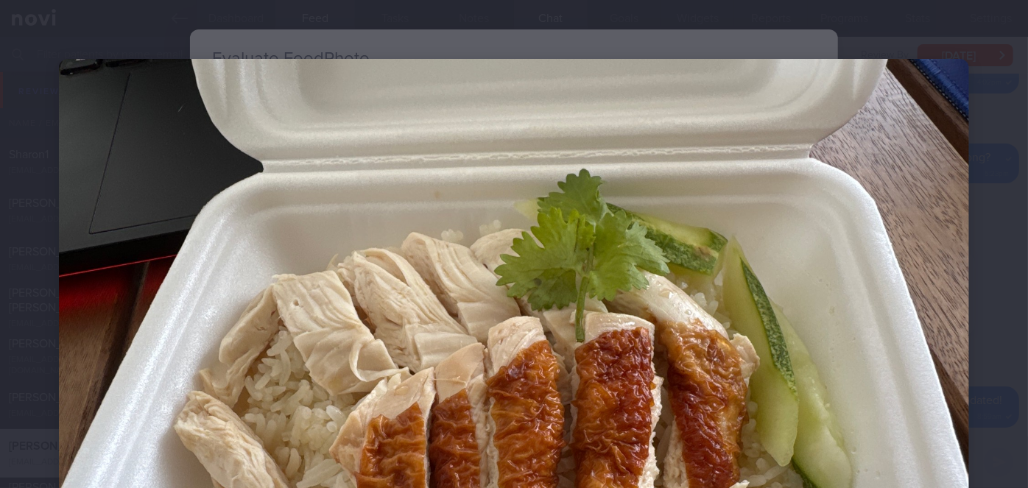
click at [993, 344] on div at bounding box center [514, 400] width 1028 height 800
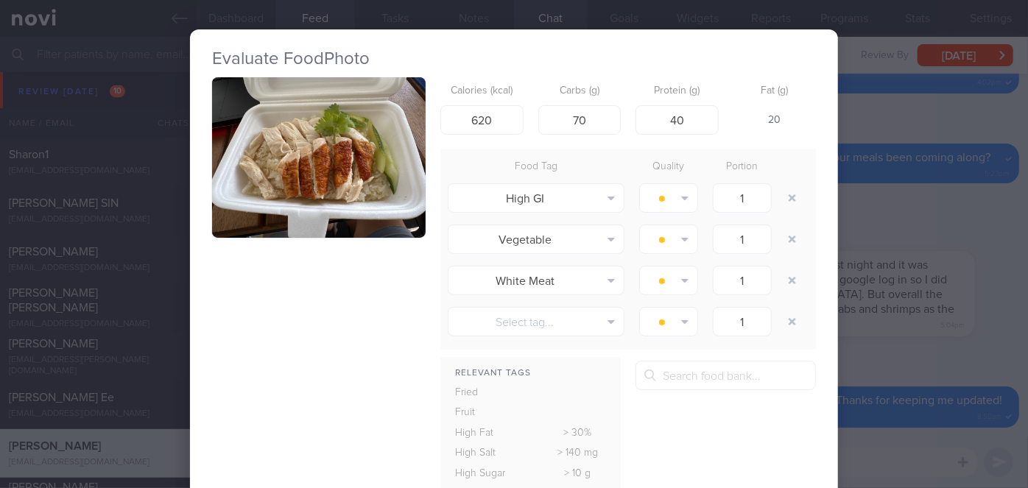
click at [869, 152] on div "Evaluate Food Photo Calories (kcal) 620 Carbs (g) 70 Protein (g) 40 Fat (g) 20 …" at bounding box center [514, 244] width 1028 height 488
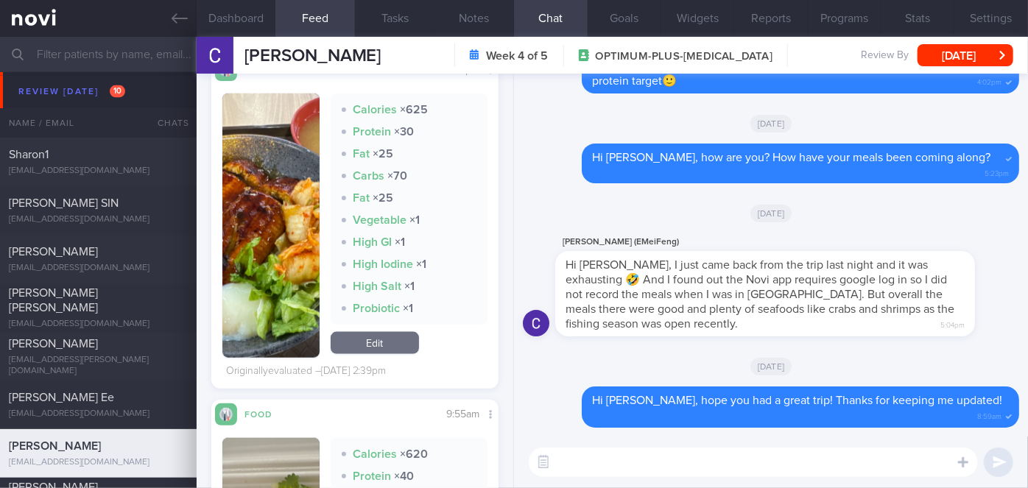
click at [277, 255] on button "button" at bounding box center [270, 225] width 97 height 264
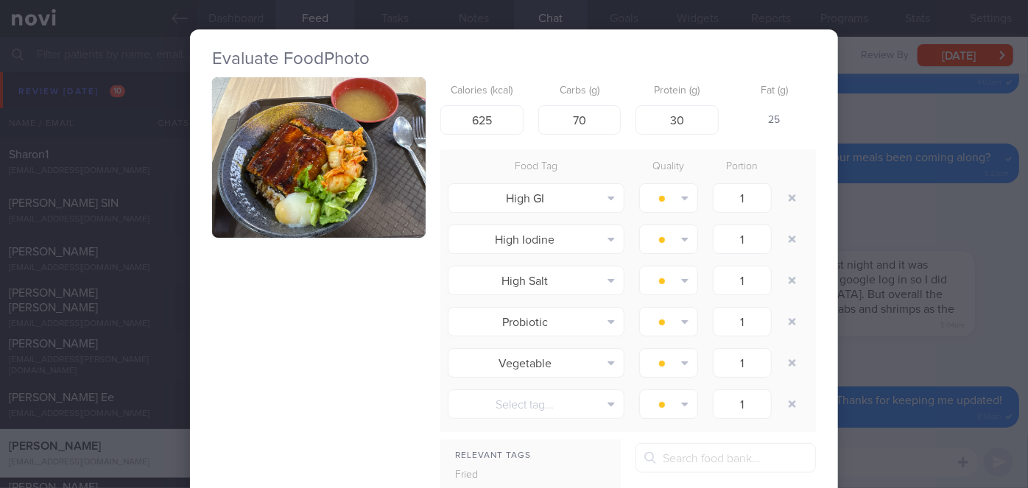
click at [869, 206] on div "Evaluate Food Photo Calories (kcal) 625 Carbs (g) 70 Protein (g) 30 Fat (g) 25 …" at bounding box center [514, 244] width 1028 height 488
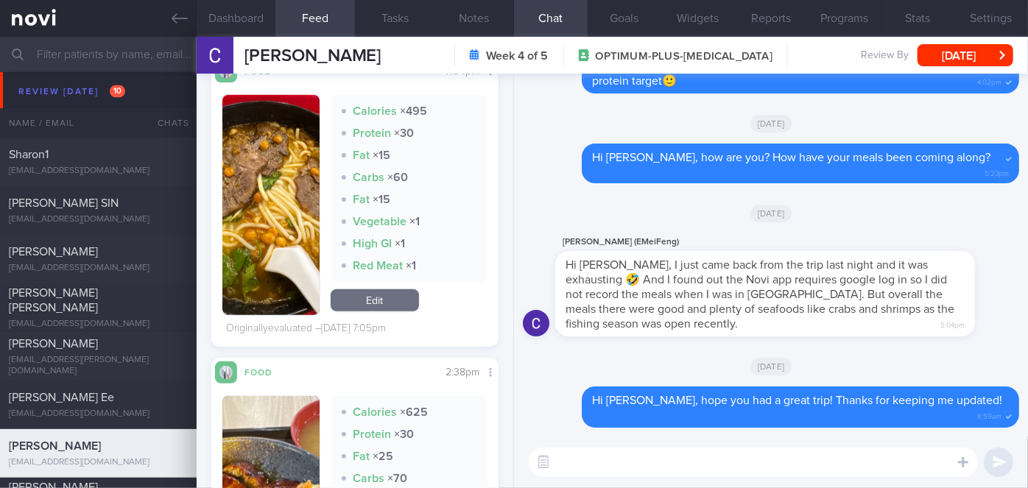
click at [299, 214] on button "button" at bounding box center [270, 205] width 97 height 220
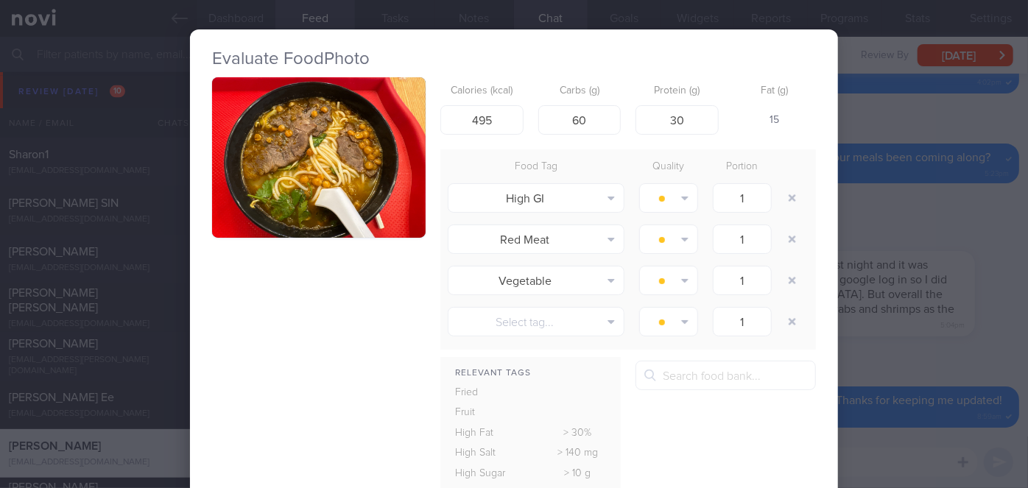
click at [875, 220] on div "Evaluate Food Photo Calories (kcal) 495 Carbs (g) 60 Protein (g) 30 Fat (g) 15 …" at bounding box center [514, 244] width 1028 height 488
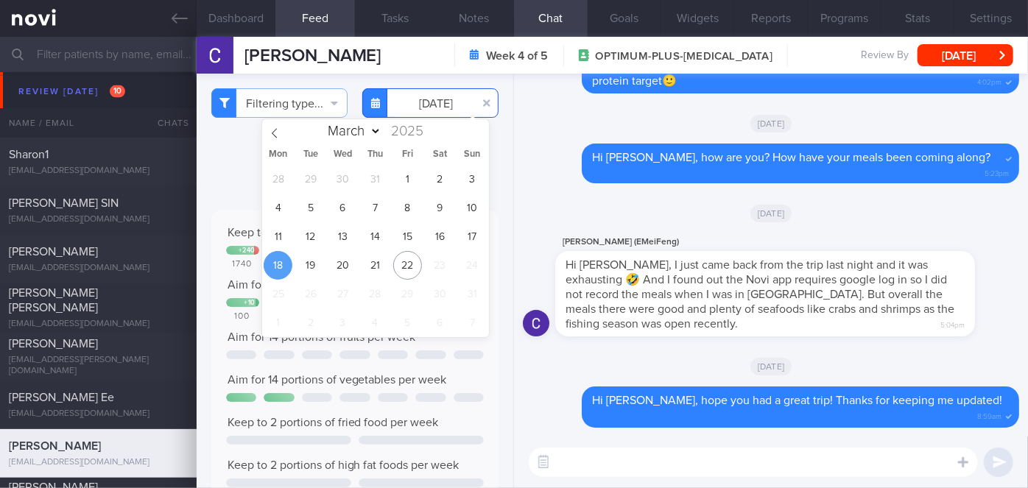
click at [425, 110] on input "[DATE]" at bounding box center [430, 102] width 136 height 29
click at [314, 266] on span "19" at bounding box center [310, 265] width 29 height 29
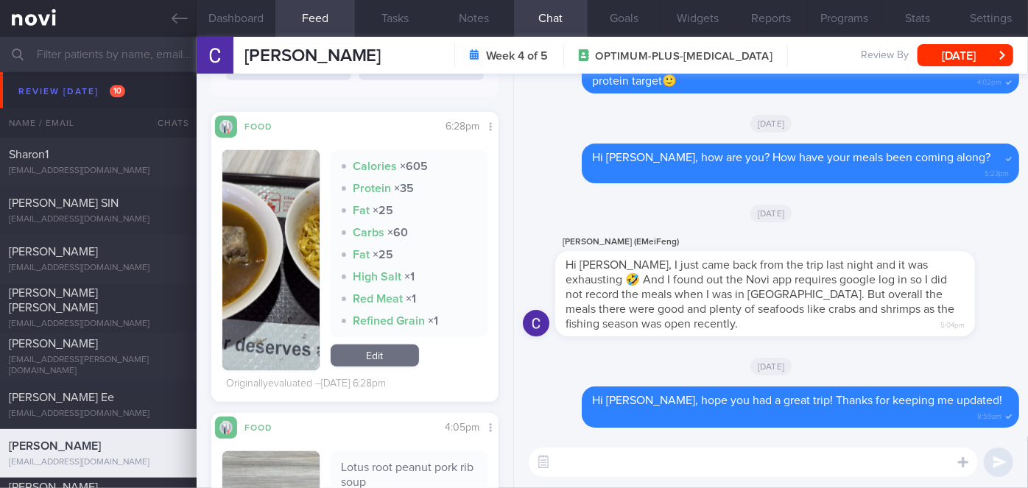
click at [278, 255] on button "button" at bounding box center [270, 260] width 97 height 220
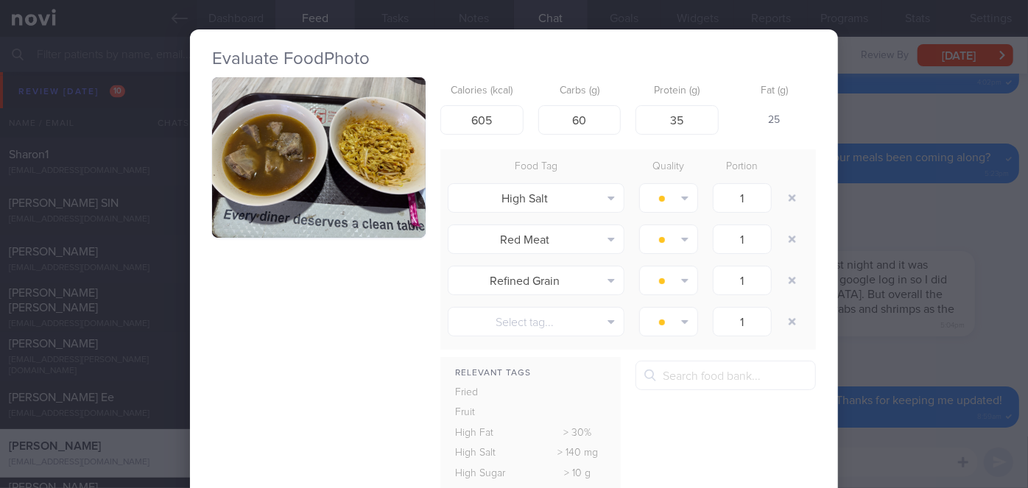
click at [394, 147] on button "button" at bounding box center [318, 157] width 213 height 160
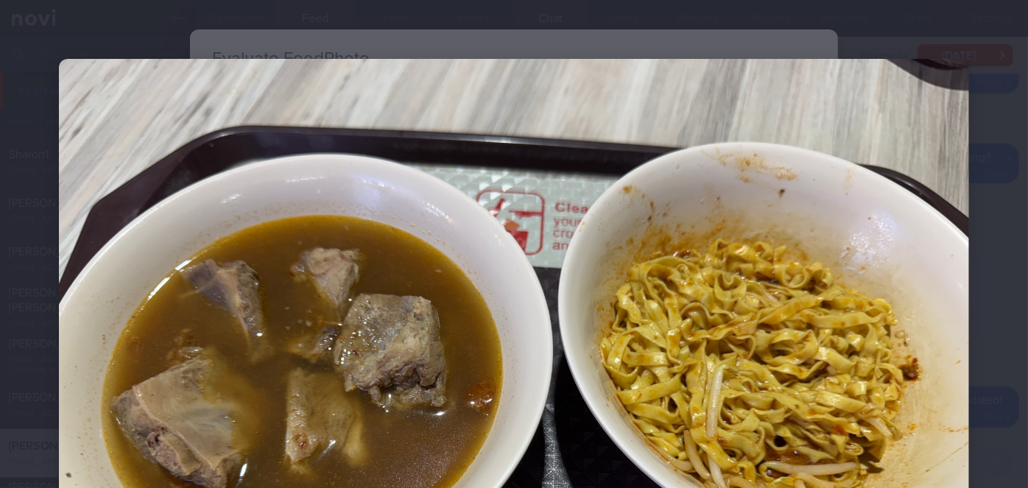
click at [978, 266] on div at bounding box center [514, 400] width 1028 height 800
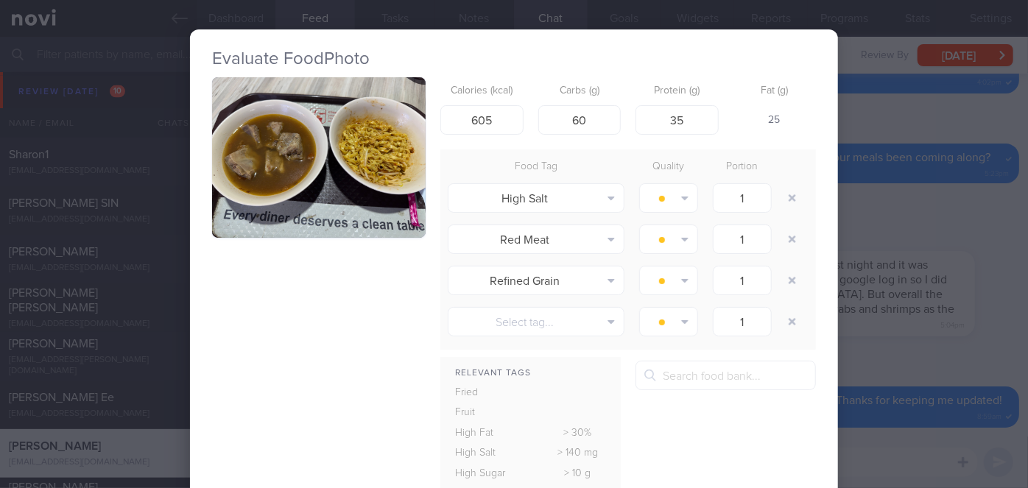
click at [978, 266] on div "Evaluate Food Photo Calories (kcal) 605 Carbs (g) 60 Protein (g) 35 Fat (g) 25 …" at bounding box center [514, 244] width 1028 height 488
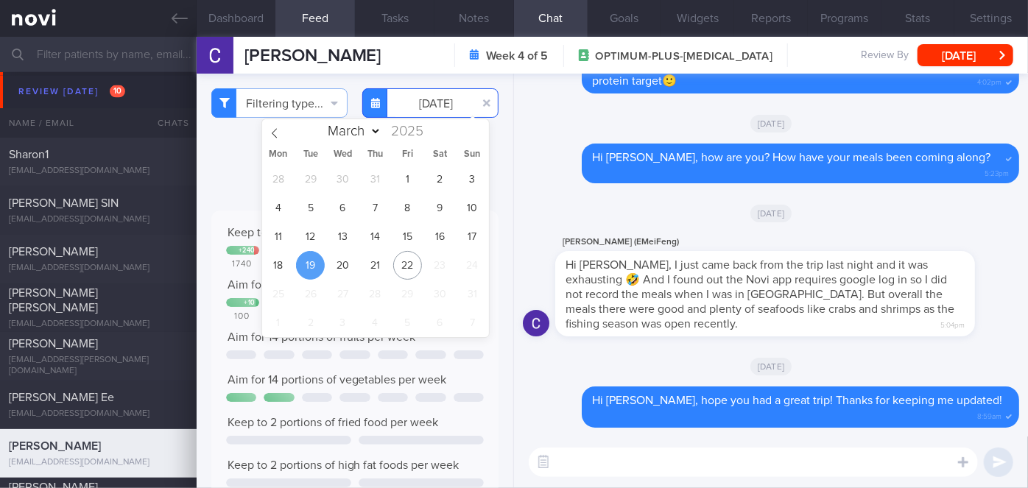
click at [434, 100] on input "[DATE]" at bounding box center [430, 102] width 136 height 29
click at [328, 264] on div "28 29 30 31 1 2 3 4 5 6 7 8 9 10 11 12 13 14 15 16 17 18 19 20 21 22 23 24 25 2…" at bounding box center [375, 251] width 227 height 172
click at [337, 264] on span "20" at bounding box center [342, 265] width 29 height 29
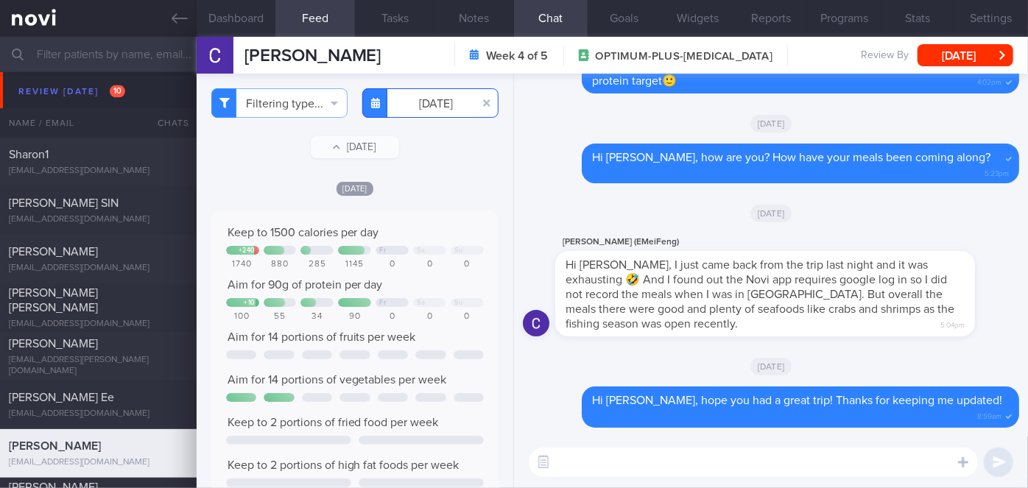
click at [426, 105] on input "[DATE]" at bounding box center [430, 102] width 136 height 29
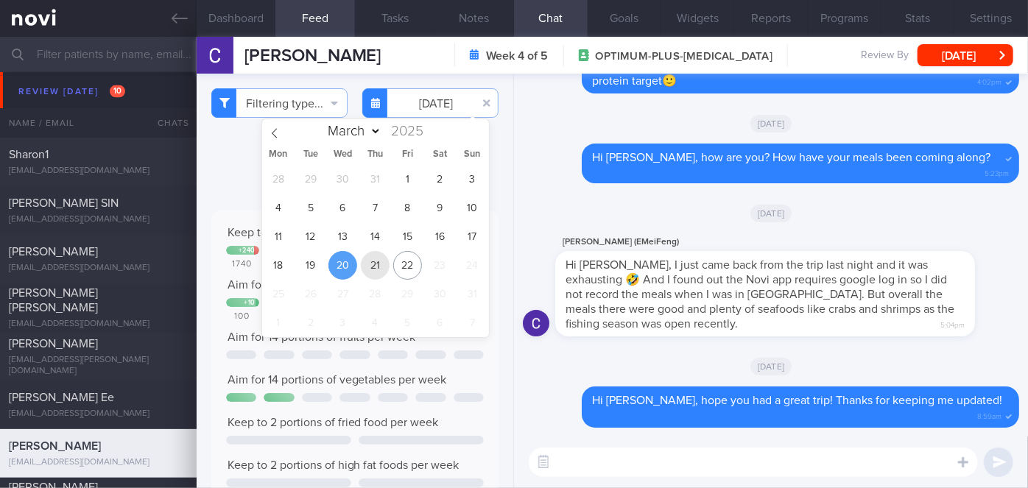
click at [369, 275] on span "21" at bounding box center [375, 265] width 29 height 29
type input "[DATE]"
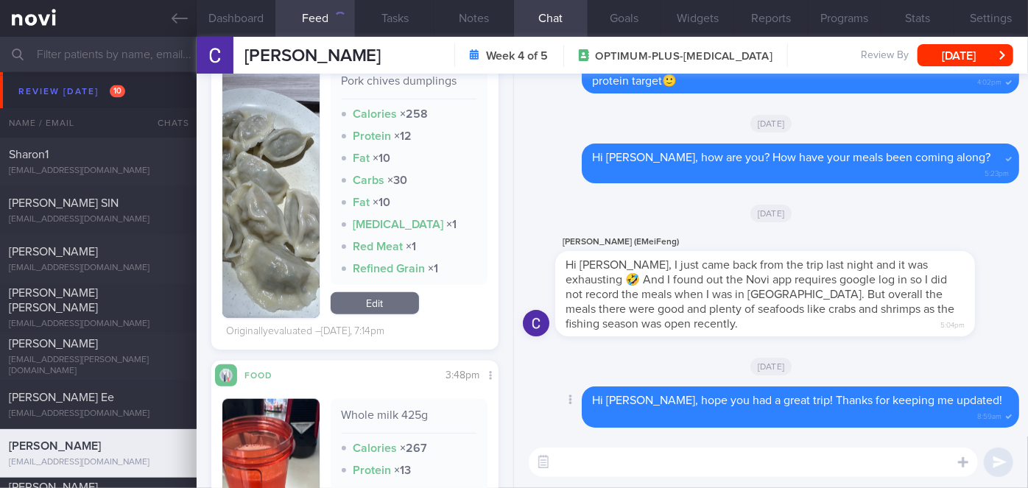
scroll to position [1, 0]
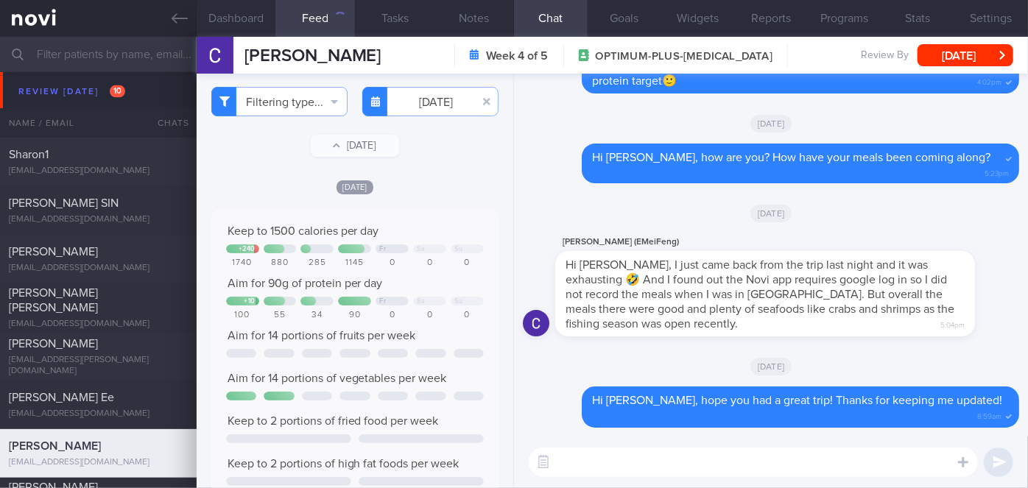
click at [629, 466] on textarea at bounding box center [753, 462] width 449 height 29
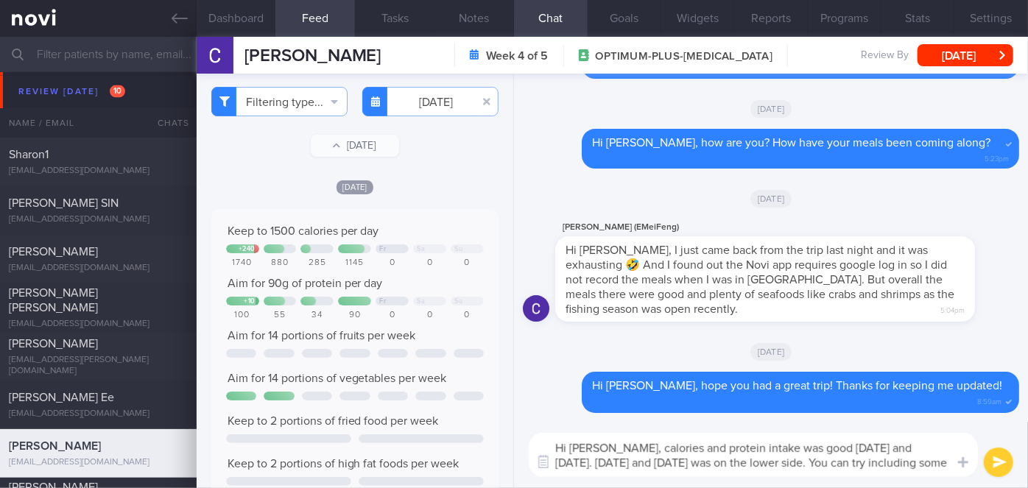
scroll to position [0, 0]
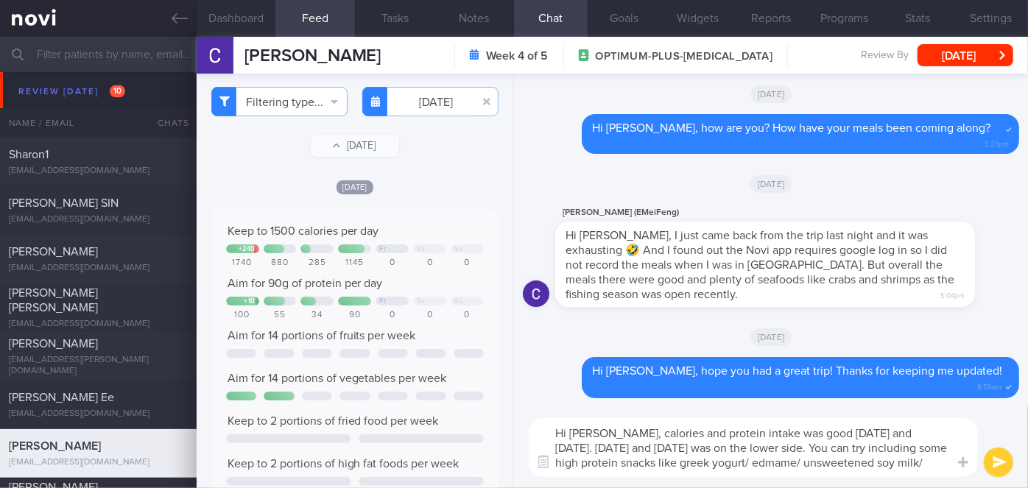
click at [766, 459] on textarea "Hi [PERSON_NAME], calories and protein intake was good [DATE] and [DATE]. [DATE…" at bounding box center [753, 447] width 449 height 59
click at [934, 462] on textarea "Hi [PERSON_NAME], calories and protein intake was good [DATE] and [DATE]. [DATE…" at bounding box center [753, 447] width 449 height 59
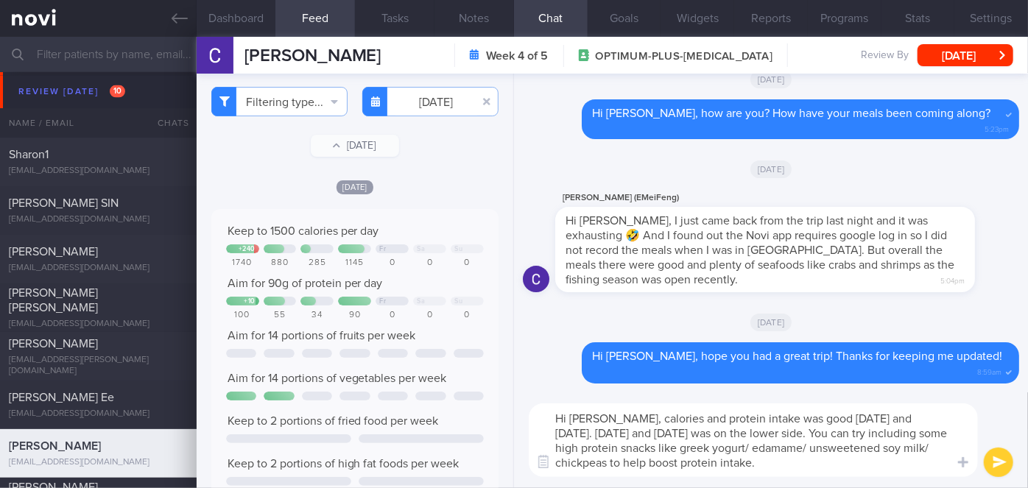
type textarea "Hi [PERSON_NAME], calories and protein intake was good [DATE] and [DATE]. [DATE…"
click at [999, 459] on button "submit" at bounding box center [998, 462] width 29 height 29
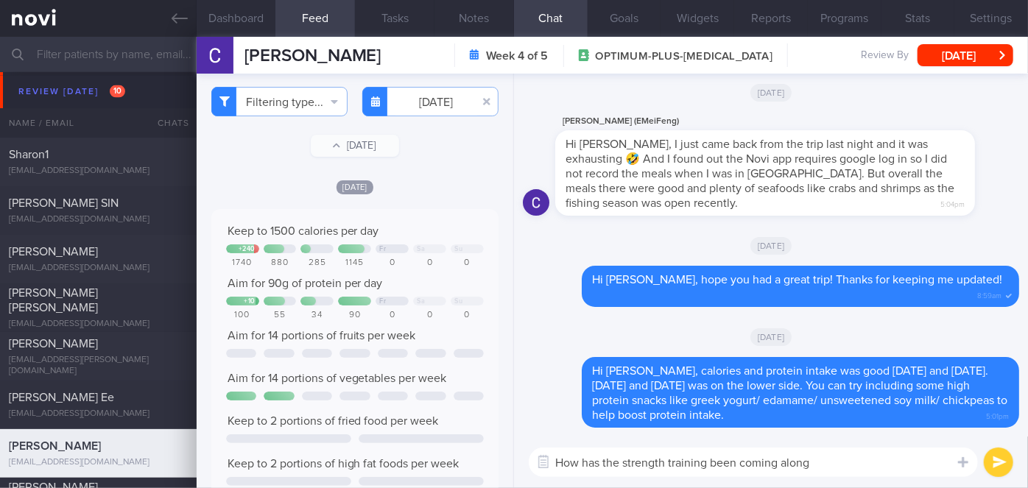
type textarea "How has the strength training been coming along?"
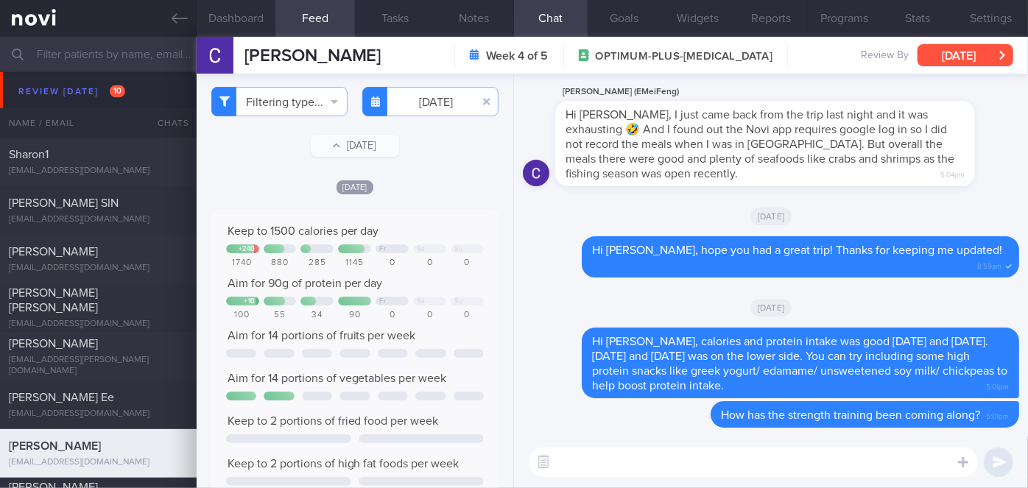
click at [944, 64] on button "[DATE]" at bounding box center [965, 55] width 96 height 22
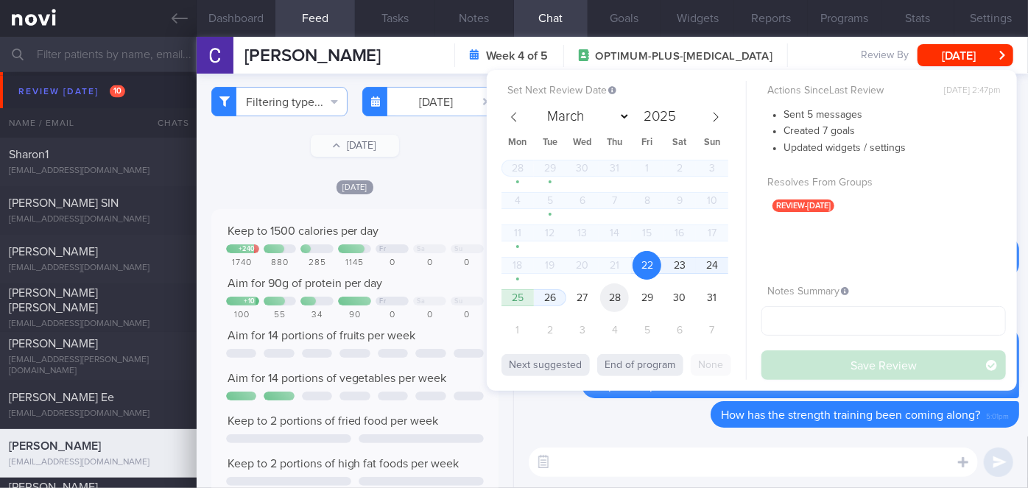
click at [614, 299] on span "28" at bounding box center [614, 297] width 29 height 29
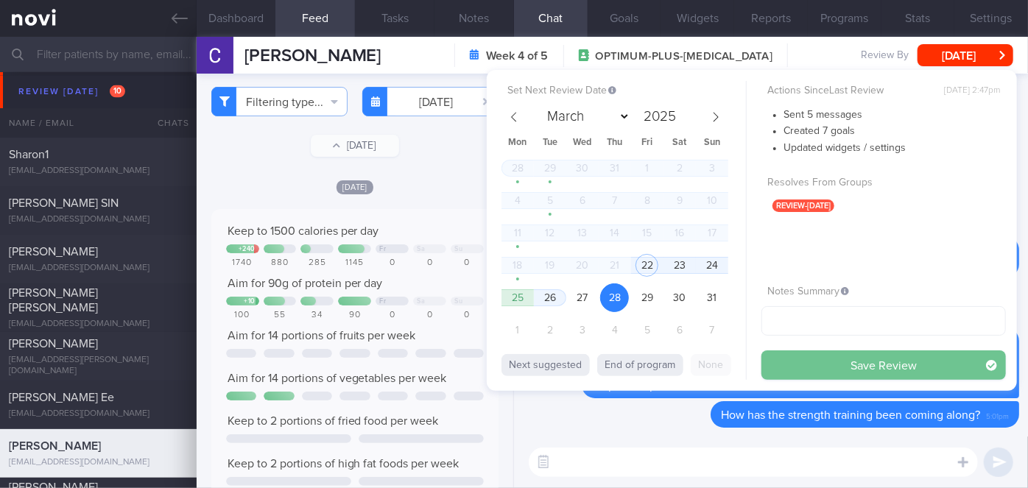
click at [801, 363] on button "Save Review" at bounding box center [883, 364] width 244 height 29
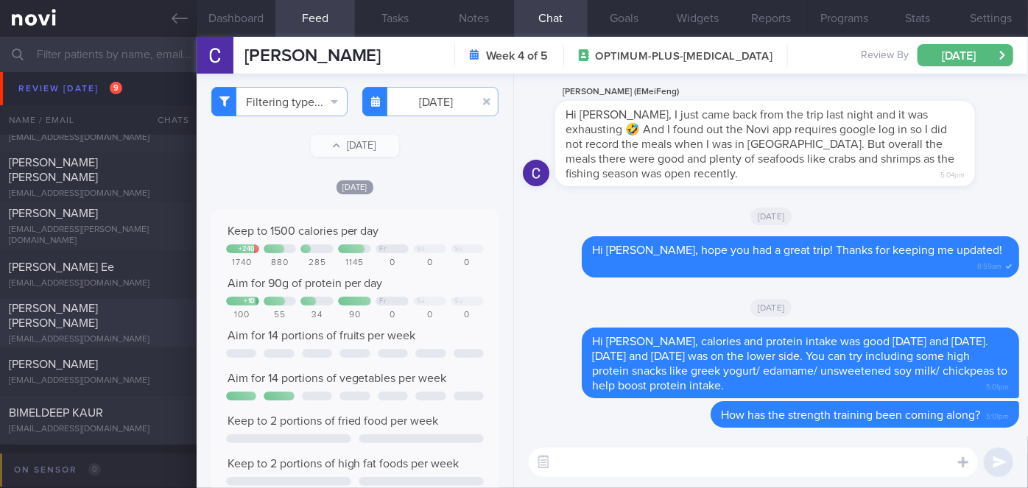
scroll to position [4454, 0]
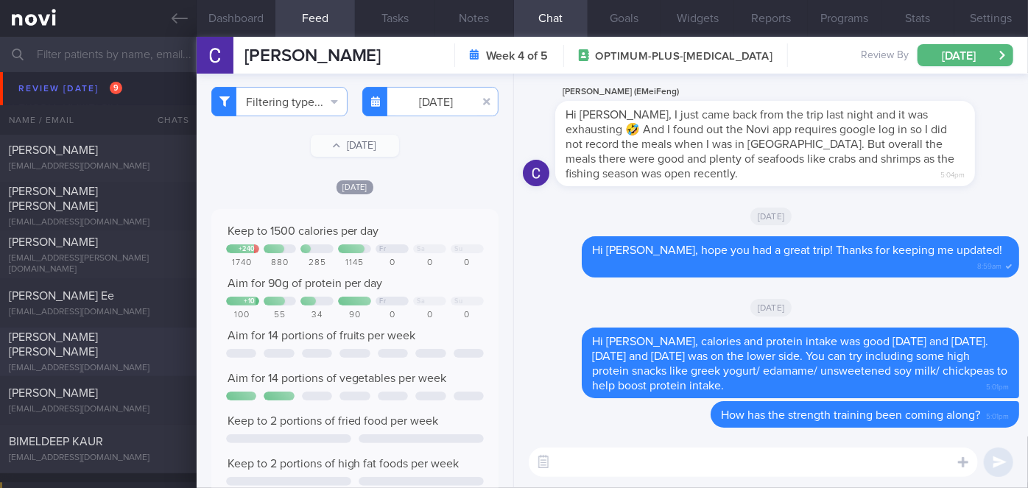
click at [98, 341] on span "[PERSON_NAME] [PERSON_NAME]" at bounding box center [53, 344] width 89 height 27
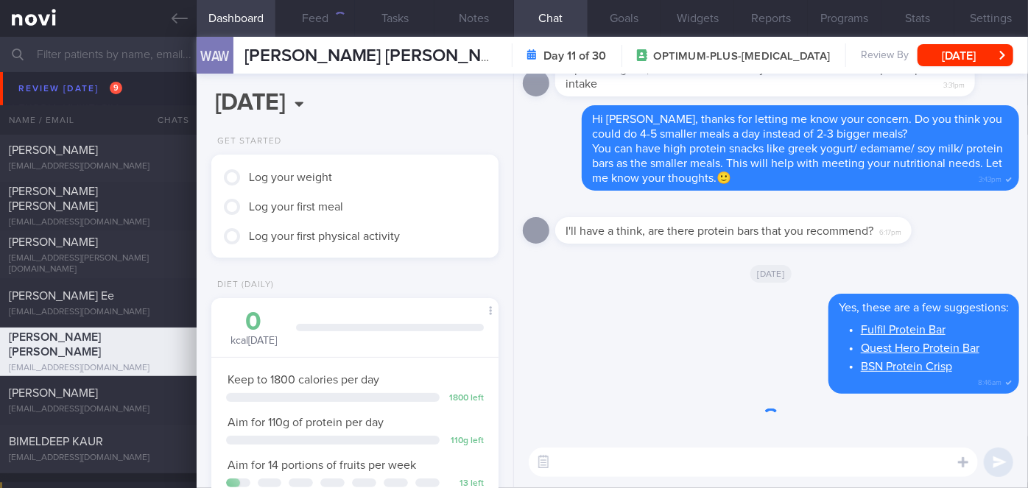
scroll to position [146, 251]
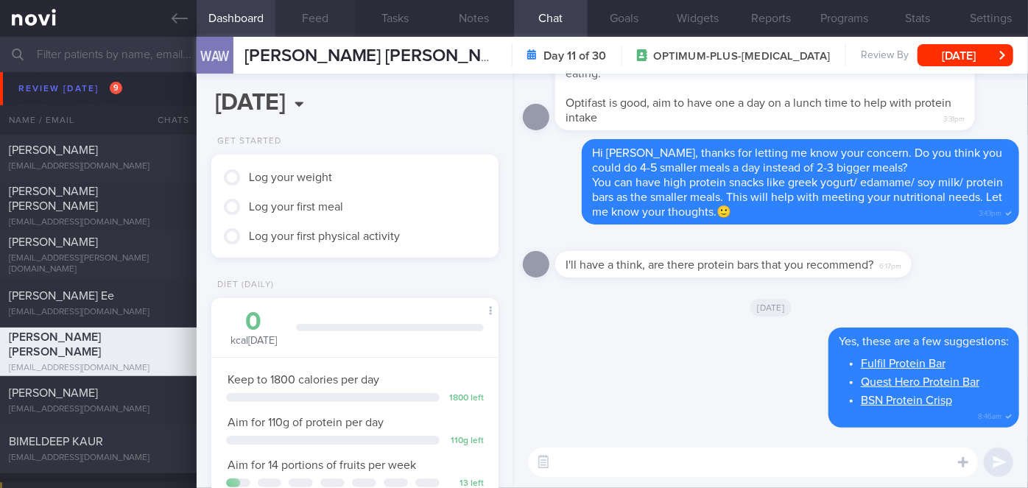
click at [308, 26] on button "Feed" at bounding box center [315, 18] width 80 height 37
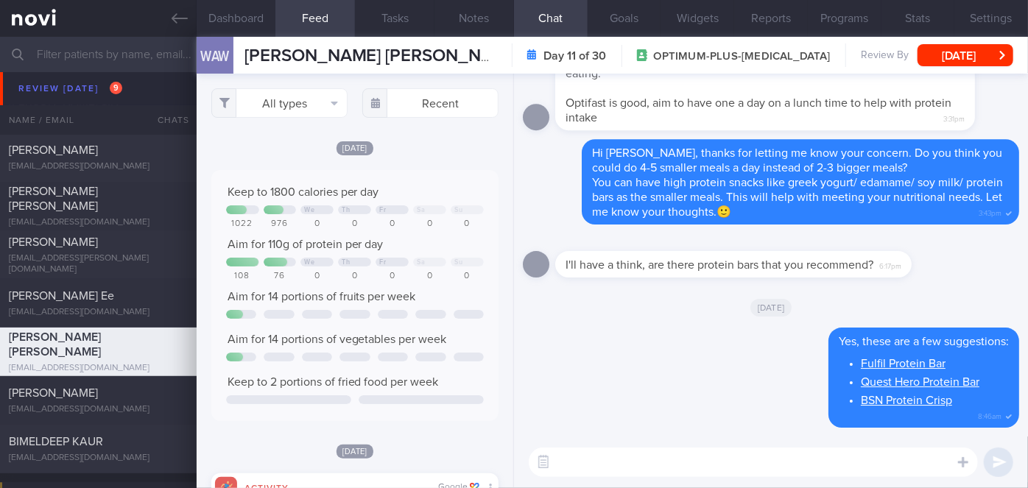
scroll to position [63, 258]
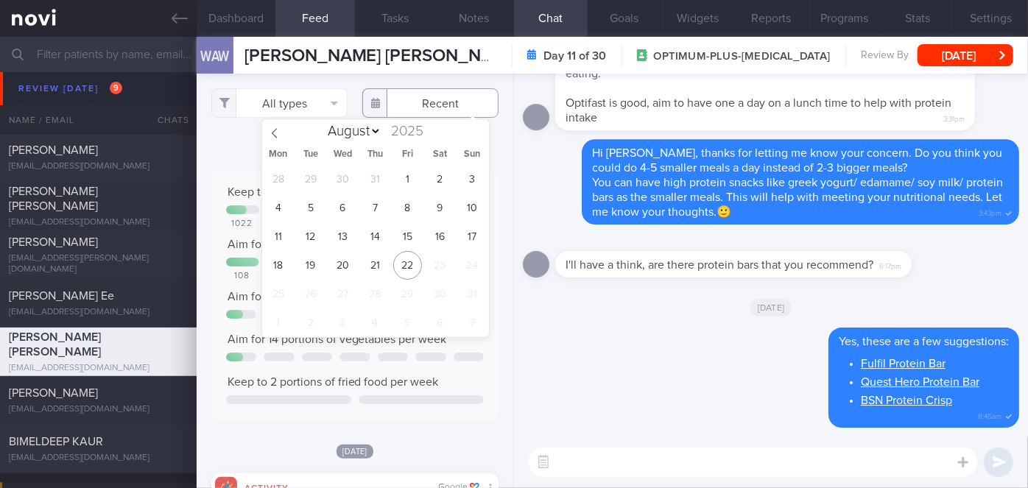
click at [408, 108] on input "text" at bounding box center [430, 102] width 136 height 29
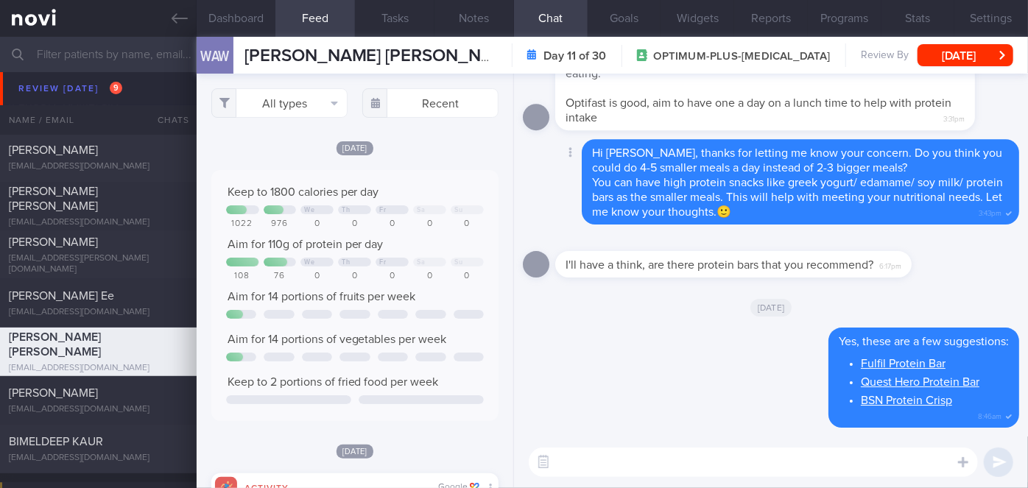
click at [556, 197] on div "Delete Hi [PERSON_NAME], thanks for letting me know your concern. Do you think …" at bounding box center [771, 181] width 496 height 85
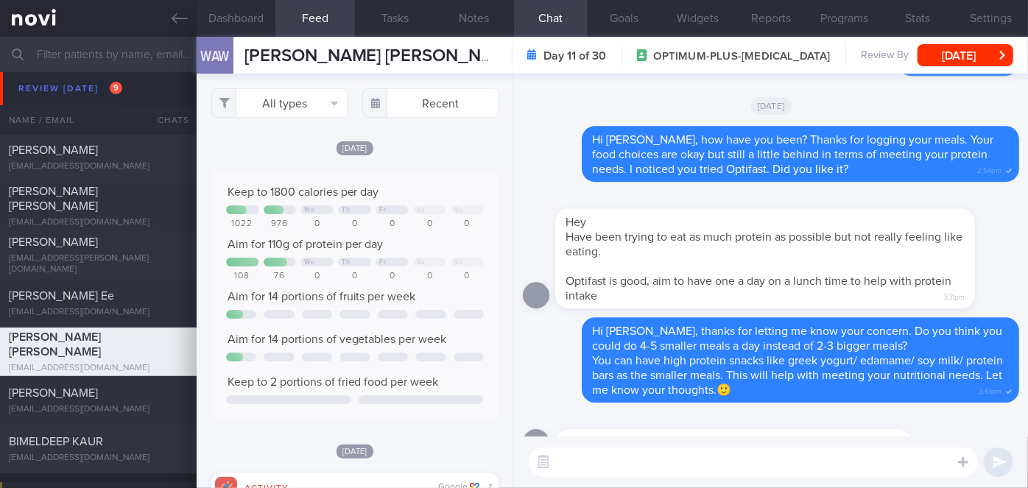
scroll to position [0, 0]
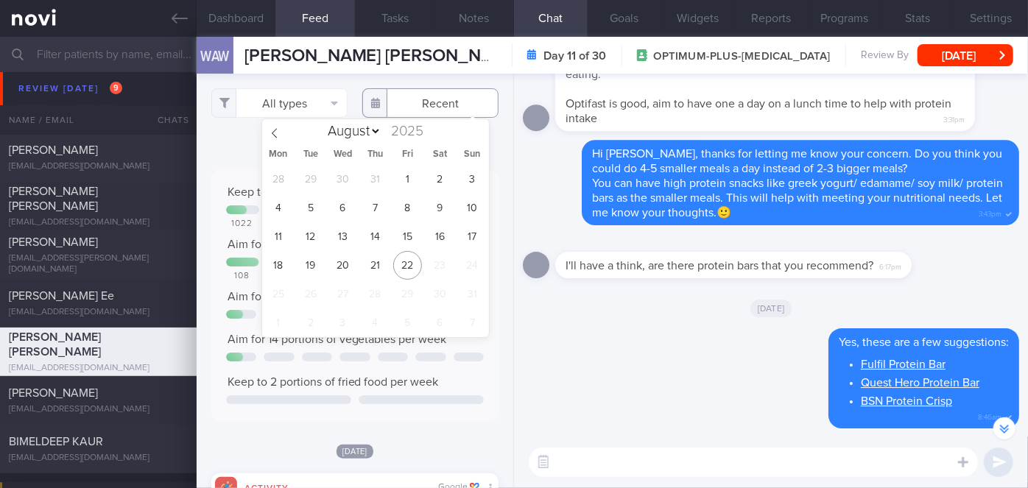
click at [436, 109] on input "text" at bounding box center [430, 102] width 136 height 29
click at [311, 261] on span "19" at bounding box center [310, 265] width 29 height 29
type input "[DATE]"
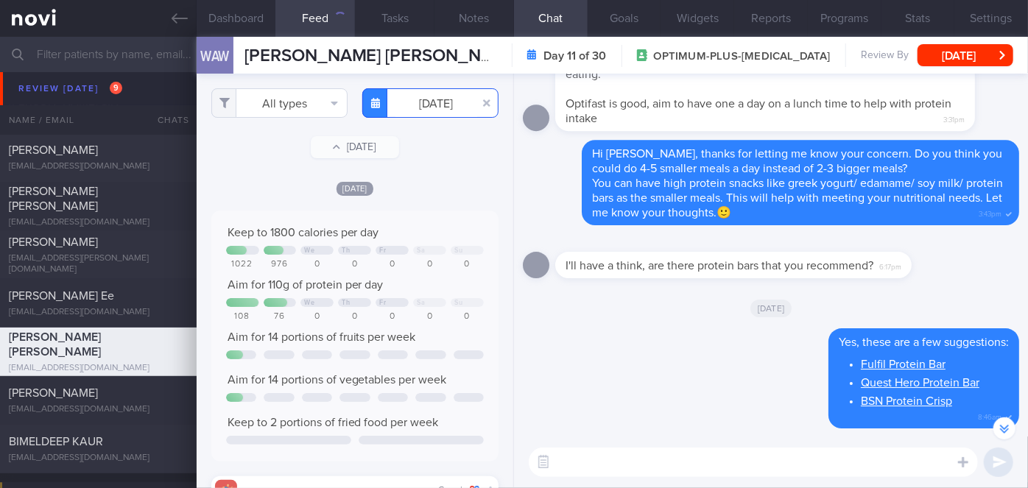
scroll to position [63, 258]
click at [286, 116] on button "All types" at bounding box center [279, 102] width 136 height 29
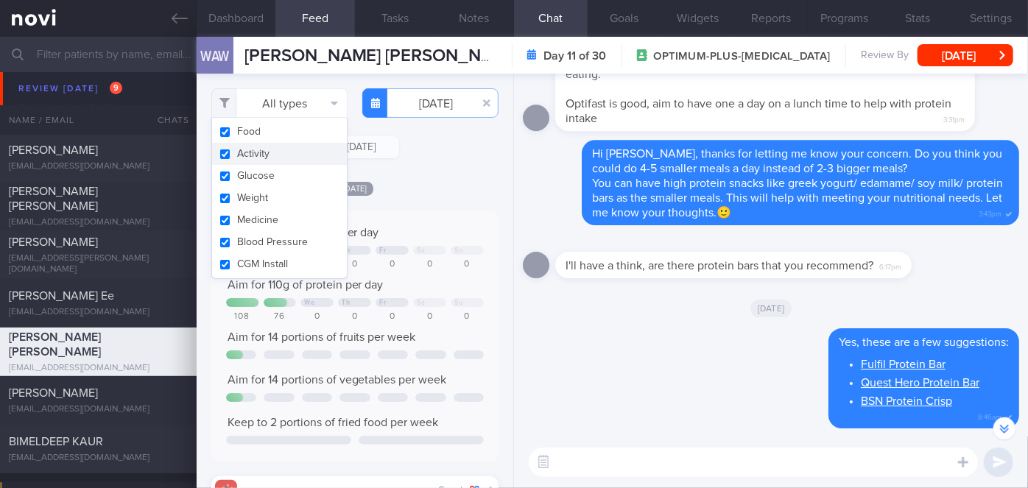
click at [275, 157] on button "Activity" at bounding box center [279, 154] width 135 height 22
checkbox input "false"
click at [430, 174] on div "Filtering type... Food Activity Glucose Weight Medicine Blood Pressure [MEDICAL…" at bounding box center [355, 281] width 317 height 414
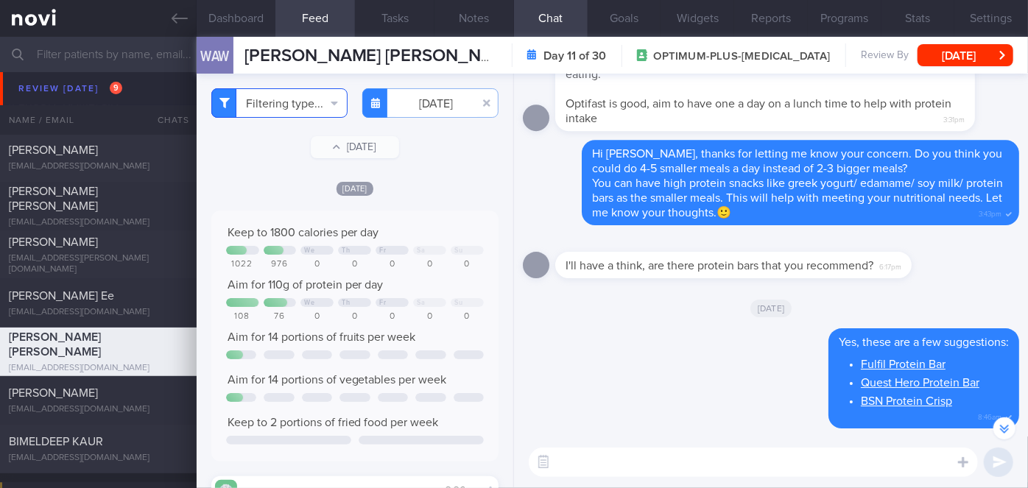
click at [297, 102] on button "Filtering type..." at bounding box center [279, 102] width 136 height 29
drag, startPoint x: 406, startPoint y: 179, endPoint x: 430, endPoint y: 107, distance: 76.1
click at [430, 107] on div "Filtering type... Food Activity Glucose Weight Medicine Blood Pressure [MEDICAL…" at bounding box center [355, 281] width 317 height 414
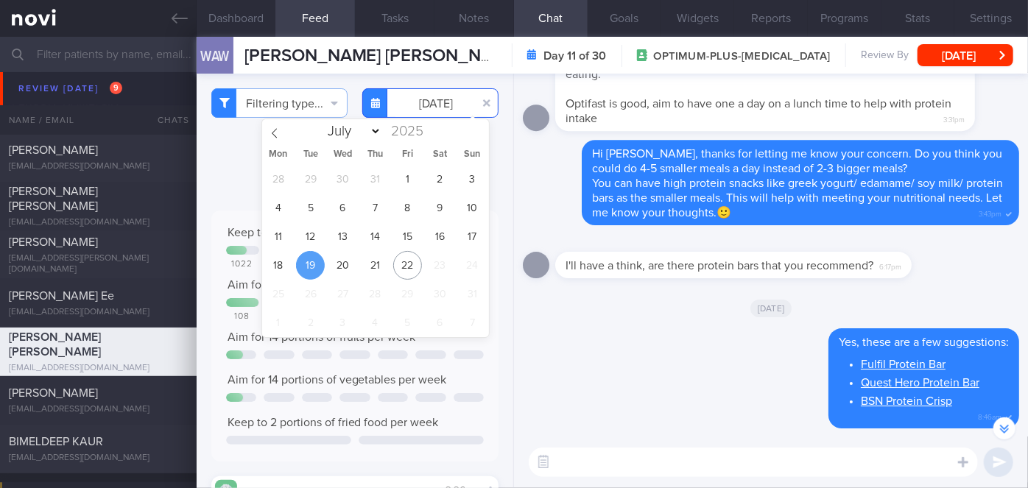
click at [430, 107] on input "[DATE]" at bounding box center [430, 102] width 136 height 29
click at [287, 261] on span "18" at bounding box center [278, 265] width 29 height 29
type input "[DATE]"
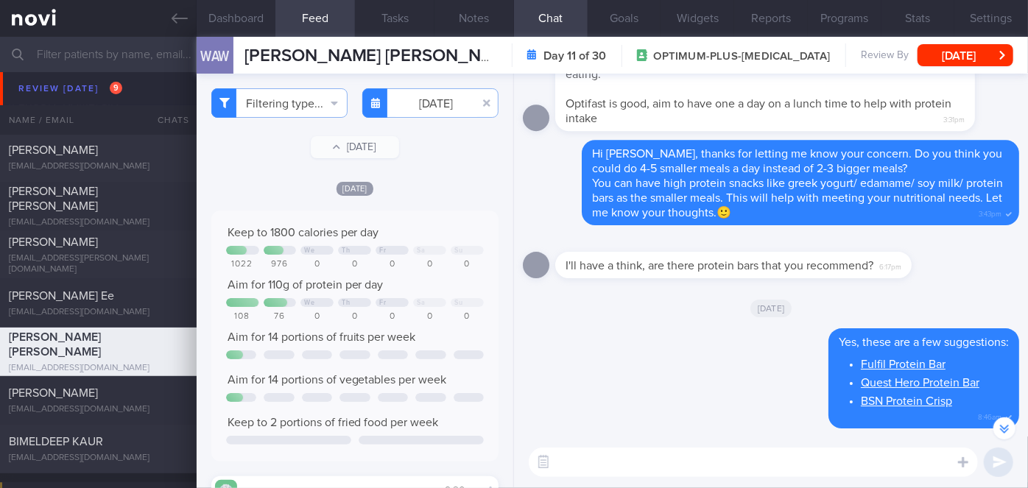
click at [598, 459] on textarea at bounding box center [753, 462] width 449 height 29
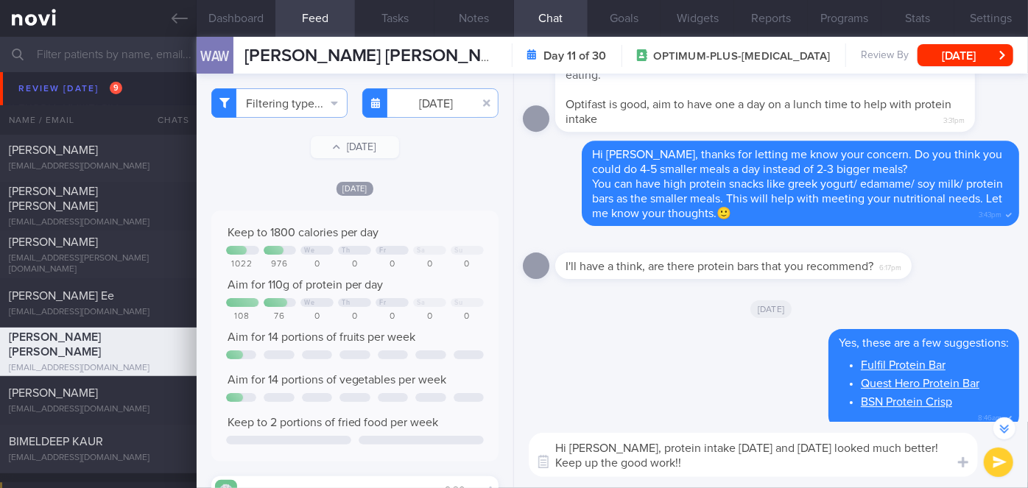
type textarea "Hi [PERSON_NAME], protein intake [DATE] and [DATE] looked much better! Keep up …"
click at [994, 462] on button "submit" at bounding box center [998, 462] width 29 height 29
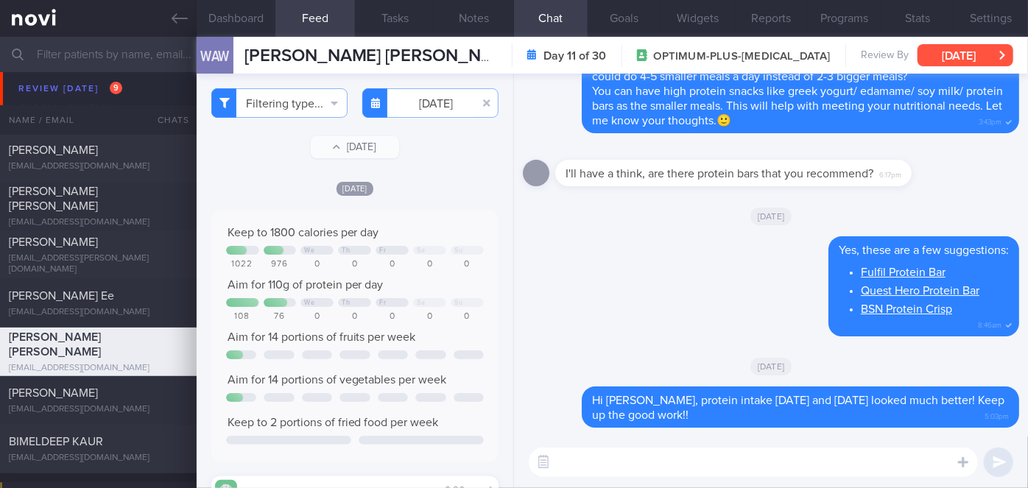
click at [976, 58] on button "[DATE]" at bounding box center [965, 55] width 96 height 22
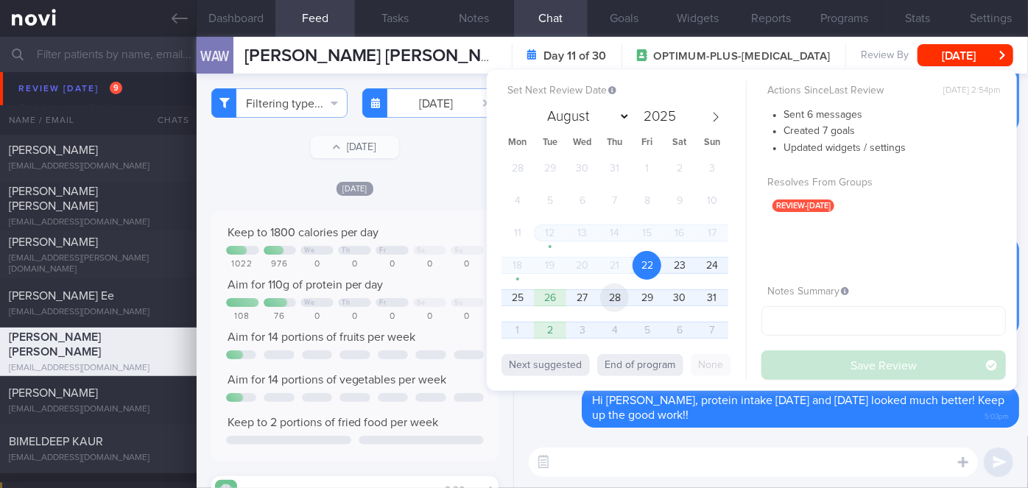
click at [614, 293] on span "28" at bounding box center [614, 297] width 29 height 29
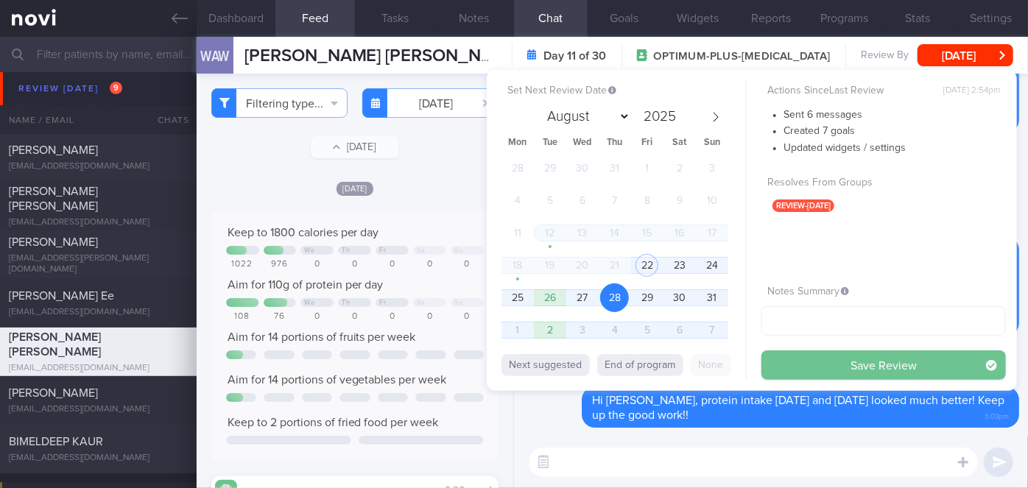
click at [822, 361] on button "Save Review" at bounding box center [883, 364] width 244 height 29
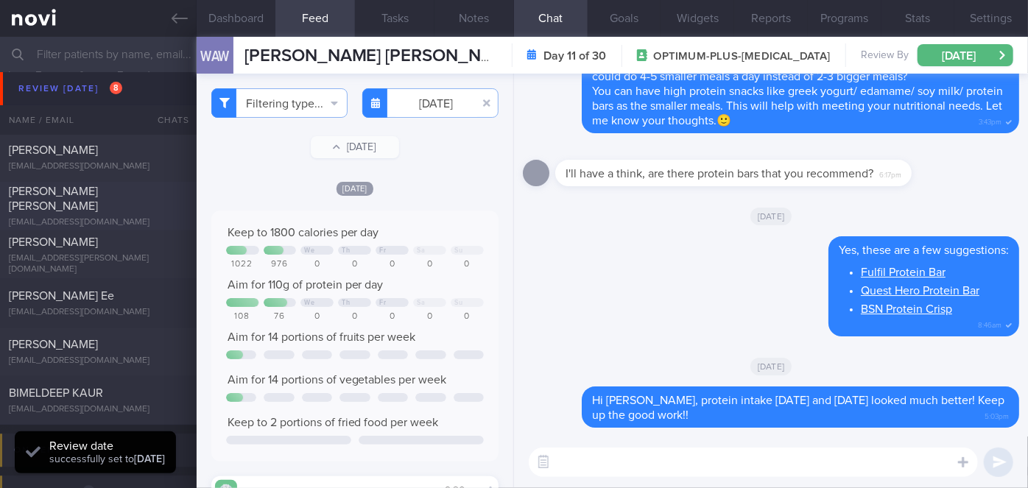
click at [158, 201] on div "[PERSON_NAME] [PERSON_NAME]" at bounding box center [96, 198] width 175 height 29
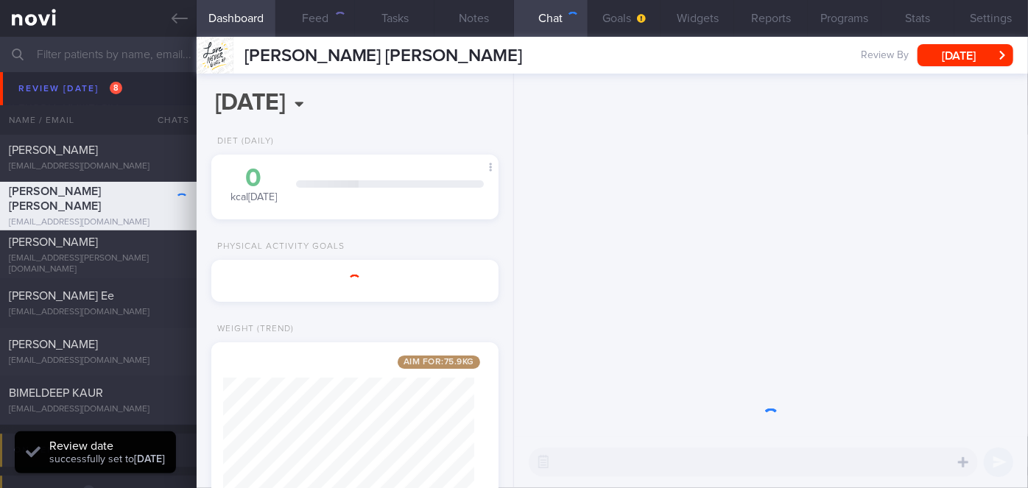
scroll to position [146, 251]
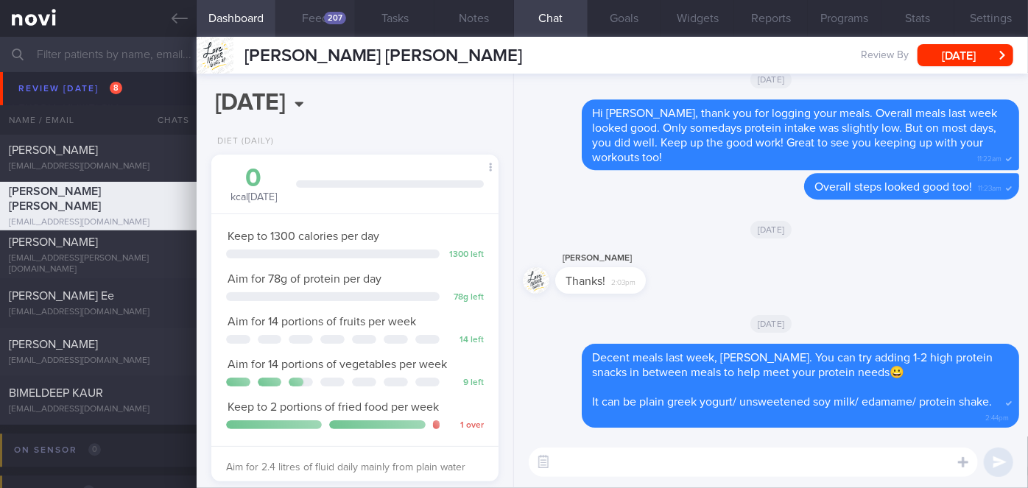
click at [324, 16] on div "207" at bounding box center [335, 18] width 22 height 13
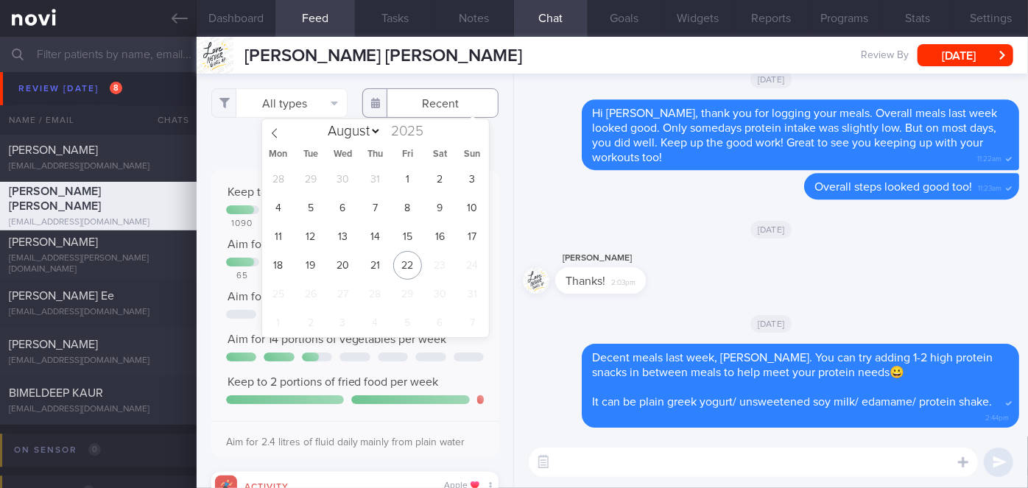
click at [437, 99] on input "text" at bounding box center [430, 102] width 136 height 29
click at [277, 261] on span "18" at bounding box center [278, 265] width 29 height 29
type input "[DATE]"
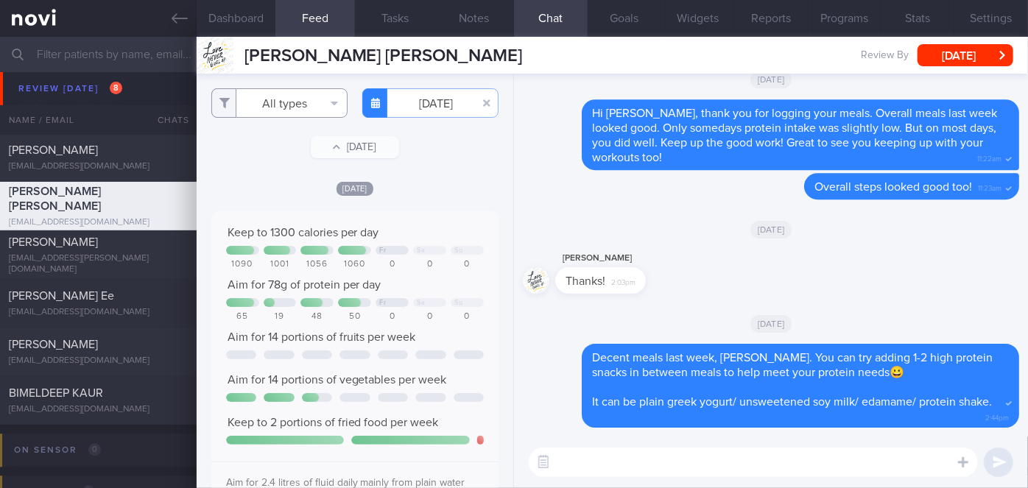
click at [266, 106] on button "All types" at bounding box center [279, 102] width 136 height 29
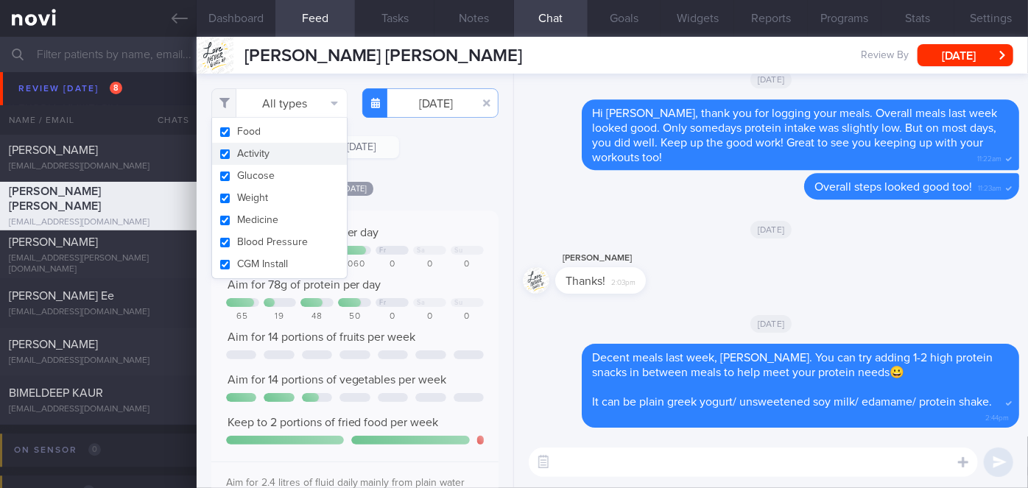
click at [297, 146] on button "Activity" at bounding box center [279, 154] width 135 height 22
checkbox input "false"
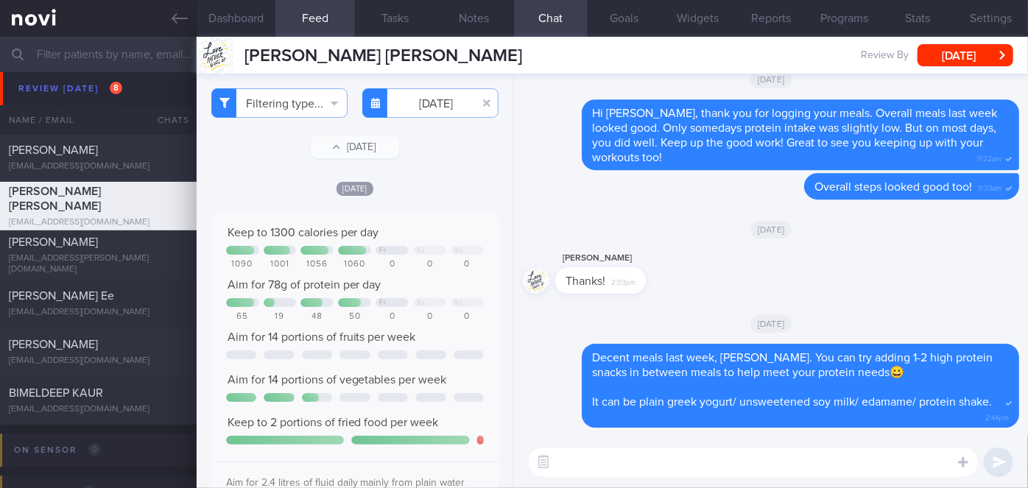
click at [442, 192] on div "[DATE]" at bounding box center [354, 187] width 287 height 15
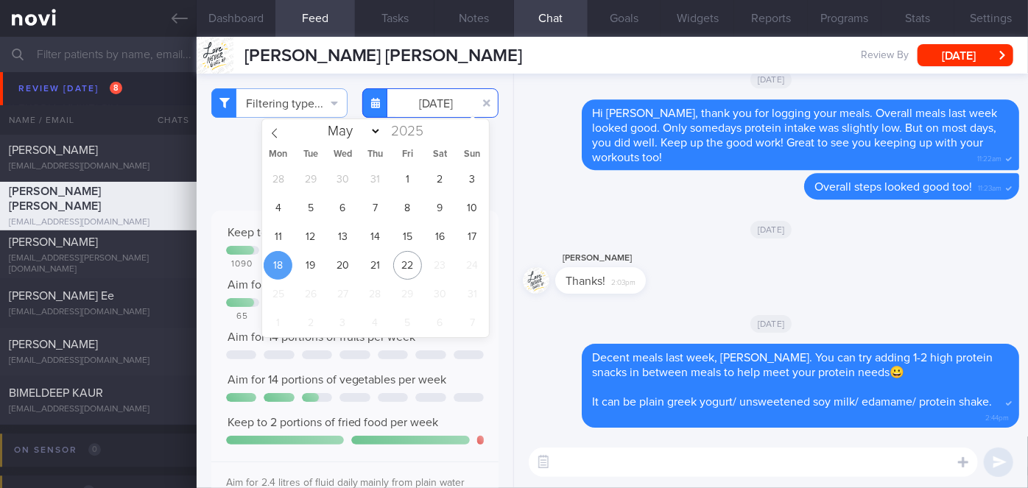
click at [422, 110] on input "[DATE]" at bounding box center [430, 102] width 136 height 29
click at [317, 261] on span "19" at bounding box center [310, 265] width 29 height 29
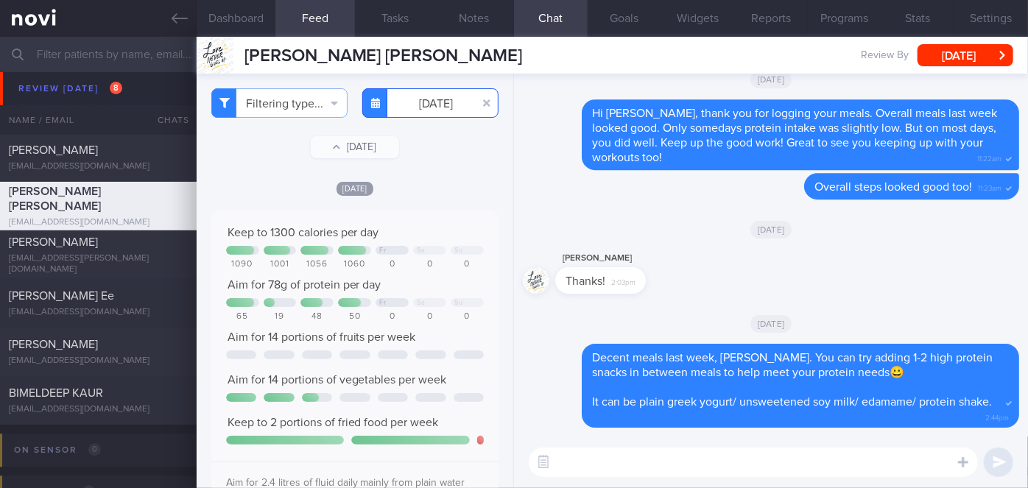
click at [414, 105] on input "[DATE]" at bounding box center [430, 102] width 136 height 29
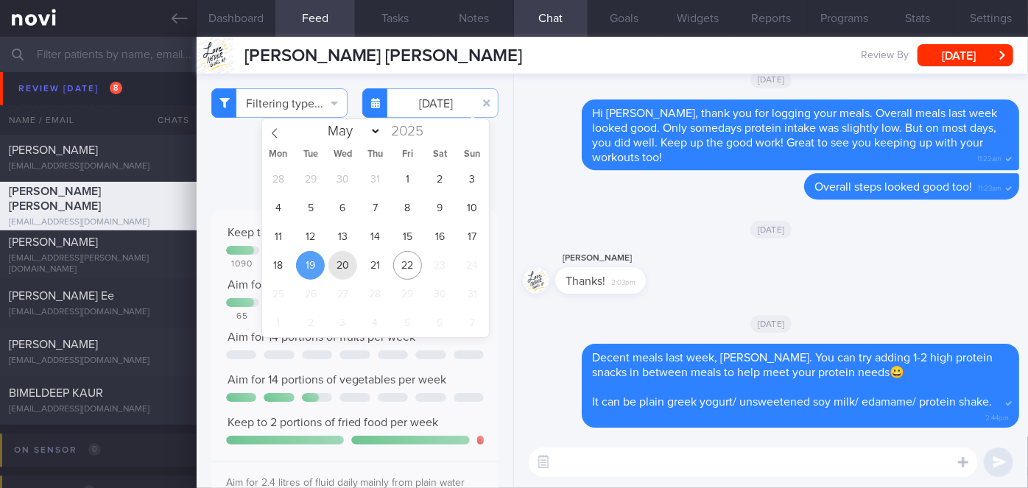
click at [340, 266] on span "20" at bounding box center [342, 265] width 29 height 29
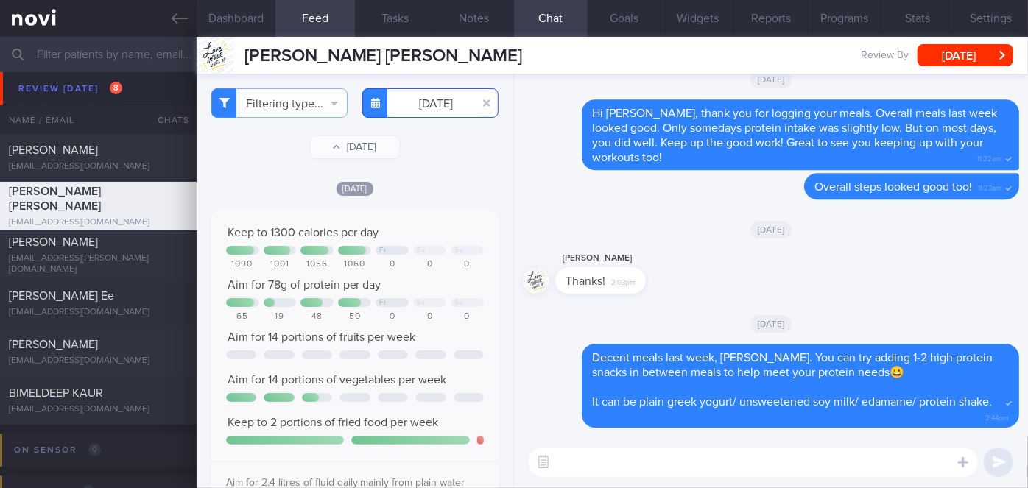
click at [420, 100] on input "[DATE]" at bounding box center [430, 102] width 136 height 29
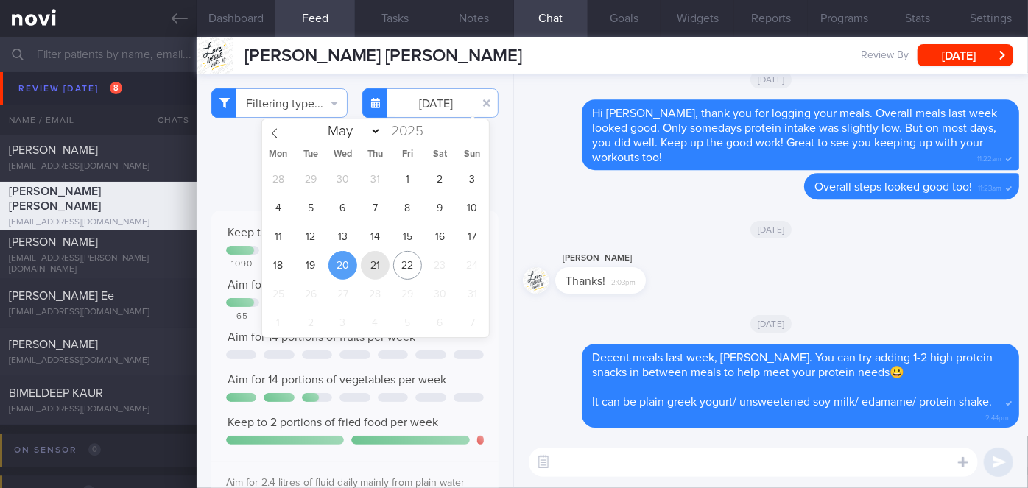
click at [373, 272] on span "21" at bounding box center [375, 265] width 29 height 29
type input "[DATE]"
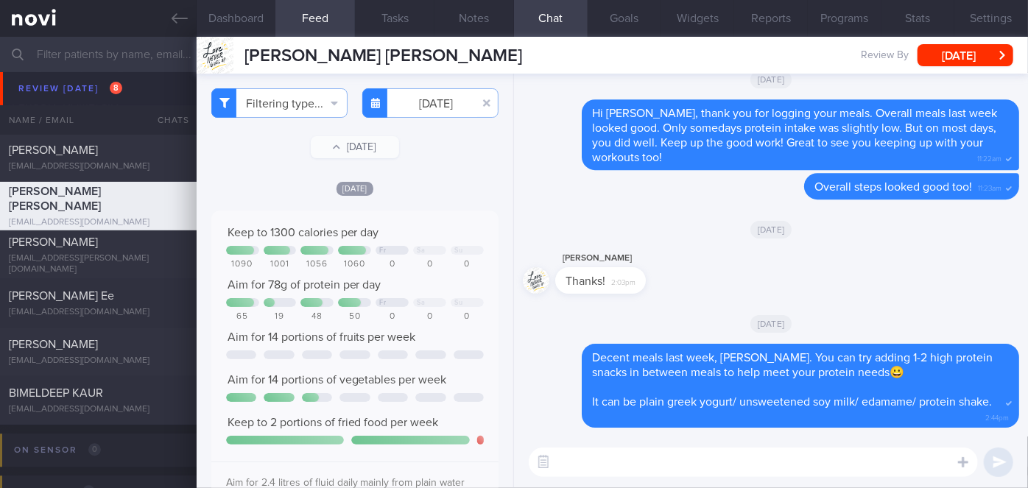
click at [673, 453] on textarea at bounding box center [753, 462] width 449 height 29
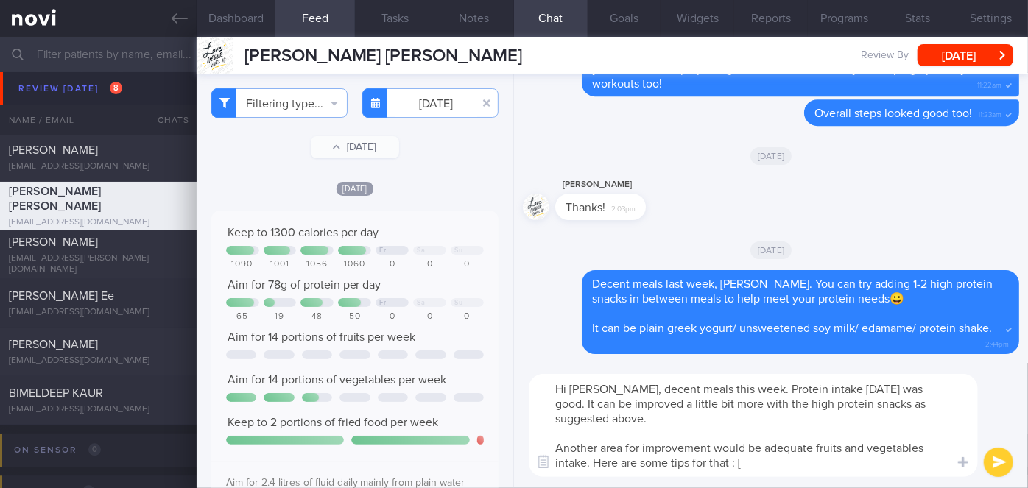
paste textarea "How to Eat More Fruit and Vegetables"
paste textarea "[URL][DOMAIN_NAME]"
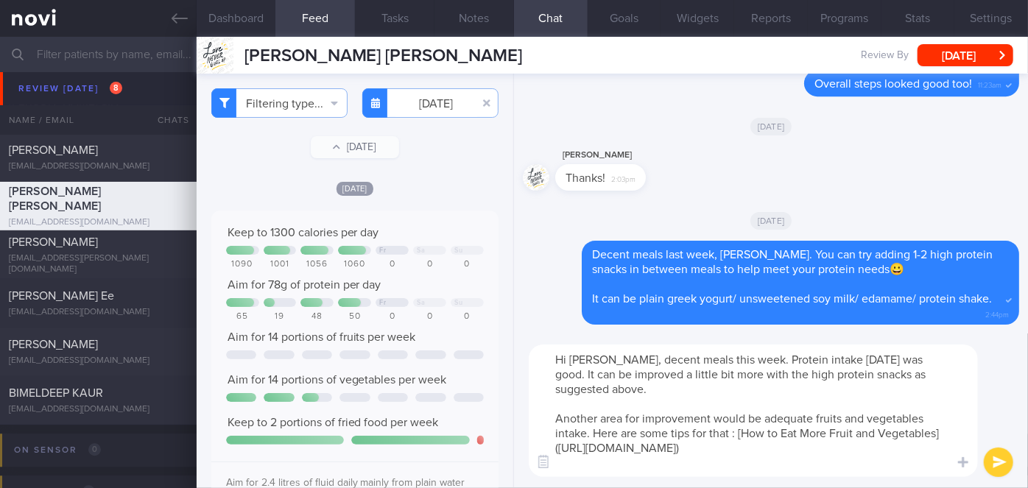
click at [724, 373] on textarea "Hi [PERSON_NAME], decent meals this week. Protein intake [DATE] was good. It ca…" at bounding box center [753, 411] width 449 height 133
click at [716, 468] on textarea "Hi [PERSON_NAME], decent meals this week. Protein intake [DATE] was good. It ca…" at bounding box center [753, 411] width 449 height 133
type textarea "Hi [PERSON_NAME], decent meals this week. Protein intake [DATE] was good. It ca…"
click at [991, 458] on button "submit" at bounding box center [998, 462] width 29 height 29
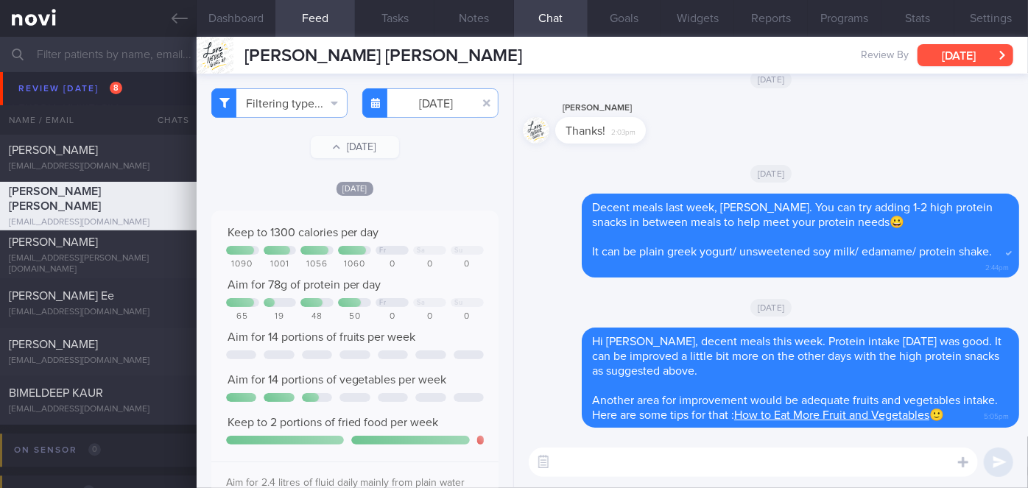
click at [990, 56] on button "[DATE]" at bounding box center [965, 55] width 96 height 22
click at [565, 406] on div "Delete Hi [PERSON_NAME], decent meals this week. Protein intake [DATE] was good…" at bounding box center [771, 378] width 496 height 100
click at [960, 59] on button "[DATE]" at bounding box center [965, 55] width 96 height 22
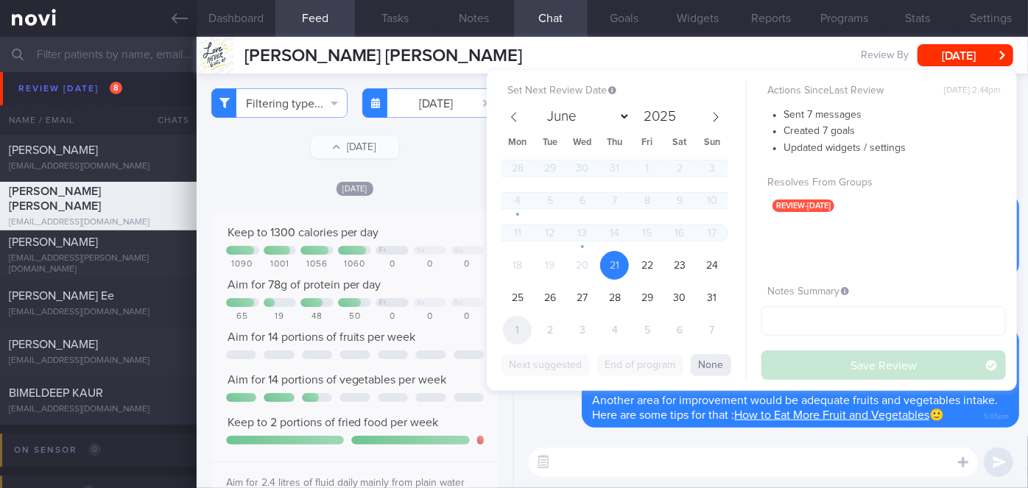
click at [520, 333] on span "1" at bounding box center [517, 330] width 29 height 29
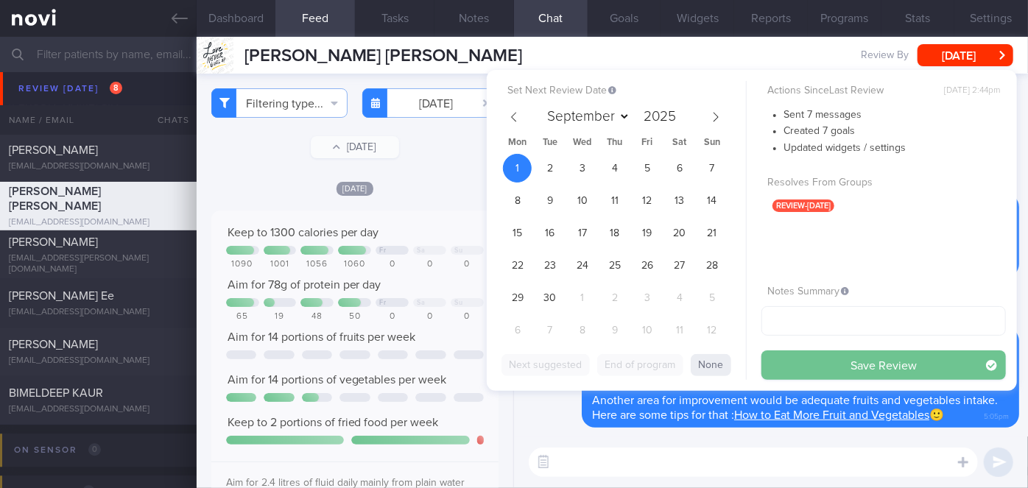
click at [796, 356] on button "Save Review" at bounding box center [883, 364] width 244 height 29
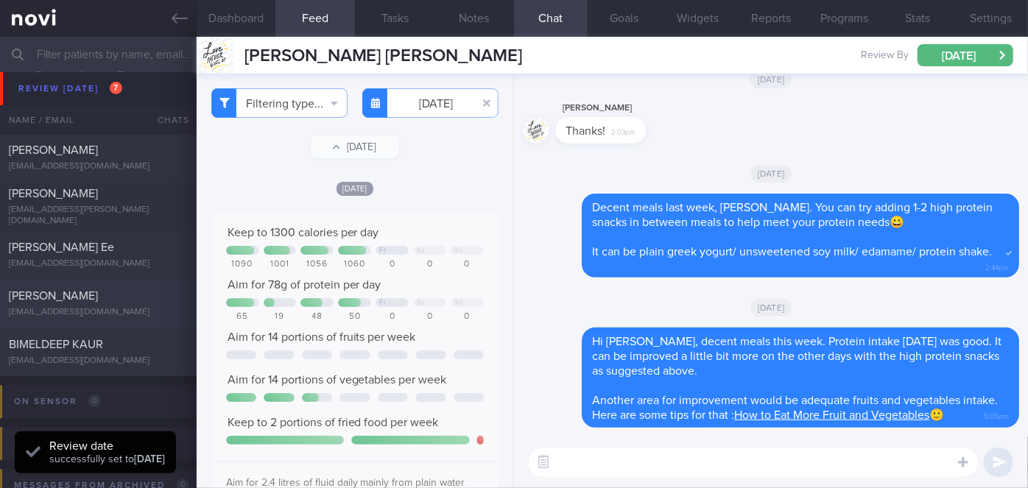
click at [149, 312] on div "[PERSON_NAME] [EMAIL_ADDRESS][DOMAIN_NAME]" at bounding box center [98, 303] width 197 height 29
select select "7"
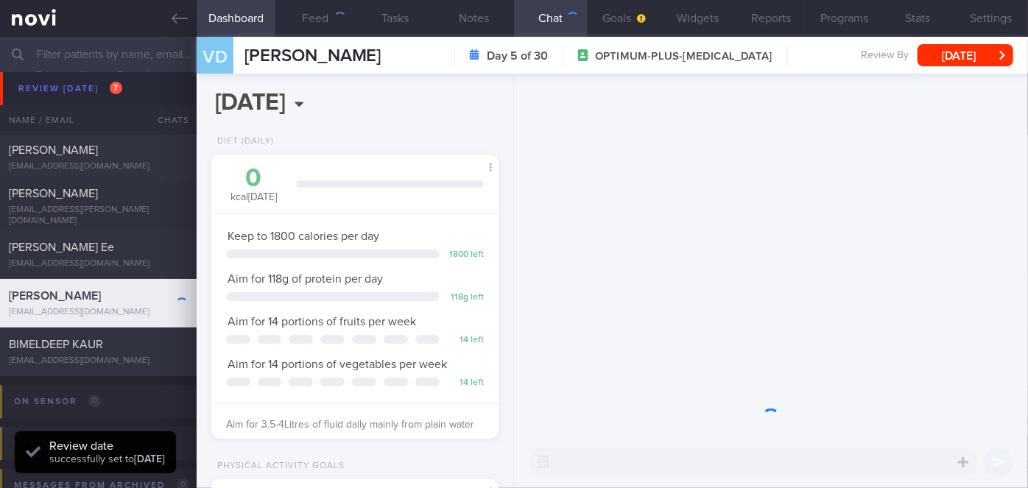
scroll to position [128, 257]
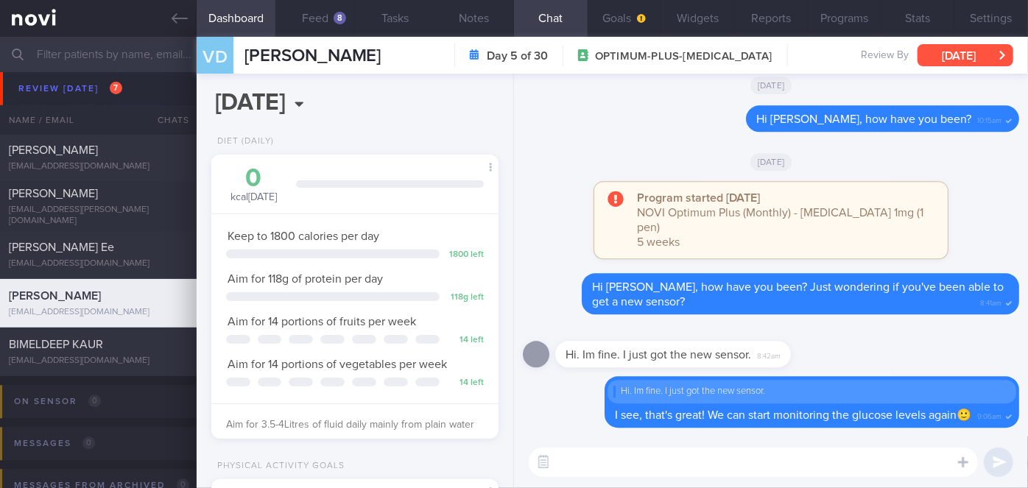
click at [961, 62] on button "[DATE]" at bounding box center [965, 55] width 96 height 22
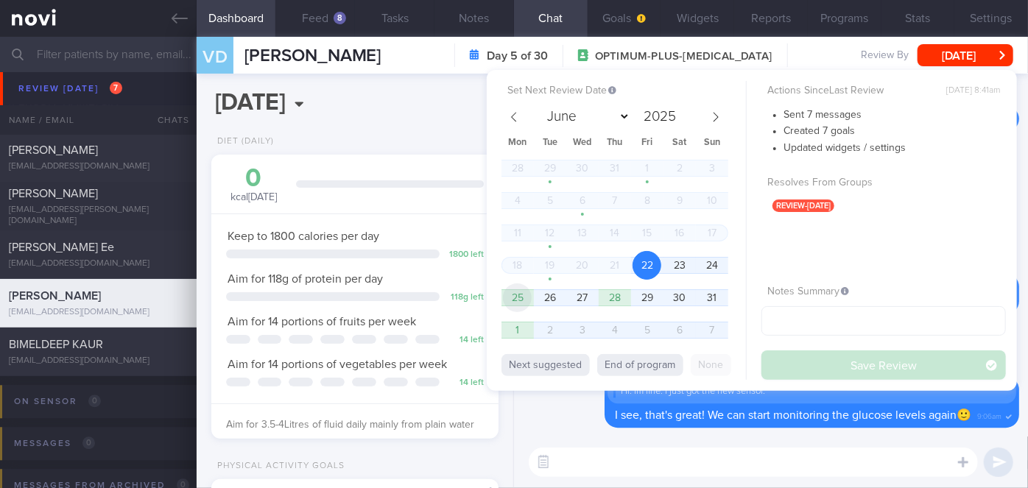
click at [522, 299] on span "25" at bounding box center [517, 297] width 29 height 29
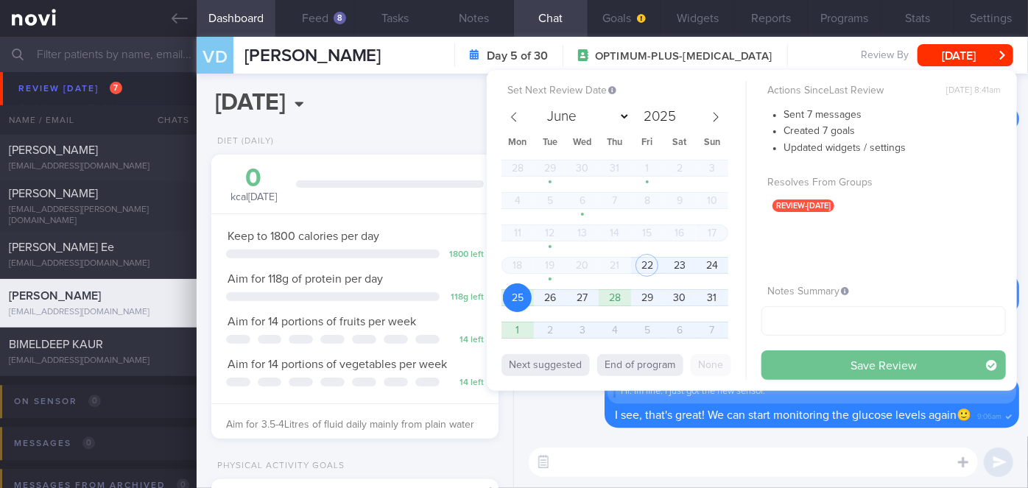
click at [793, 359] on button "Save Review" at bounding box center [883, 364] width 244 height 29
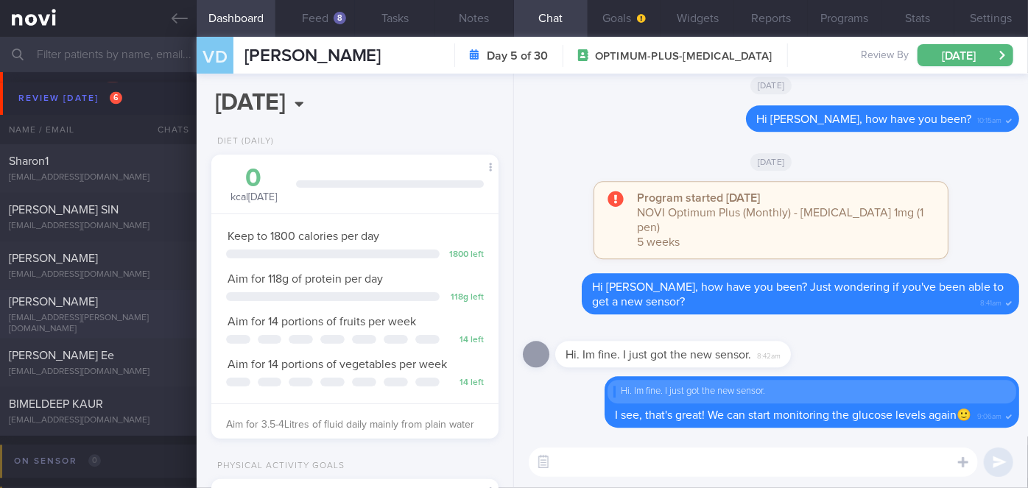
scroll to position [4355, 0]
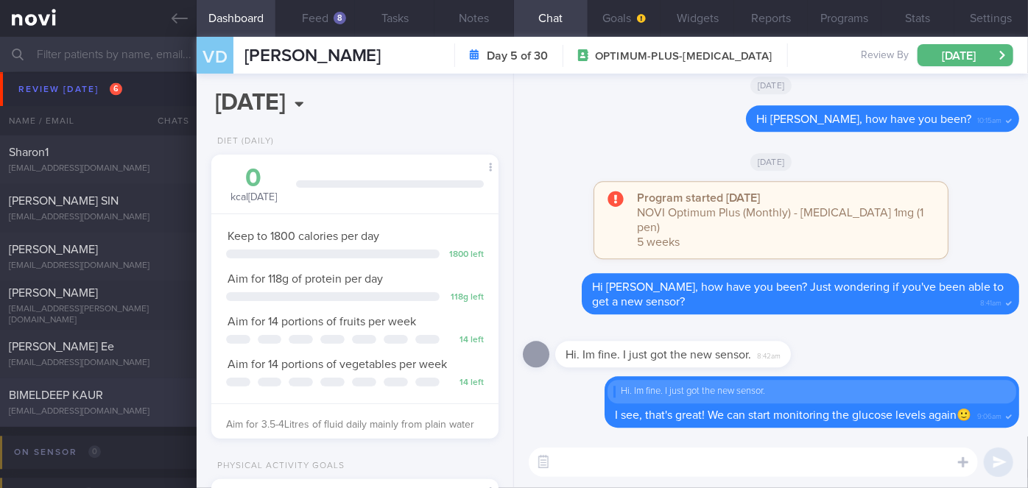
click at [133, 396] on div "BIMELDEEP KAUR" at bounding box center [96, 395] width 175 height 15
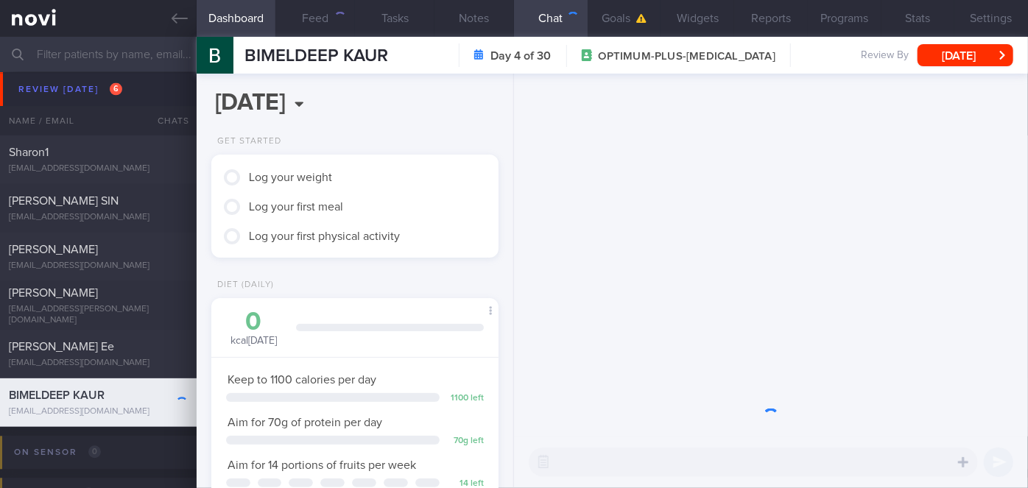
scroll to position [146, 251]
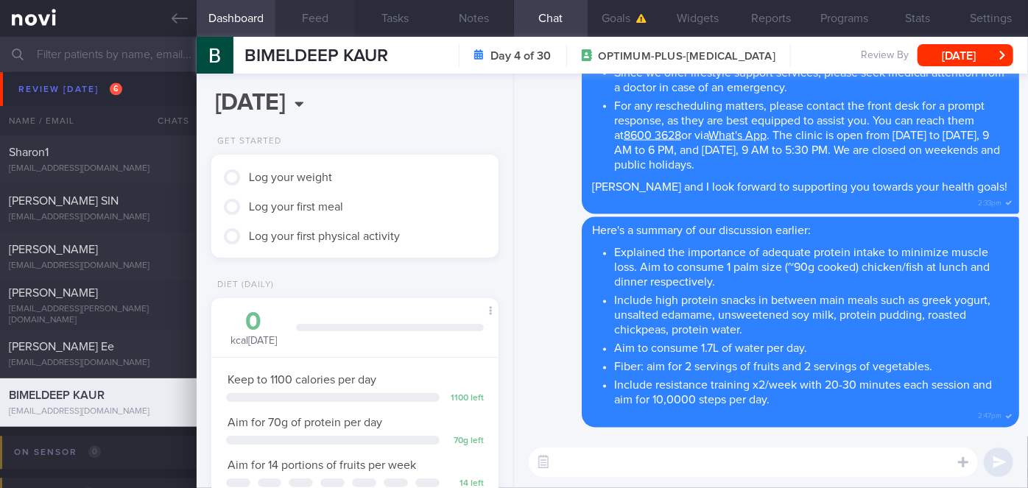
click at [336, 23] on button "Feed" at bounding box center [315, 18] width 80 height 37
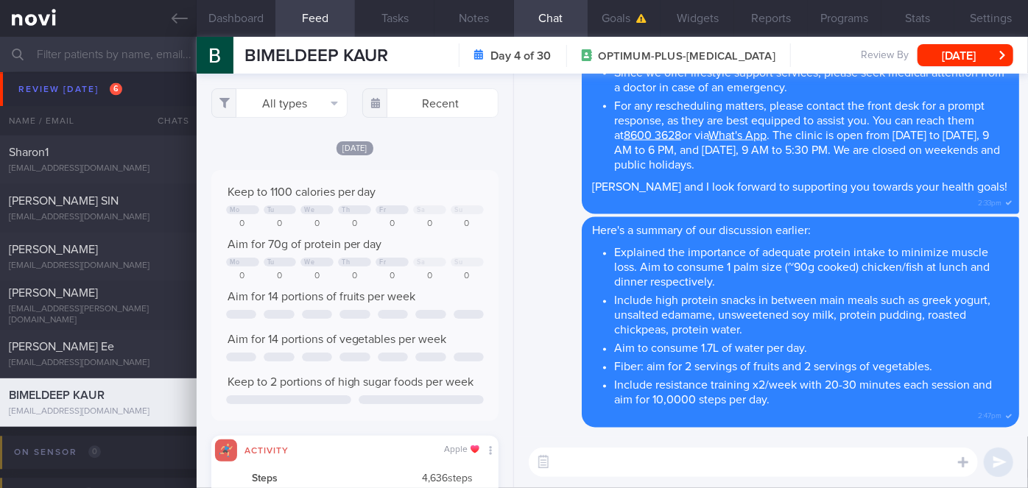
click at [734, 451] on textarea at bounding box center [753, 462] width 449 height 29
click at [588, 459] on textarea "Hi [PERSON_NAME], how have your meals been coming along so far?" at bounding box center [753, 462] width 449 height 29
type textarea "Hi Bimel, how have your meals been coming along so far?"
click at [997, 467] on button "submit" at bounding box center [998, 462] width 29 height 29
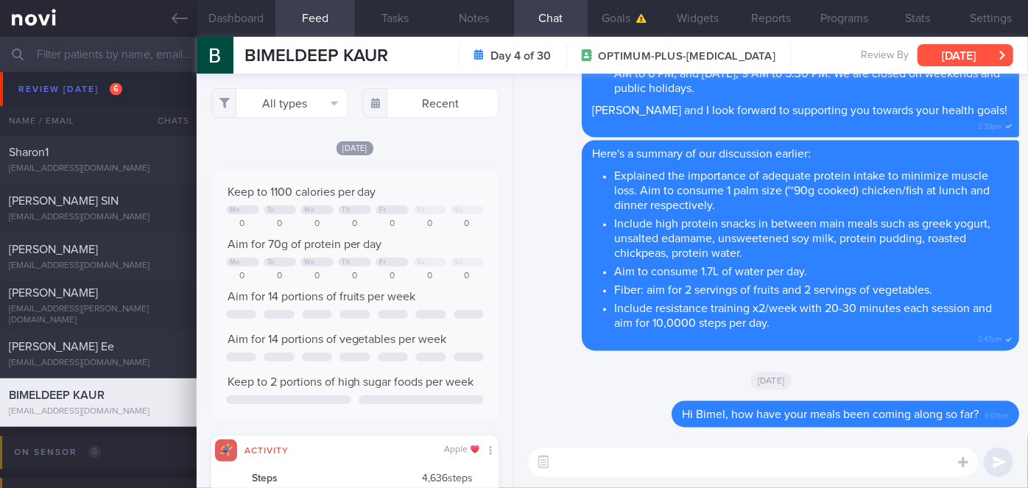
click at [973, 57] on button "[DATE]" at bounding box center [965, 55] width 96 height 22
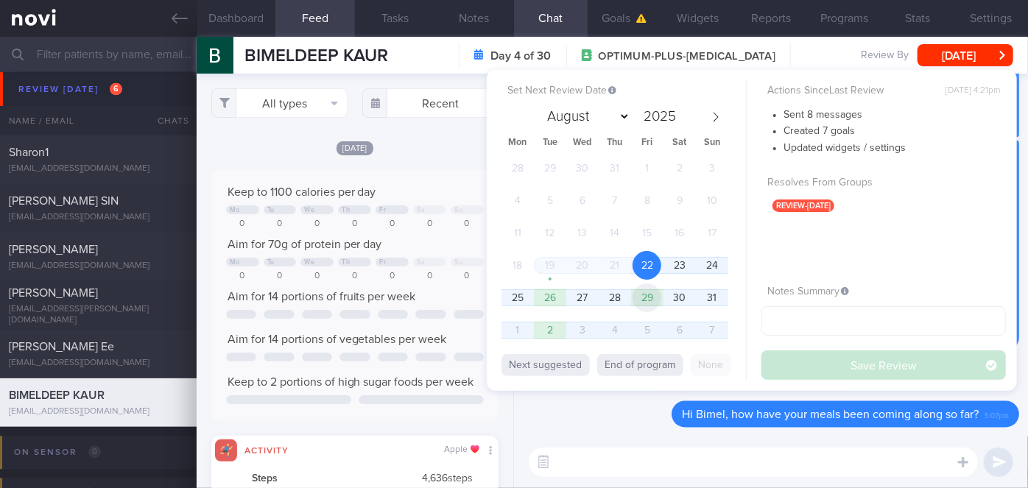
click at [643, 300] on span "29" at bounding box center [646, 297] width 29 height 29
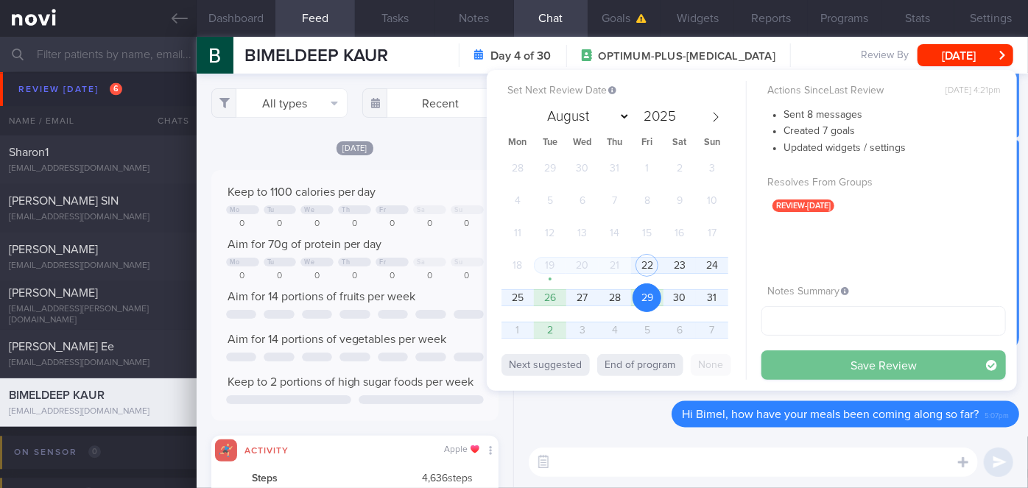
click at [787, 365] on button "Save Review" at bounding box center [883, 364] width 244 height 29
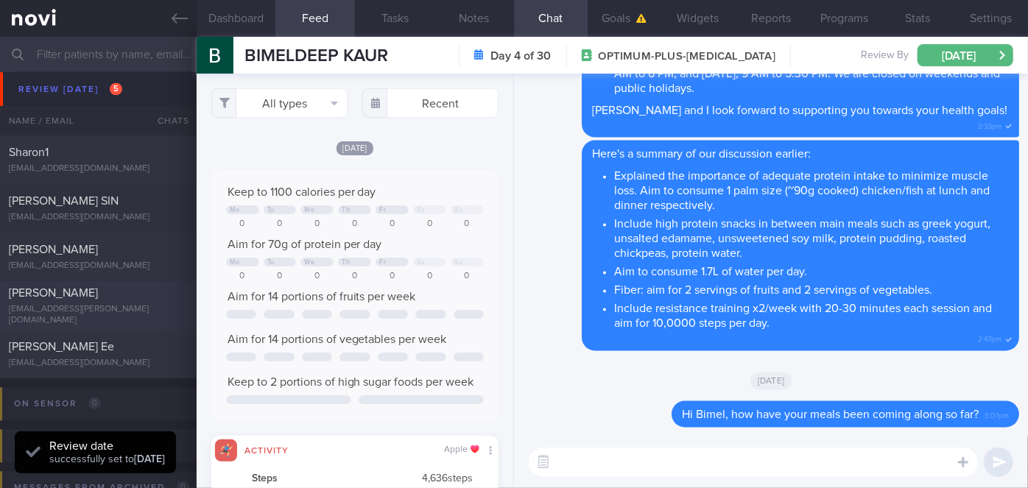
click at [149, 300] on div "[PERSON_NAME]" at bounding box center [96, 293] width 175 height 15
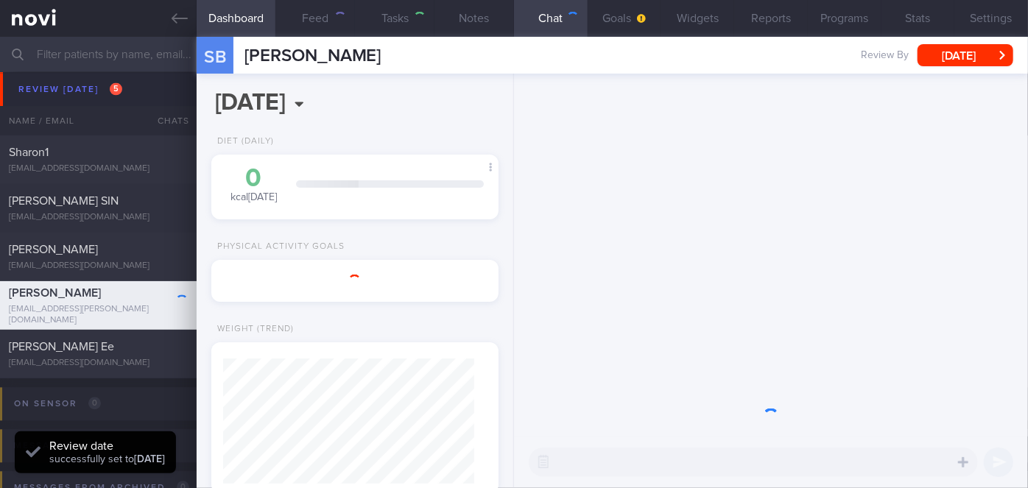
scroll to position [146, 251]
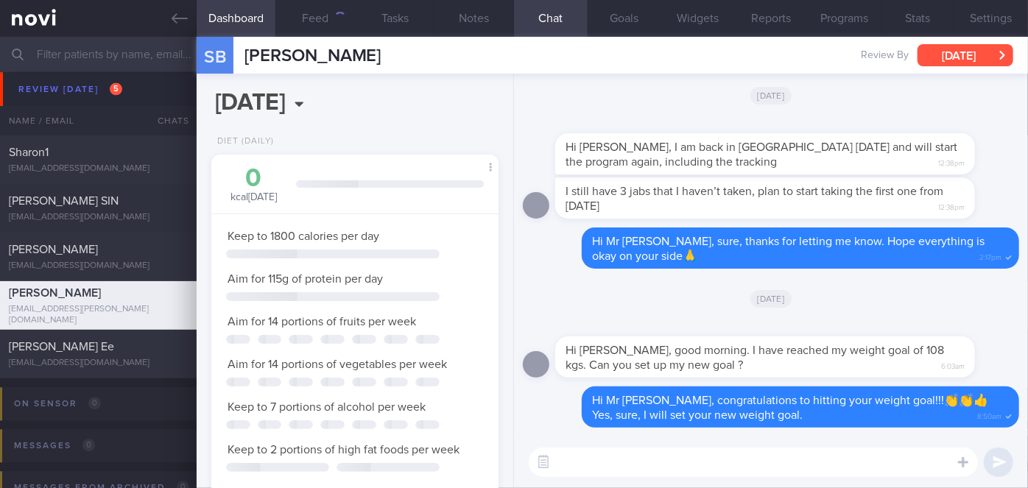
click at [972, 59] on button "[DATE]" at bounding box center [965, 55] width 96 height 22
click at [966, 56] on button "[DATE]" at bounding box center [965, 55] width 96 height 22
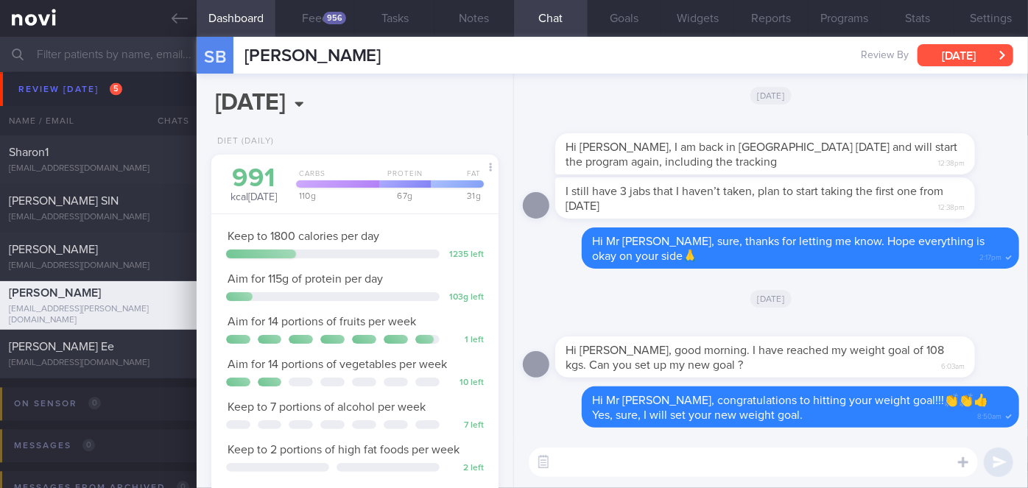
click at [962, 60] on button "[DATE]" at bounding box center [965, 55] width 96 height 22
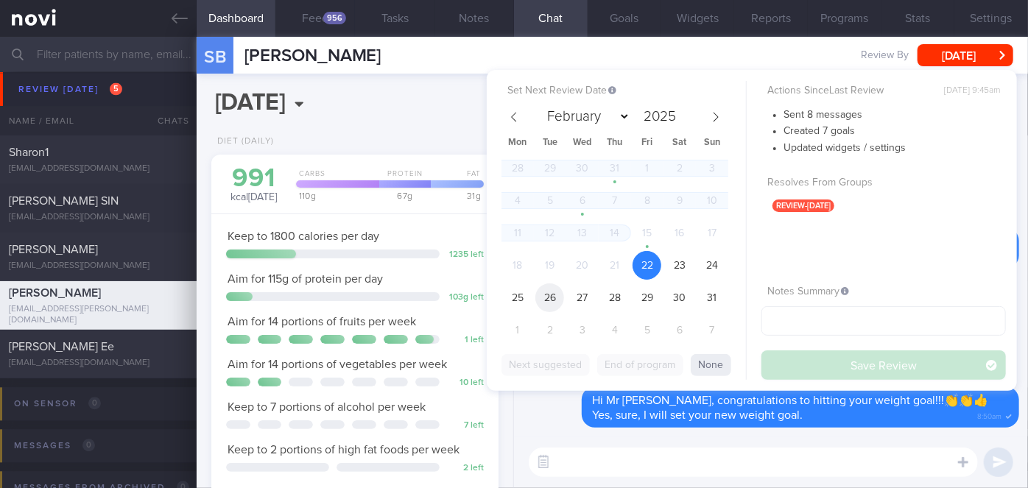
click at [554, 292] on span "26" at bounding box center [549, 297] width 29 height 29
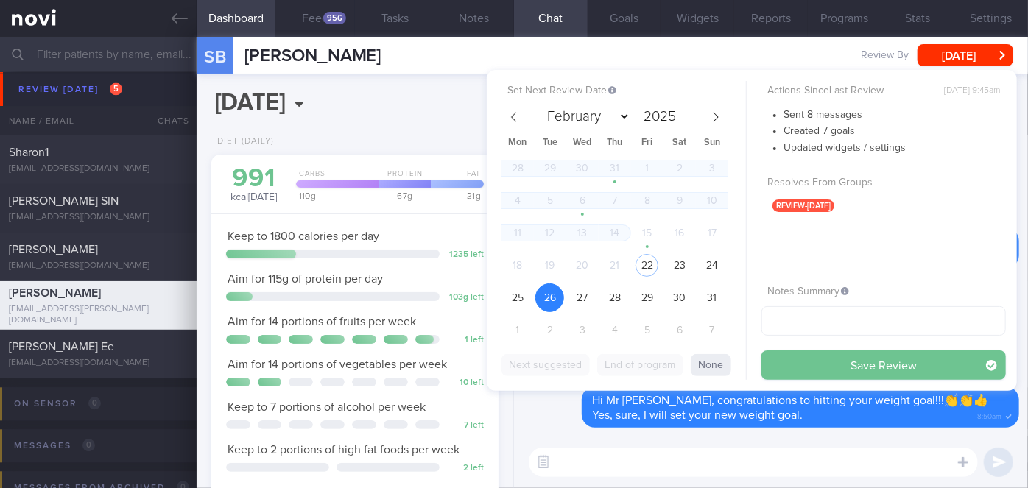
click at [777, 367] on button "Save Review" at bounding box center [883, 364] width 244 height 29
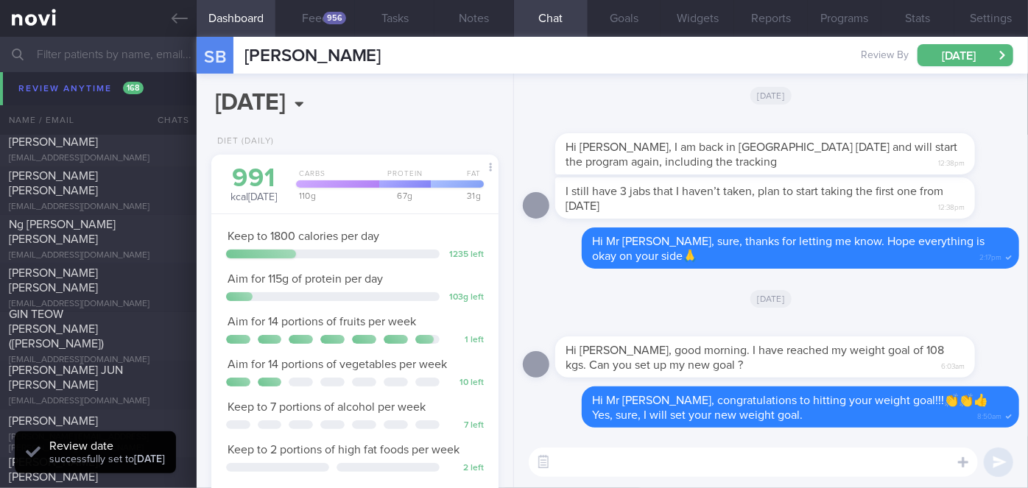
scroll to position [5358, 0]
